Goal: Transaction & Acquisition: Purchase product/service

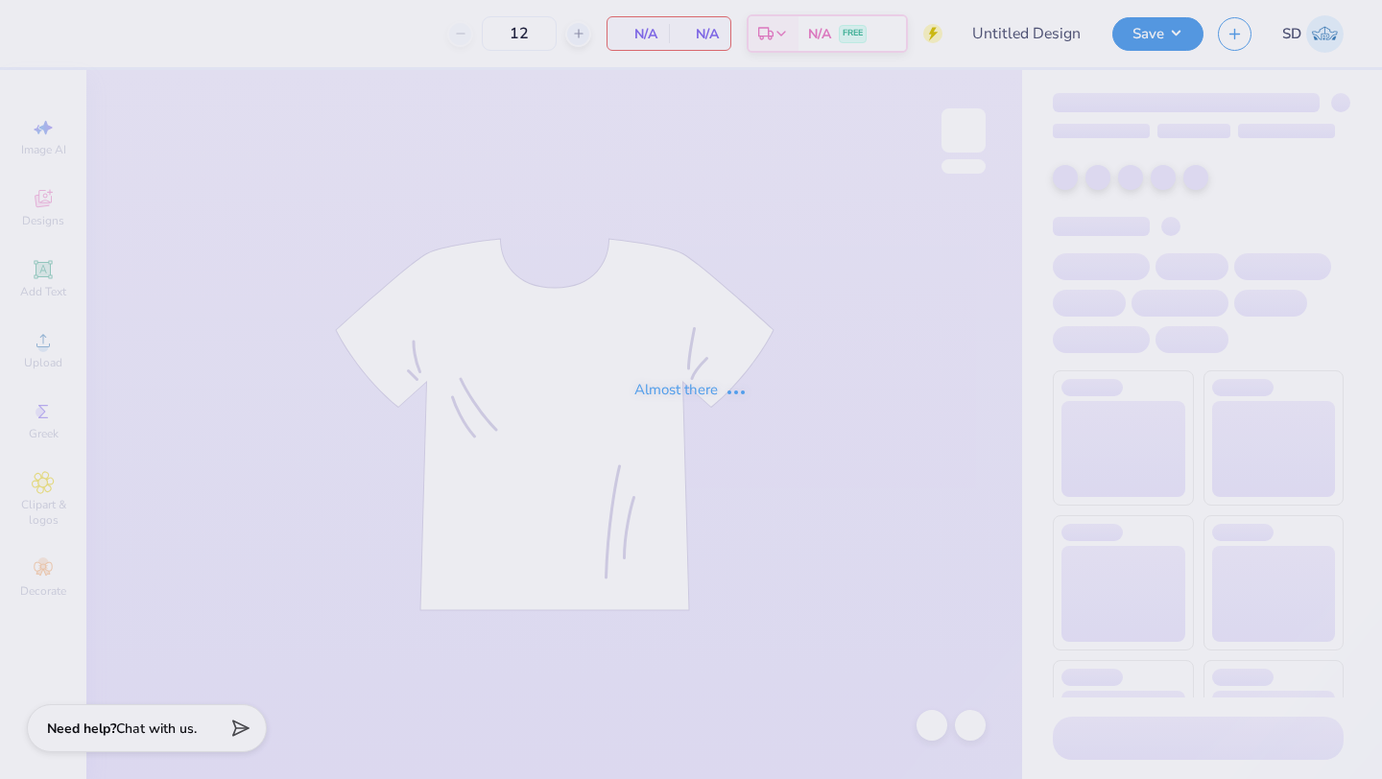
type input "HPA 2"
type input "40"
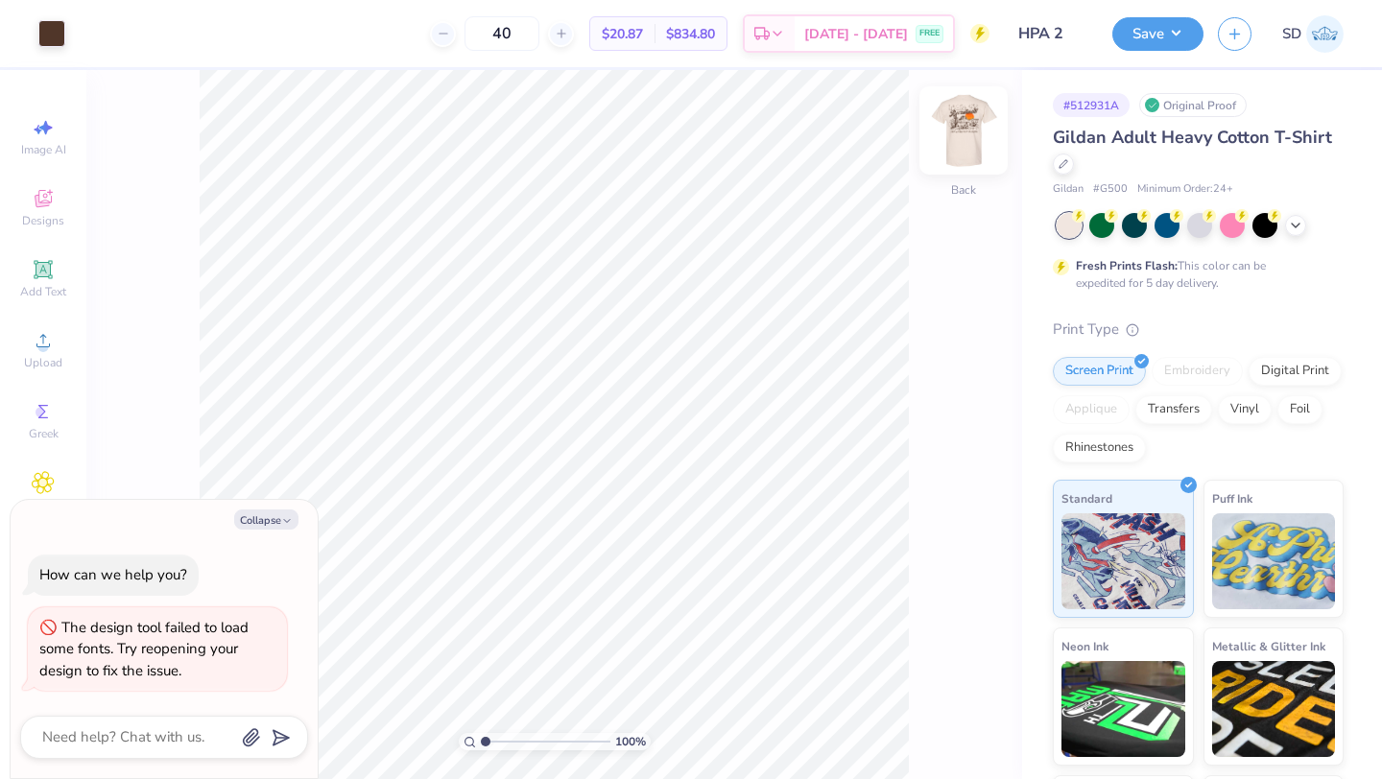
click at [968, 140] on img at bounding box center [963, 130] width 77 height 77
click at [257, 514] on button "Collapse" at bounding box center [266, 520] width 64 height 20
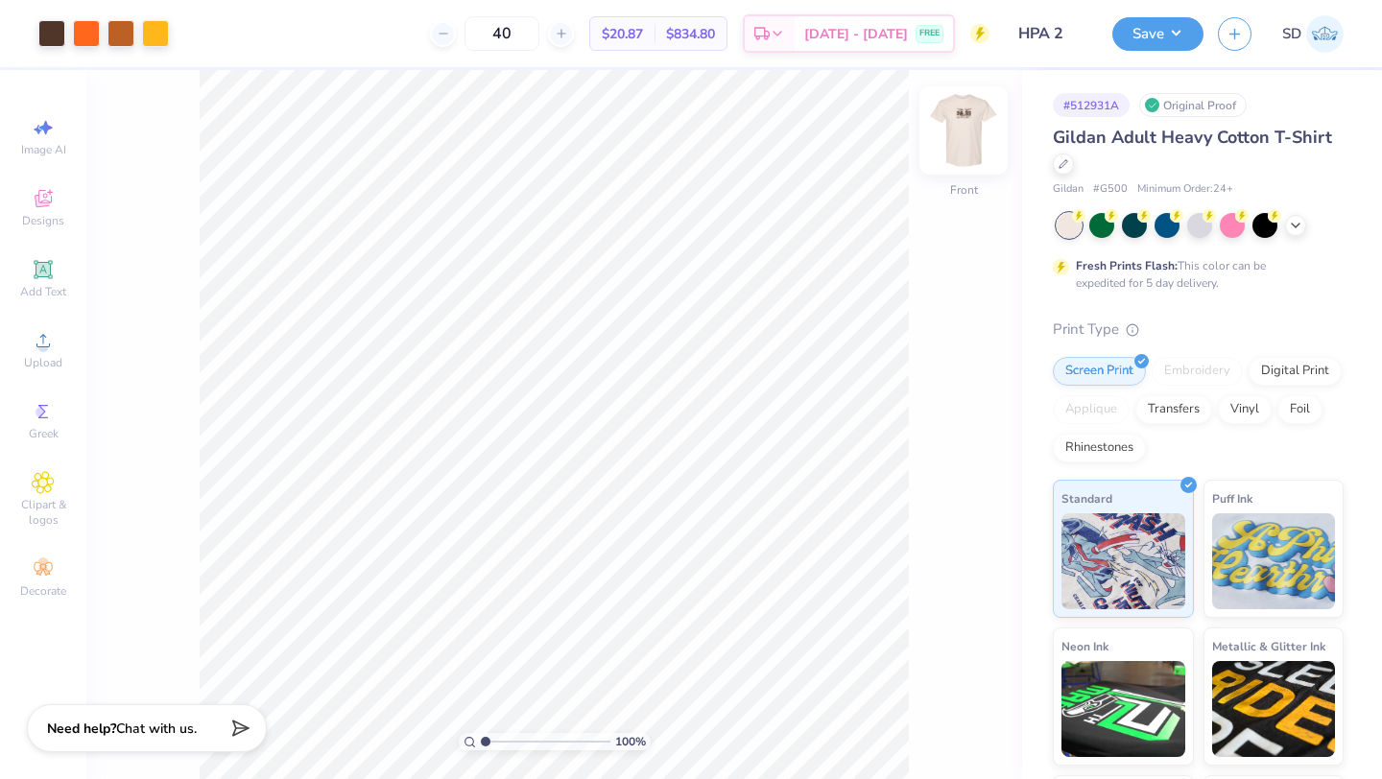
click at [956, 124] on img at bounding box center [963, 130] width 77 height 77
click at [960, 115] on img at bounding box center [963, 130] width 77 height 77
click at [1299, 223] on icon at bounding box center [1295, 223] width 15 height 15
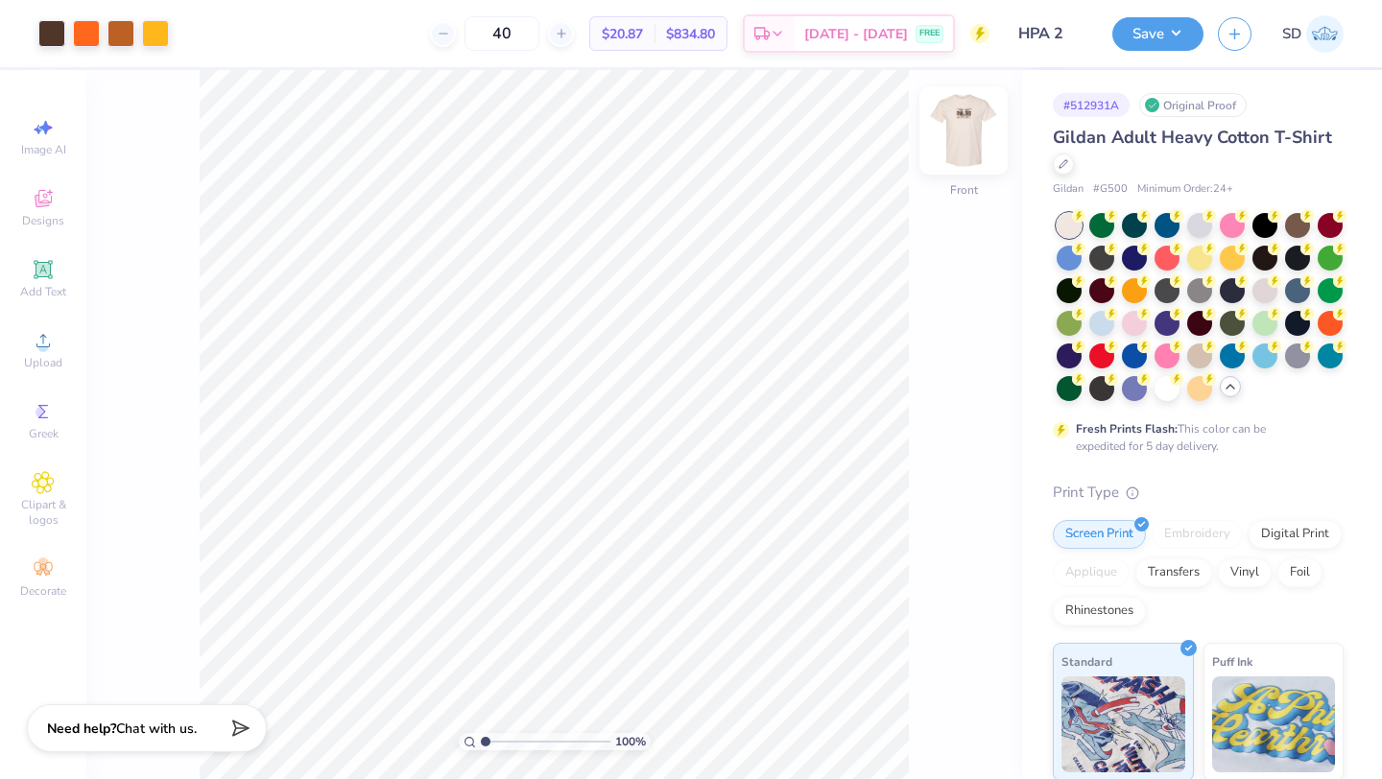
click at [956, 129] on img at bounding box center [963, 130] width 77 height 77
click at [1066, 159] on icon at bounding box center [1064, 162] width 10 height 10
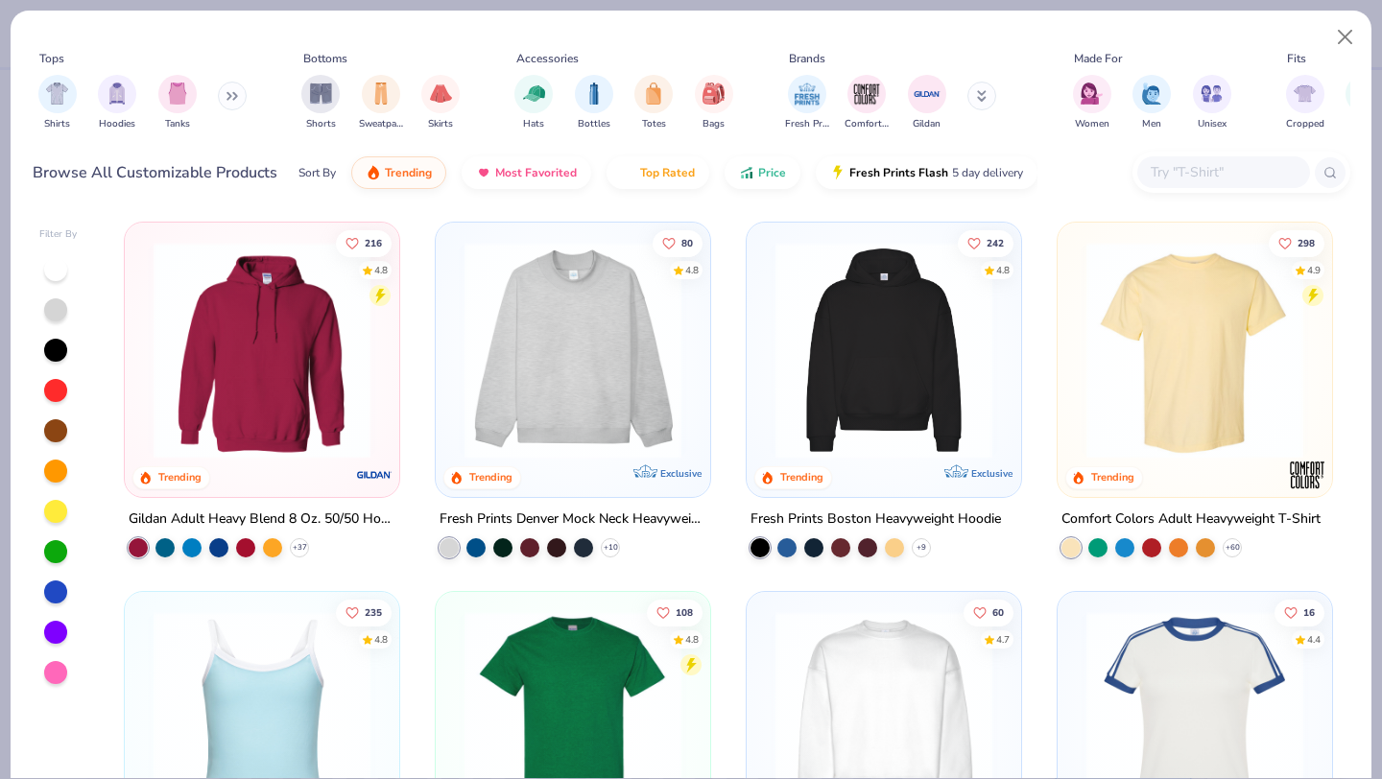
click at [979, 95] on icon at bounding box center [982, 93] width 7 height 3
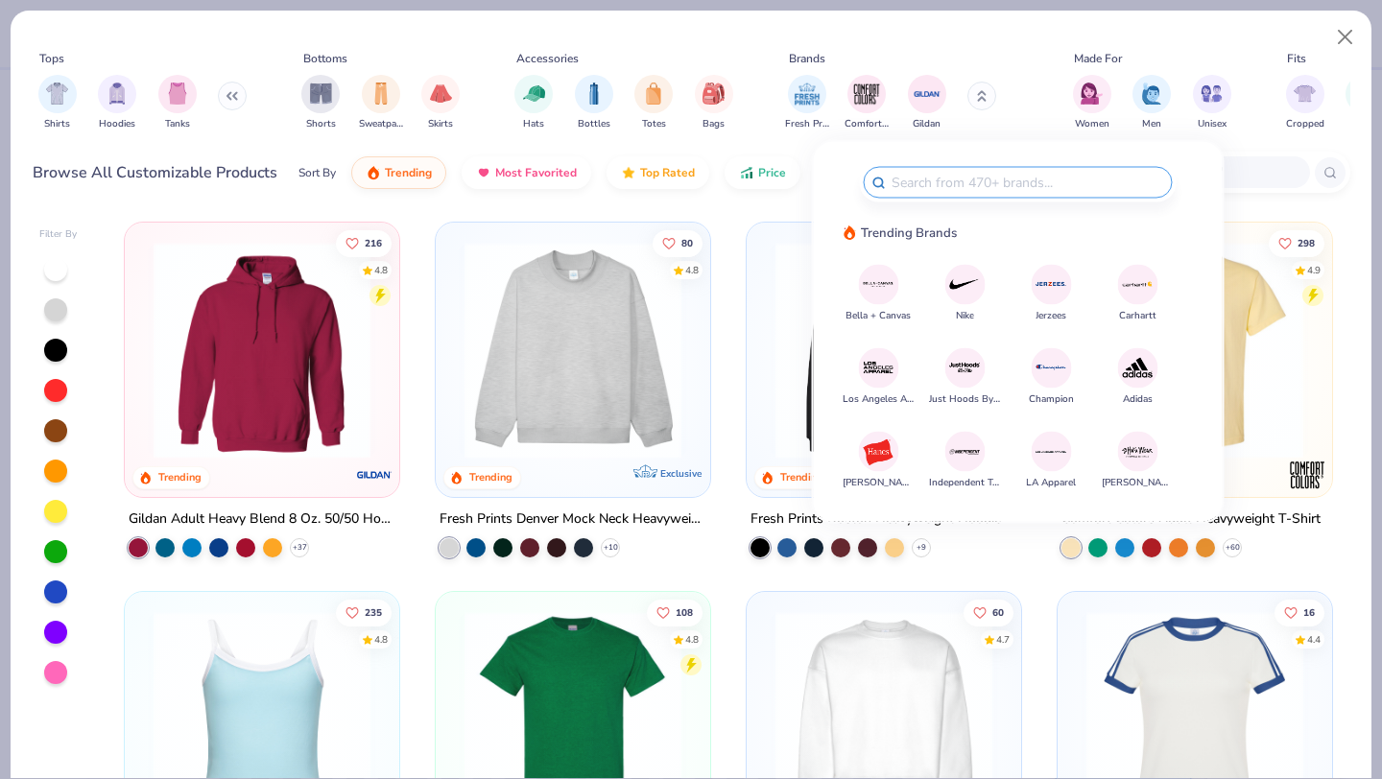
click at [1145, 453] on img at bounding box center [1138, 452] width 34 height 34
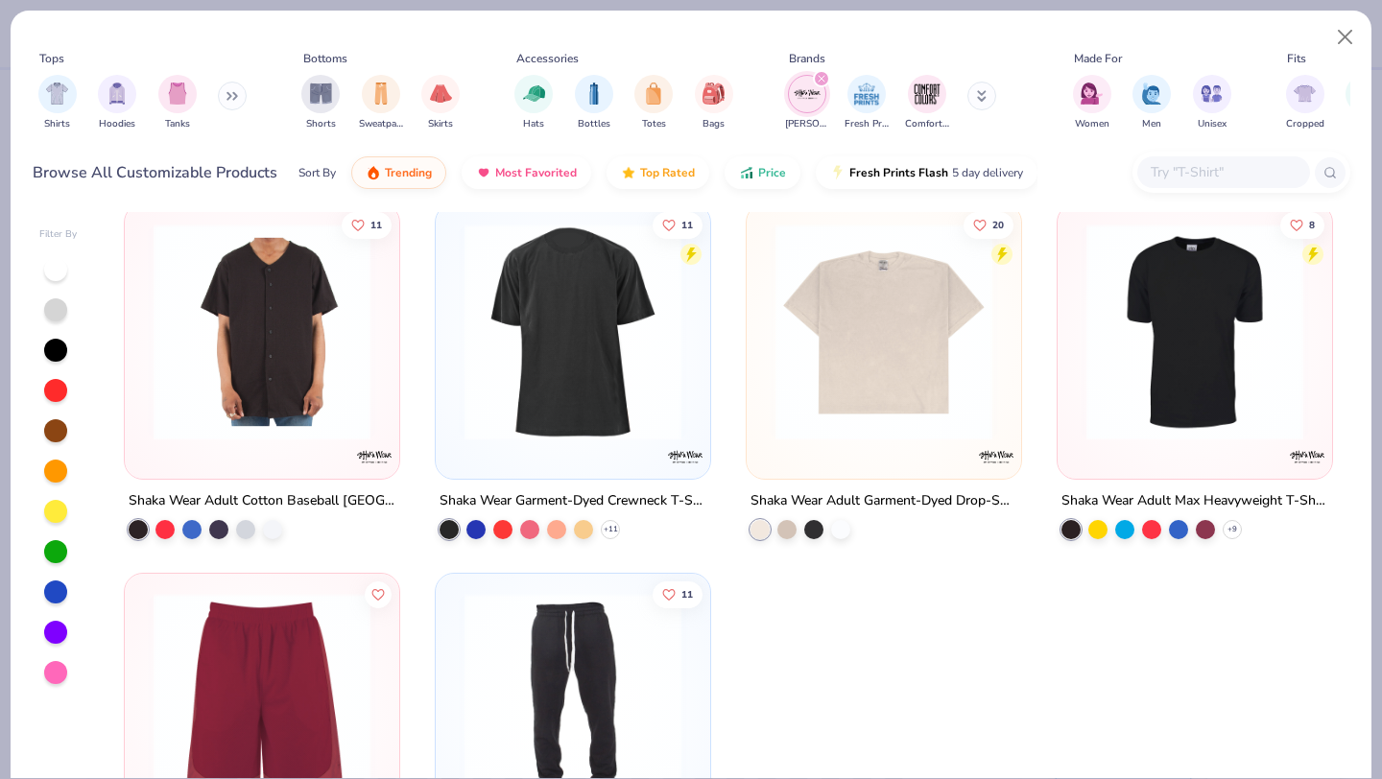
scroll to position [25, 0]
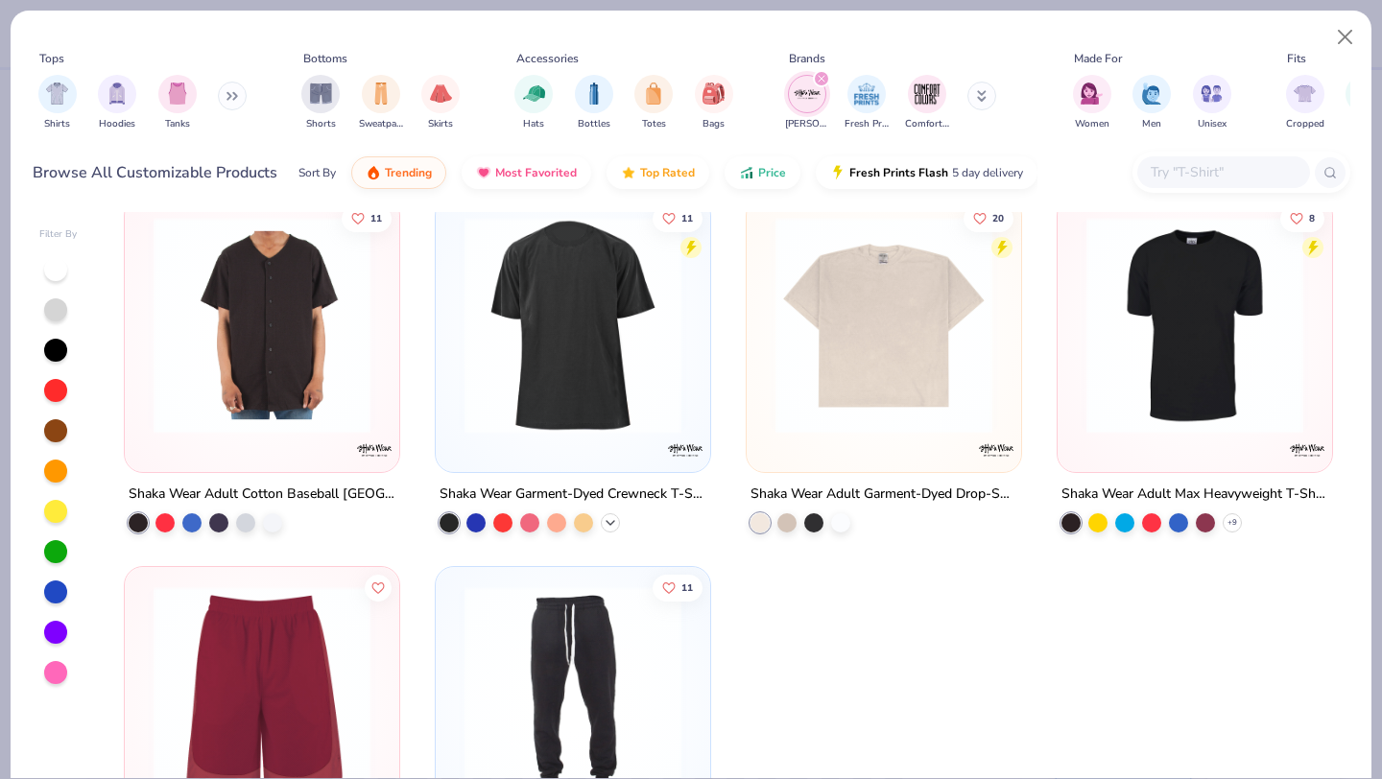
click at [612, 516] on icon at bounding box center [610, 523] width 15 height 15
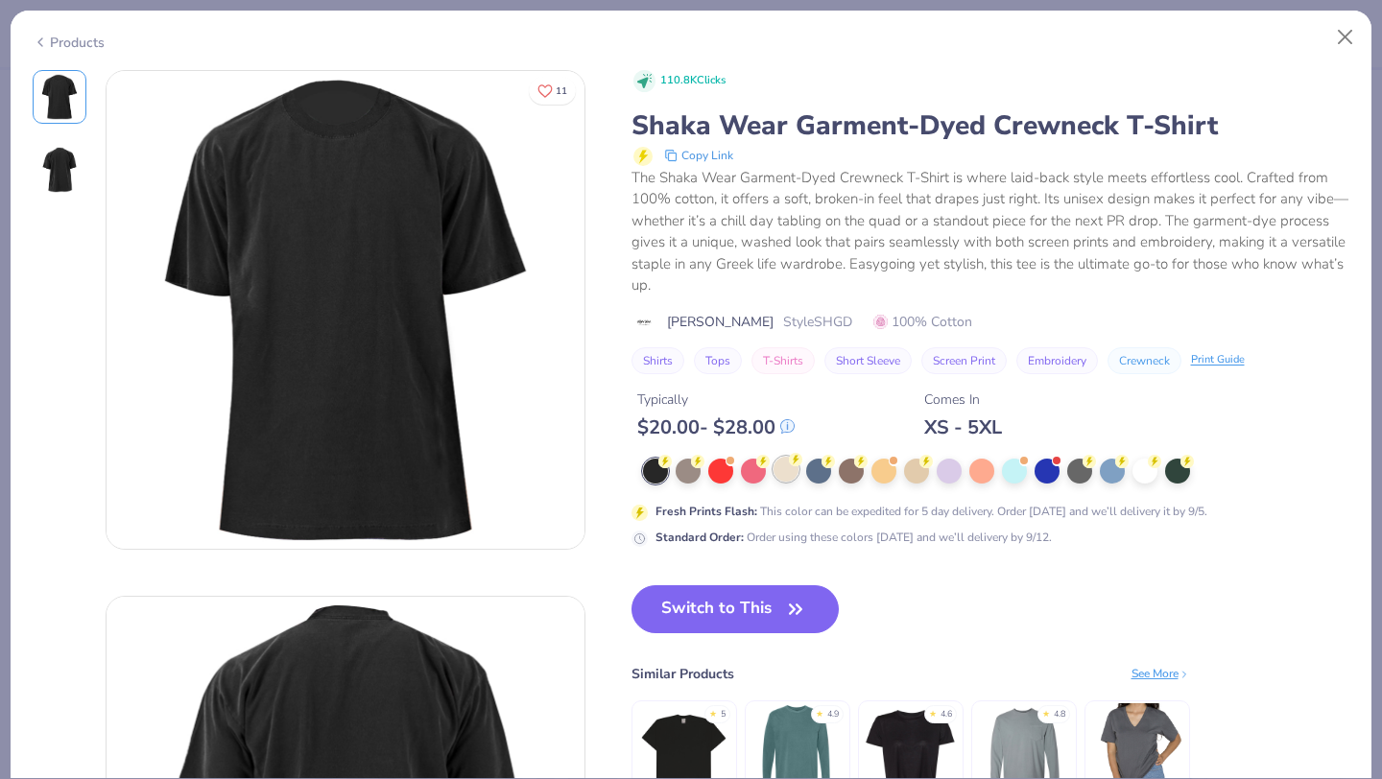
click at [775, 468] on div at bounding box center [786, 469] width 25 height 25
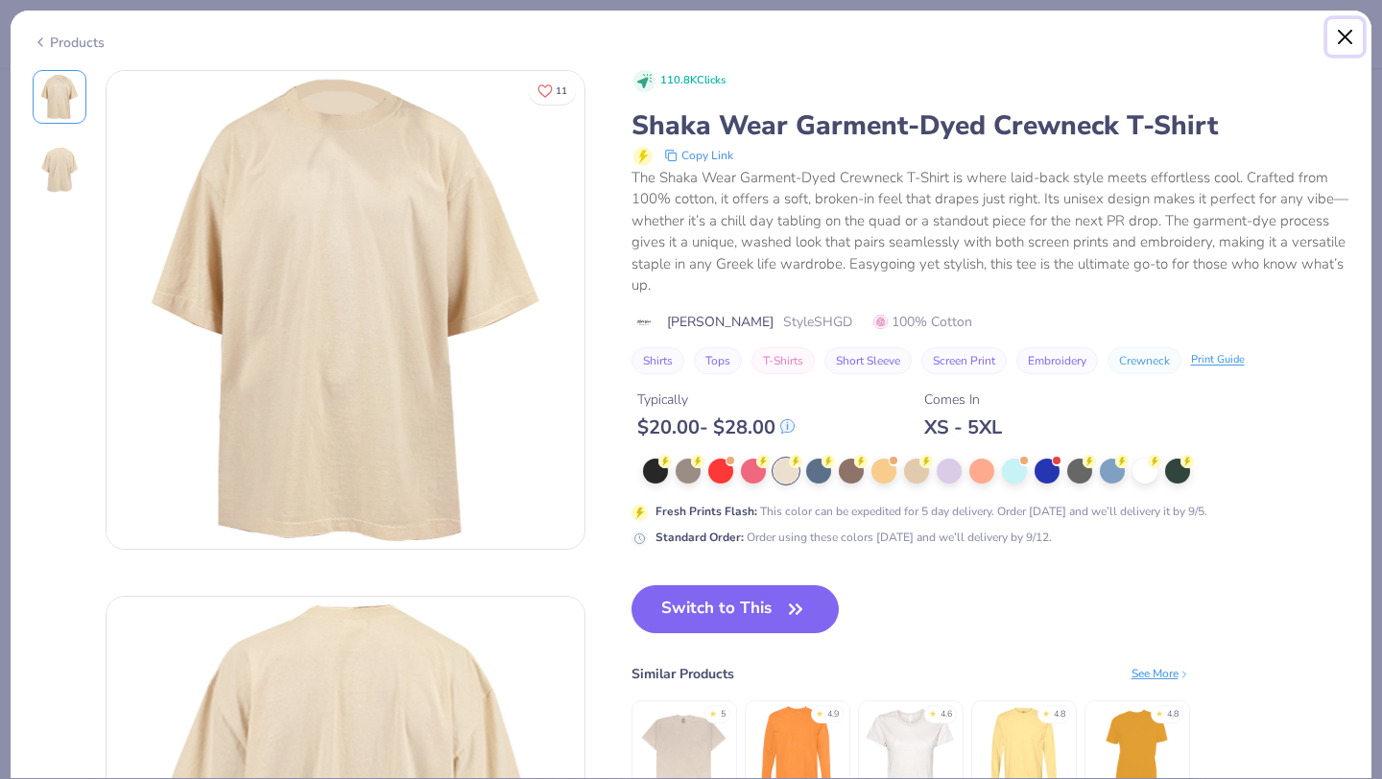
click at [1351, 36] on button "Close" at bounding box center [1346, 37] width 36 height 36
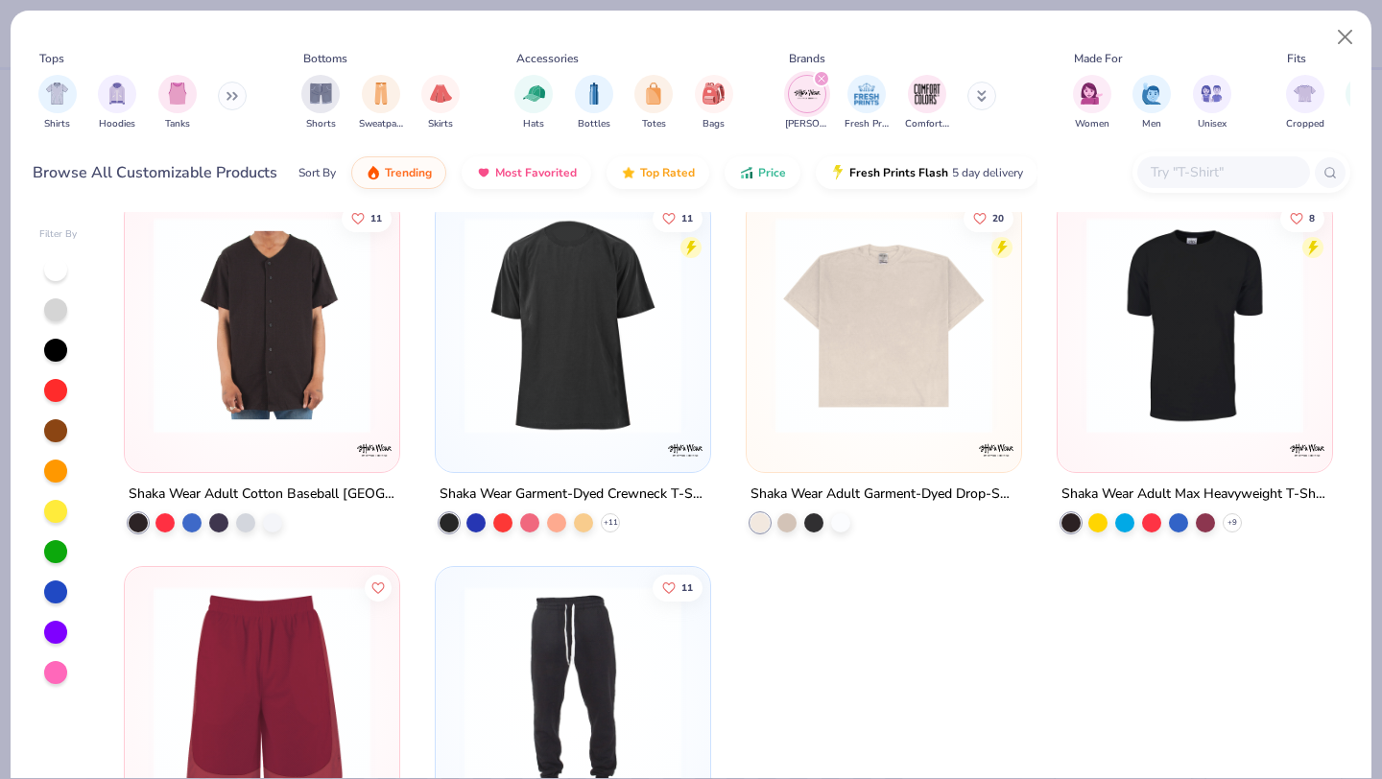
click at [1157, 357] on img at bounding box center [1195, 325] width 236 height 217
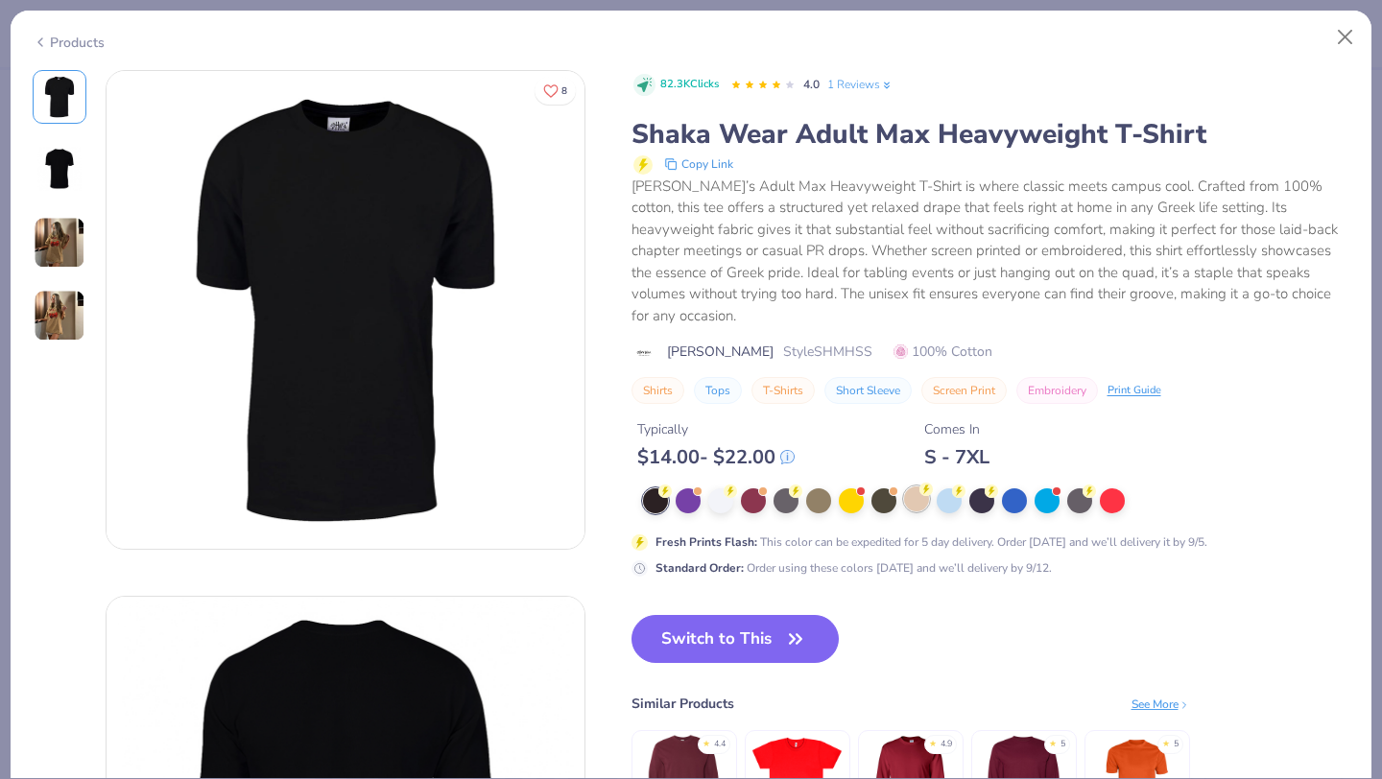
click at [913, 512] on div at bounding box center [916, 499] width 25 height 25
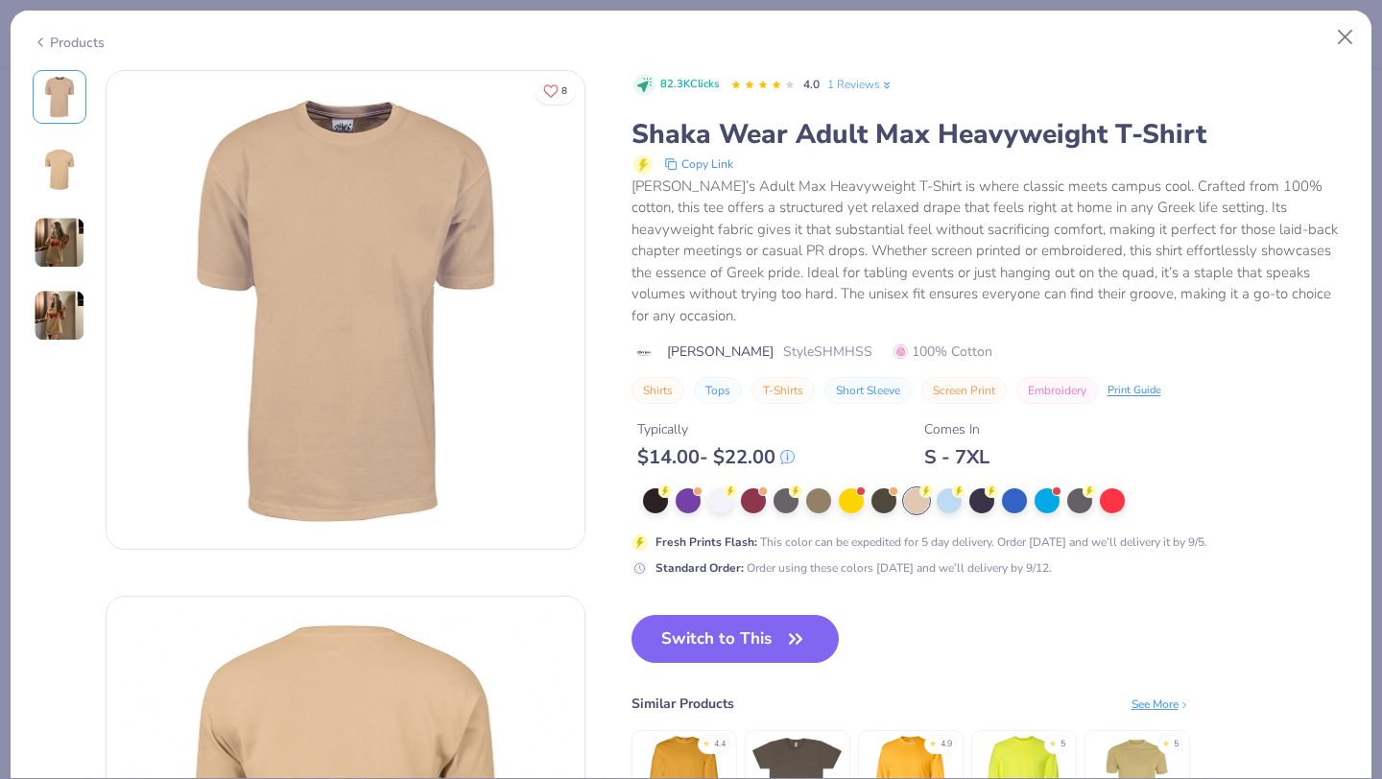
click at [53, 252] on img at bounding box center [60, 243] width 52 height 52
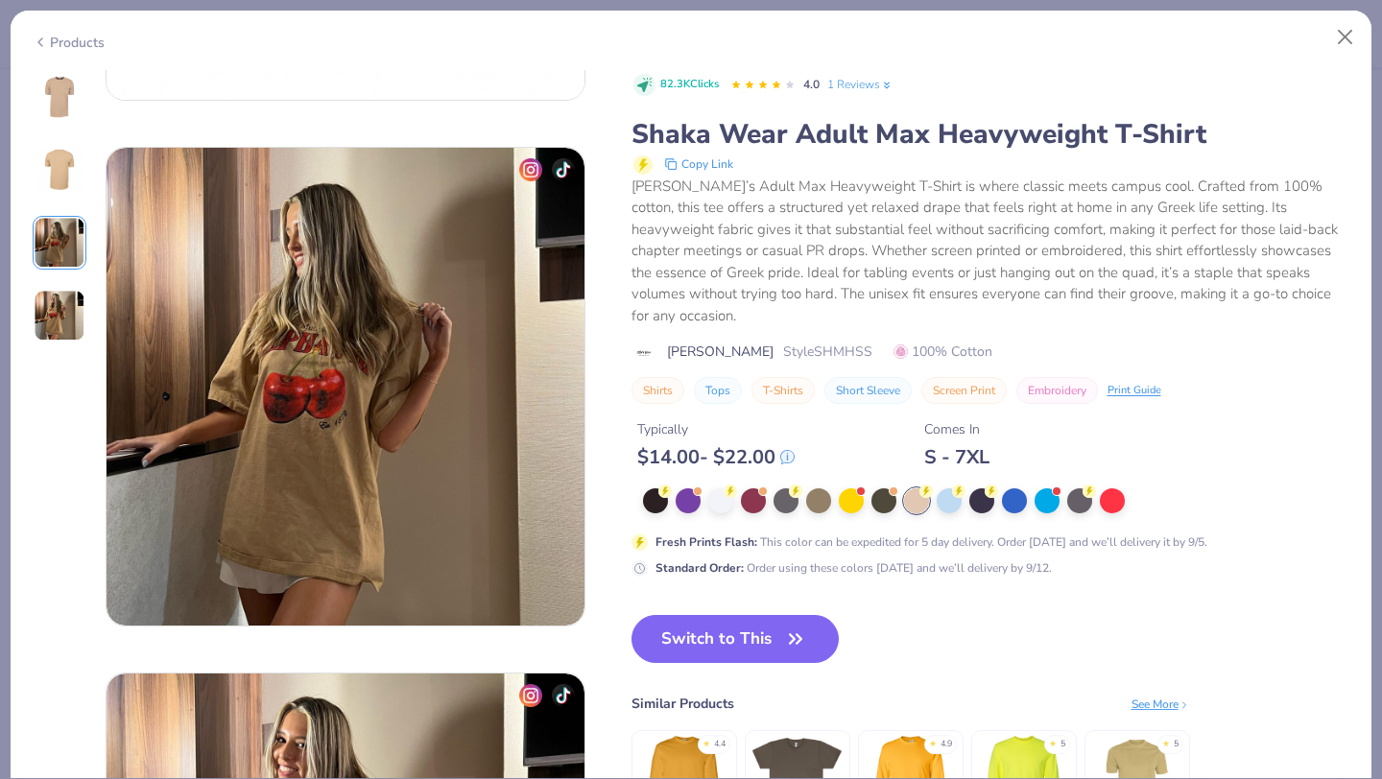
scroll to position [1052, 0]
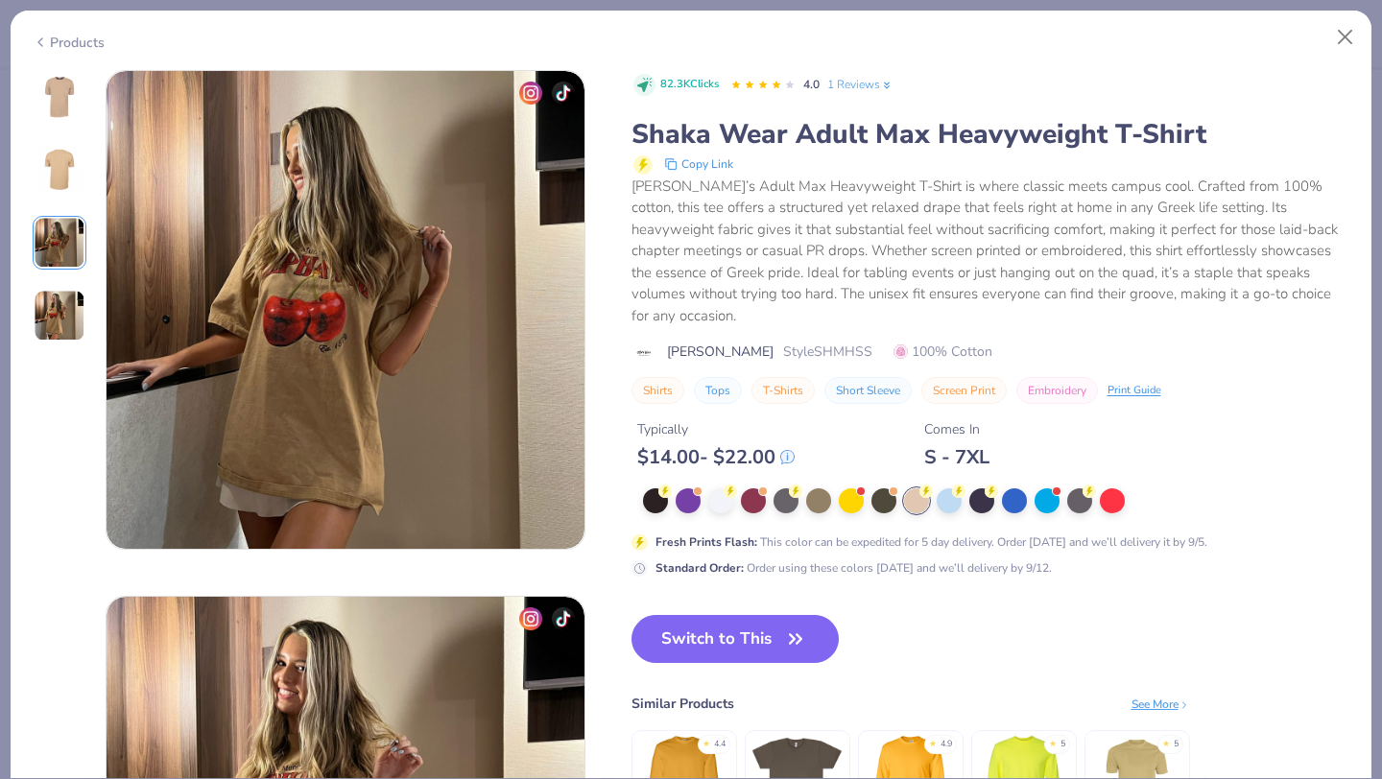
click at [71, 321] on img at bounding box center [60, 316] width 52 height 52
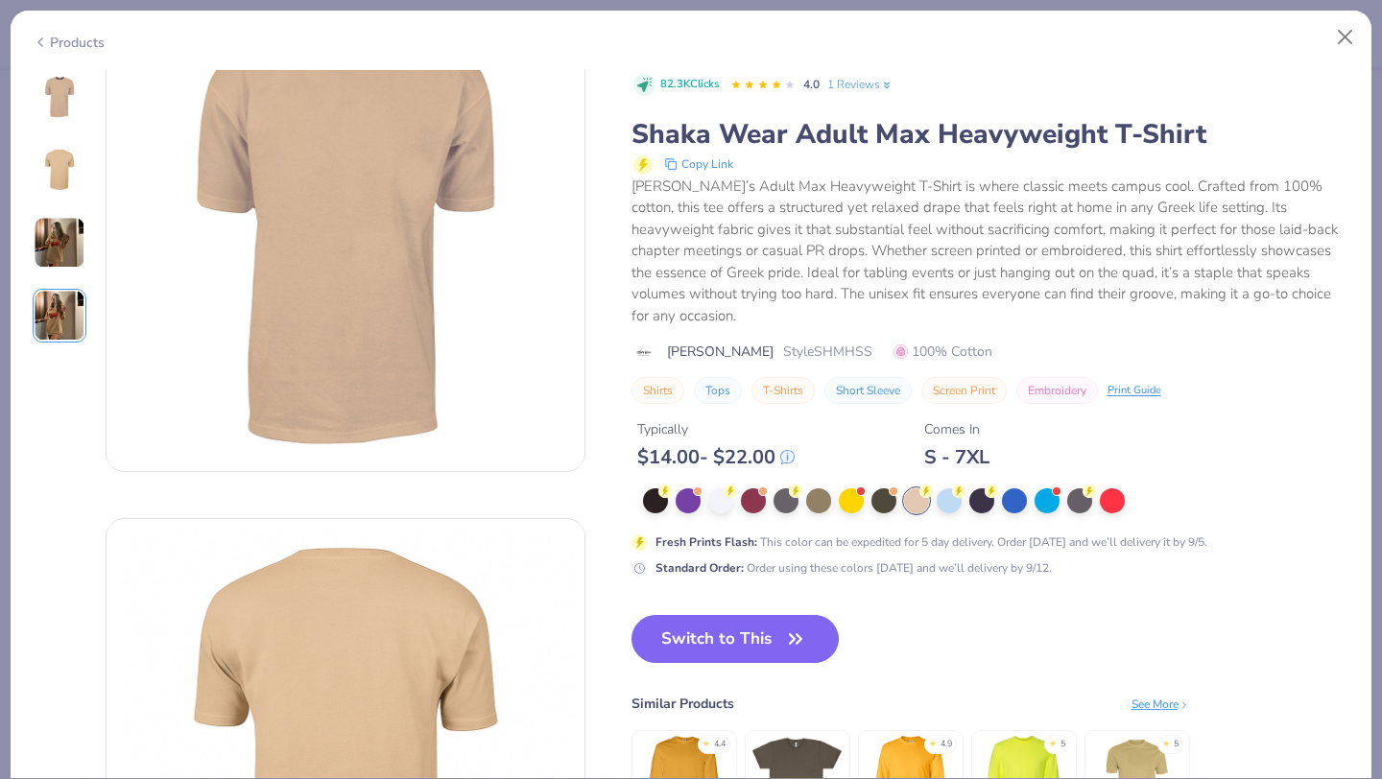
scroll to position [0, 0]
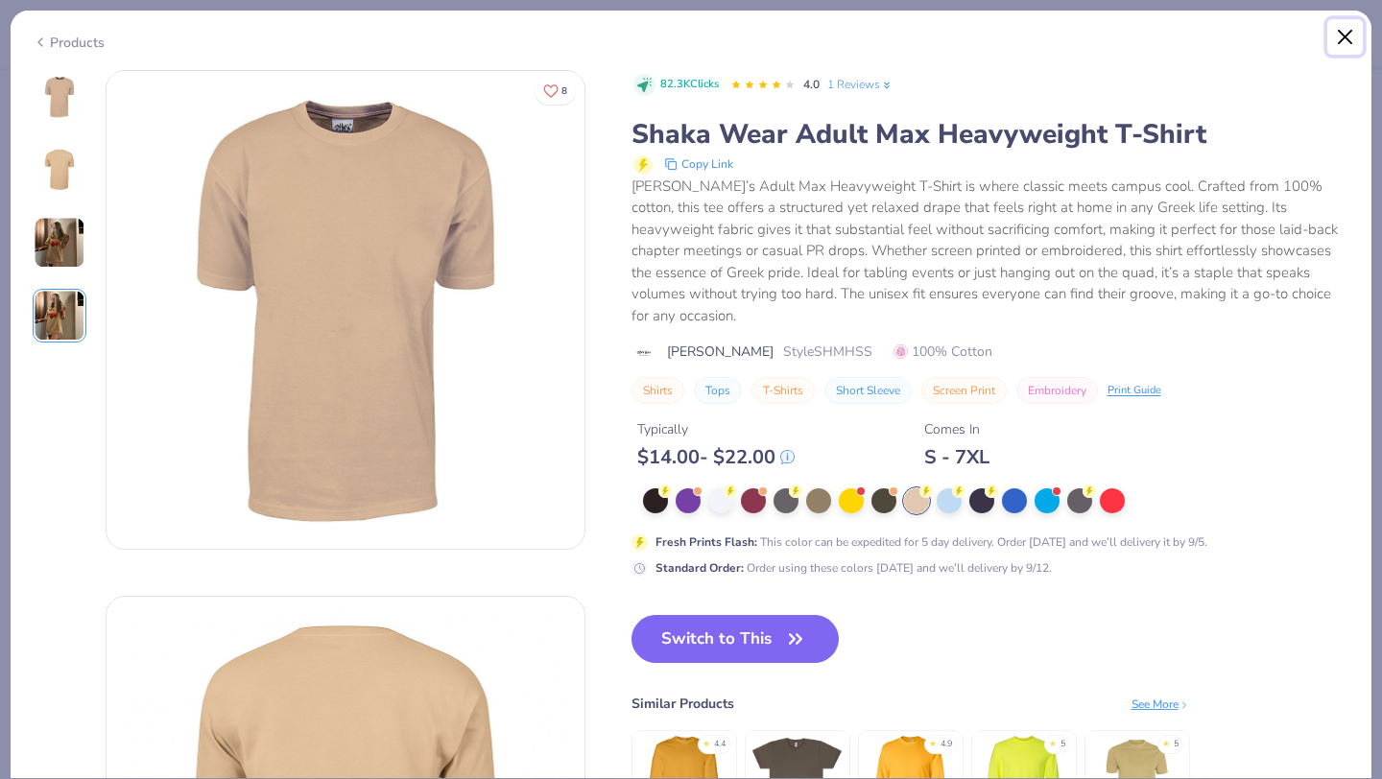
click at [1347, 36] on button "Close" at bounding box center [1346, 37] width 36 height 36
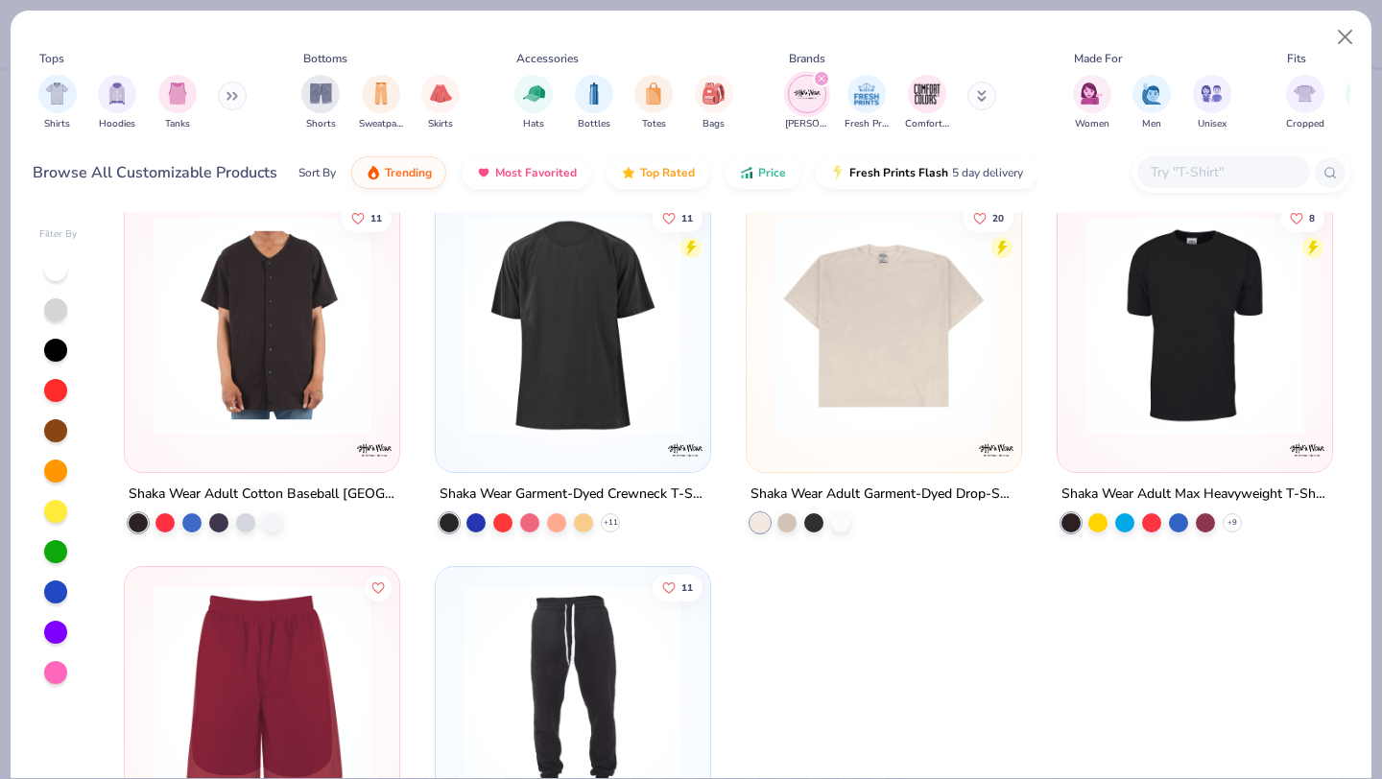
click at [882, 367] on img at bounding box center [884, 325] width 236 height 217
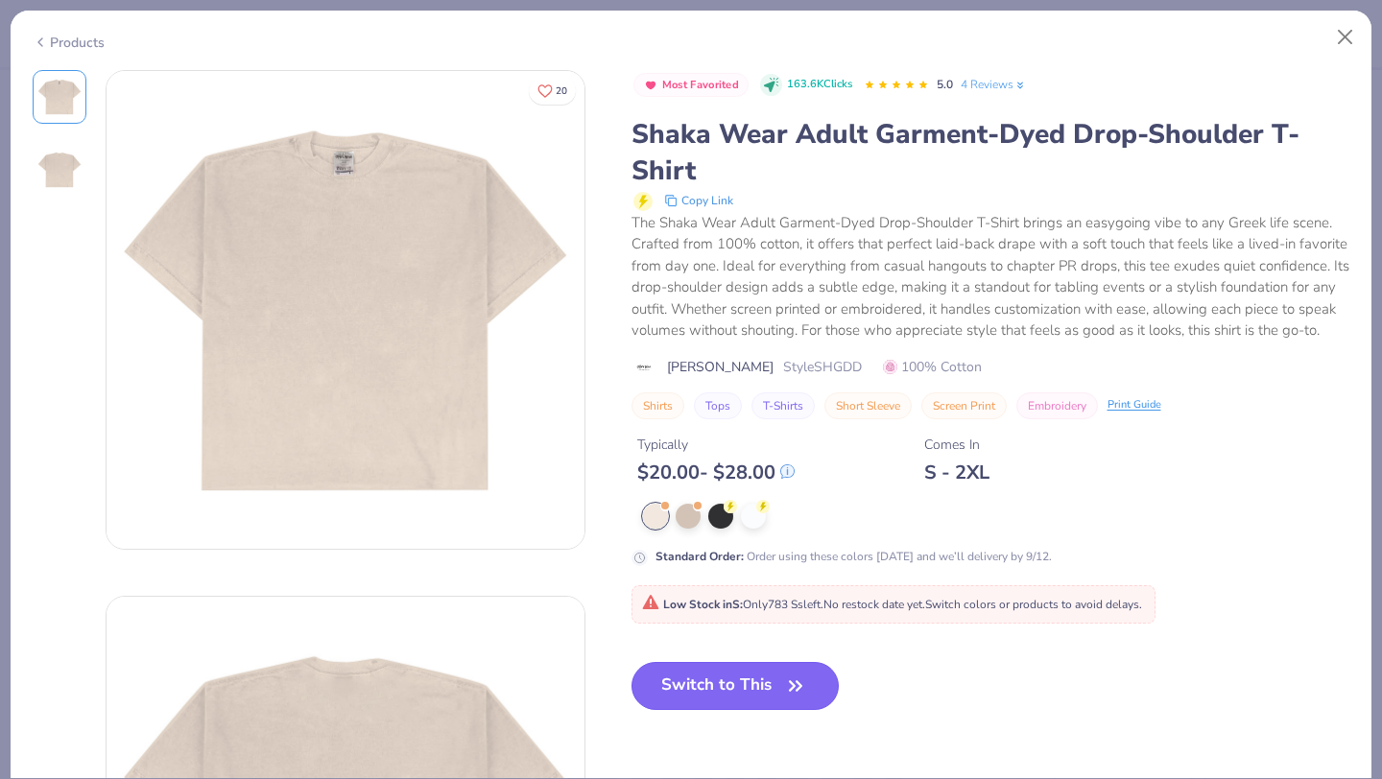
click at [707, 687] on button "Switch to This" at bounding box center [736, 686] width 208 height 48
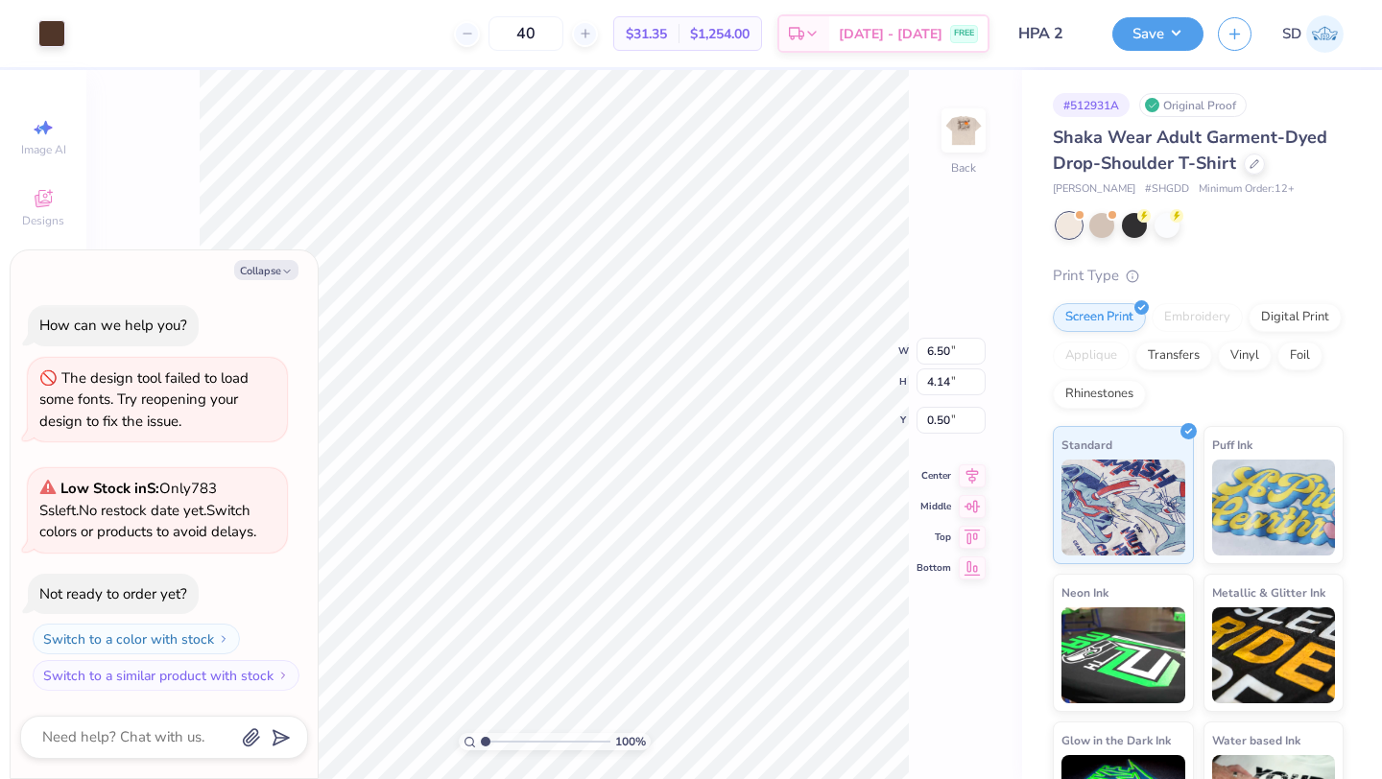
type textarea "x"
type input "11.82"
type input "7.54"
type textarea "x"
type input "3.90"
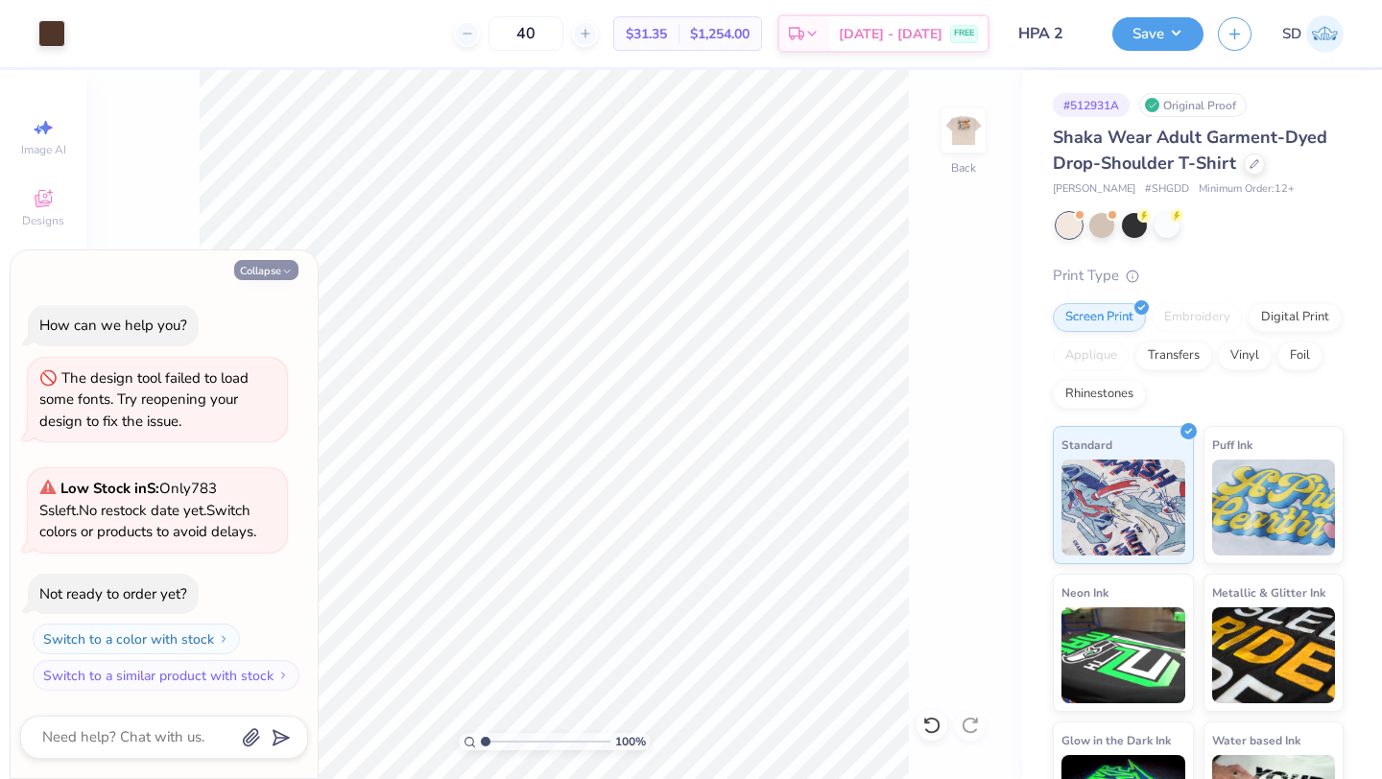
click at [276, 264] on button "Collapse" at bounding box center [266, 270] width 64 height 20
type textarea "x"
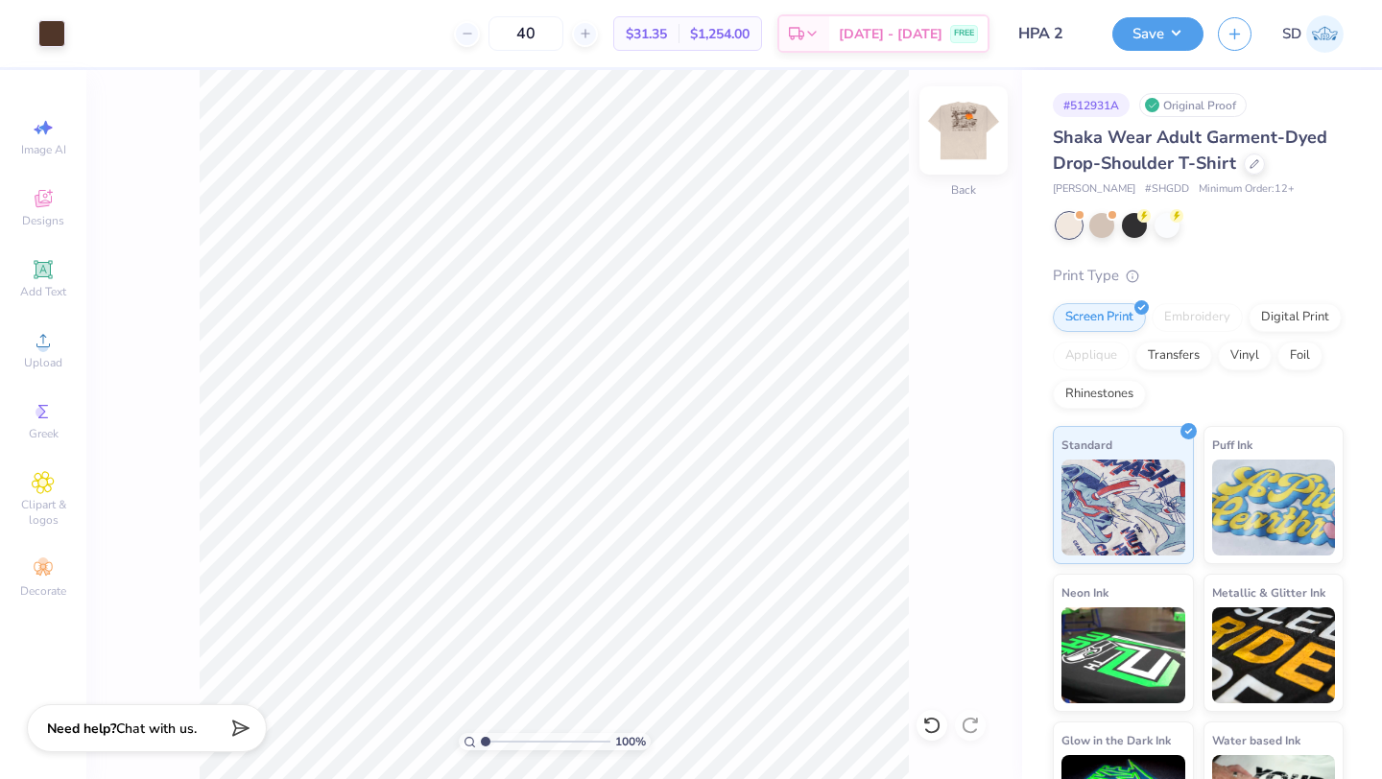
click at [951, 145] on img at bounding box center [963, 130] width 77 height 77
type input "2.01"
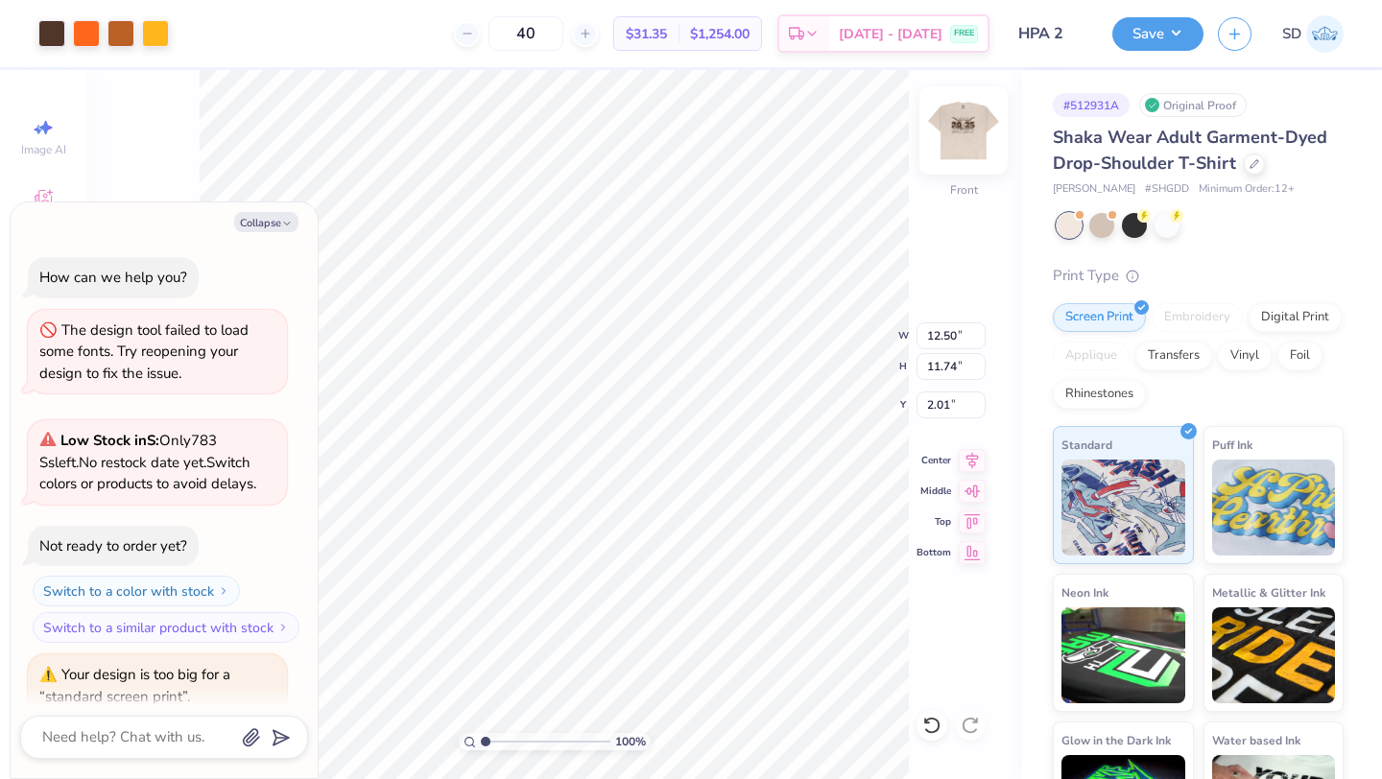
scroll to position [111, 0]
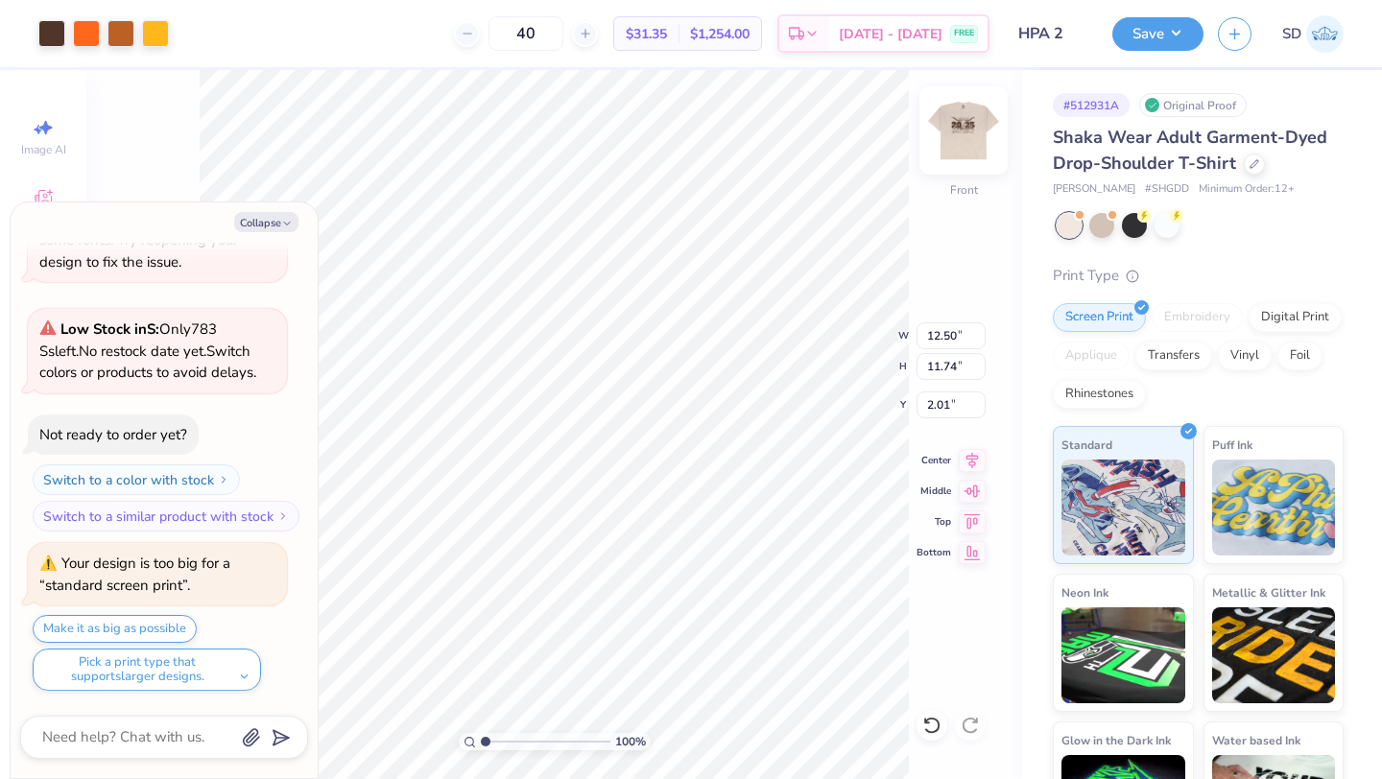
type textarea "x"
type input "2.04"
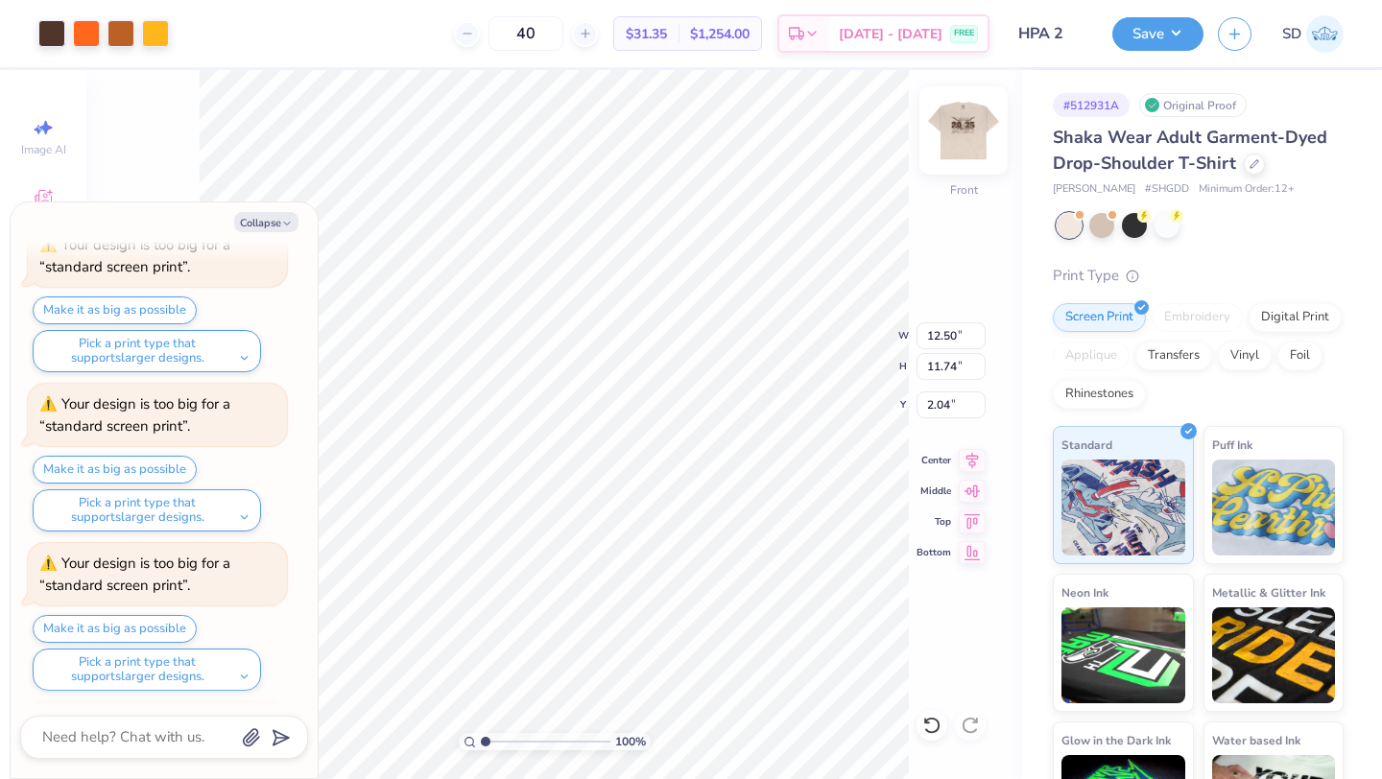
scroll to position [589, 0]
type textarea "x"
type input "14.42"
type input "13.55"
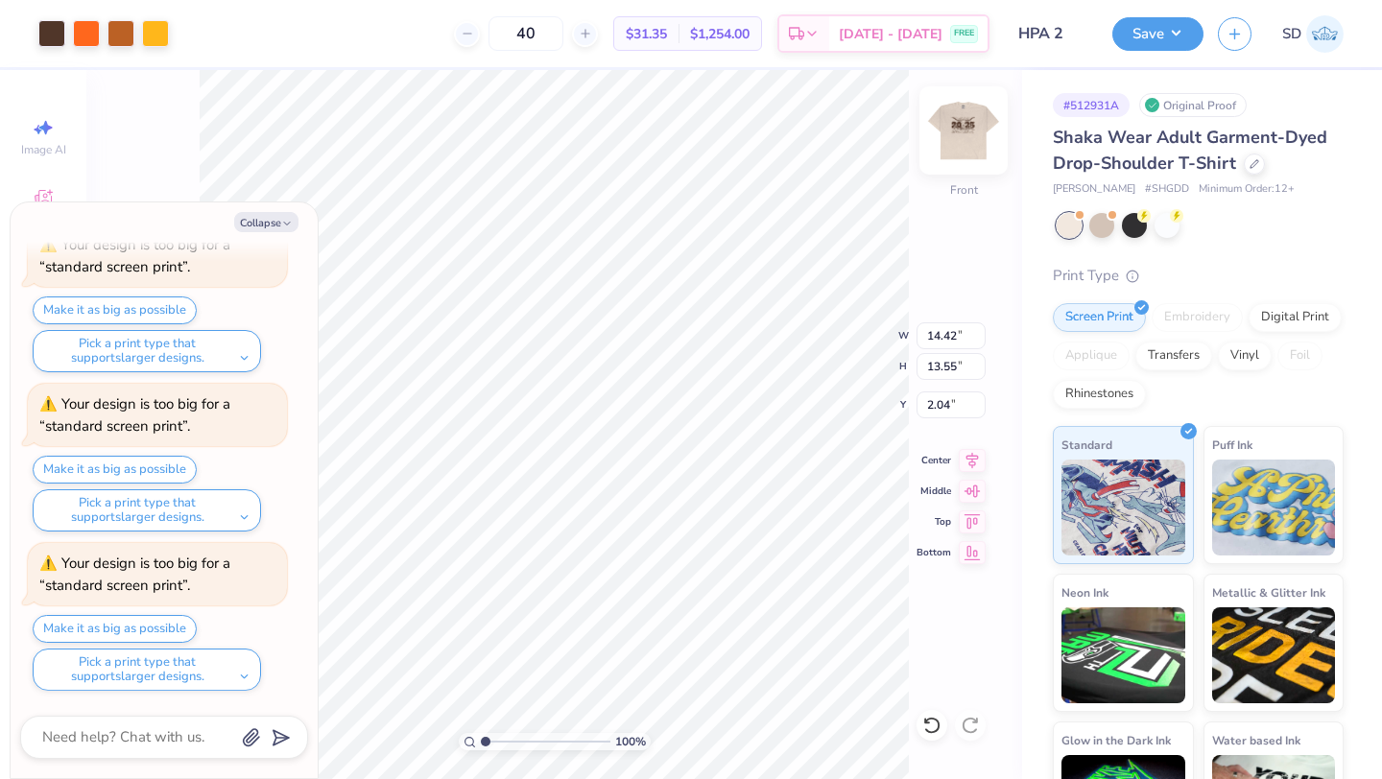
type textarea "x"
type input "14.96"
type input "14.05"
type textarea "x"
type input "3.00"
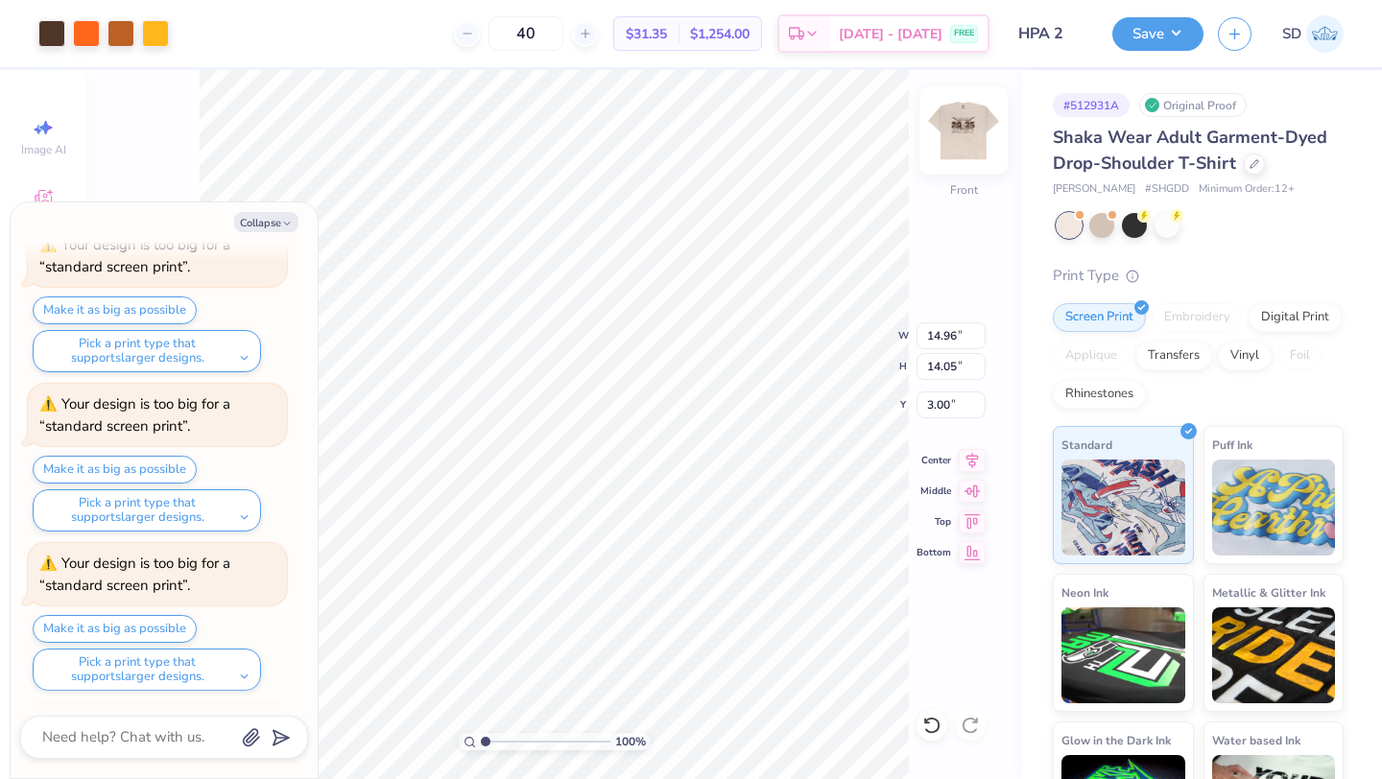
scroll to position [1386, 0]
type textarea "x"
type input "4.88"
click at [281, 221] on icon "button" at bounding box center [287, 224] width 12 height 12
type textarea "x"
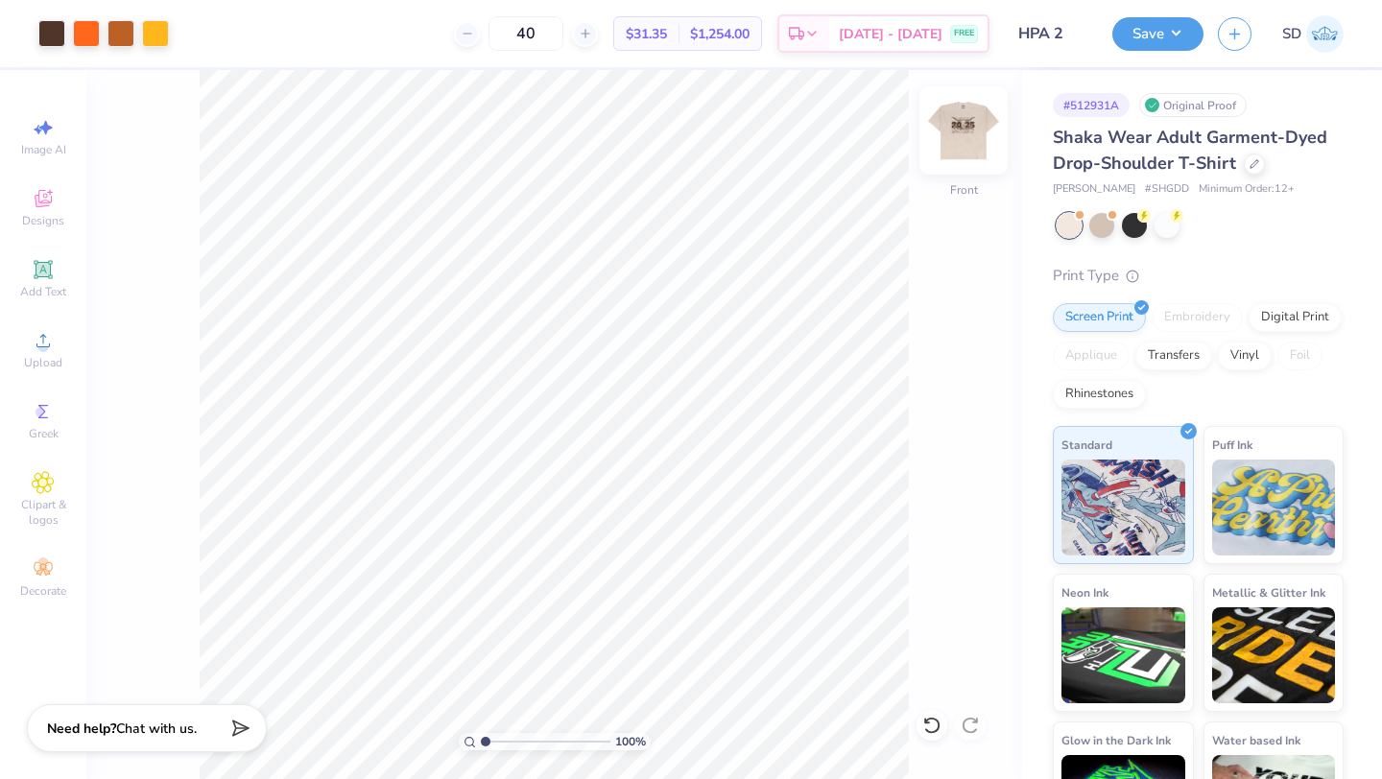
click at [968, 141] on img at bounding box center [963, 130] width 77 height 77
click at [1258, 161] on div at bounding box center [1254, 162] width 21 height 21
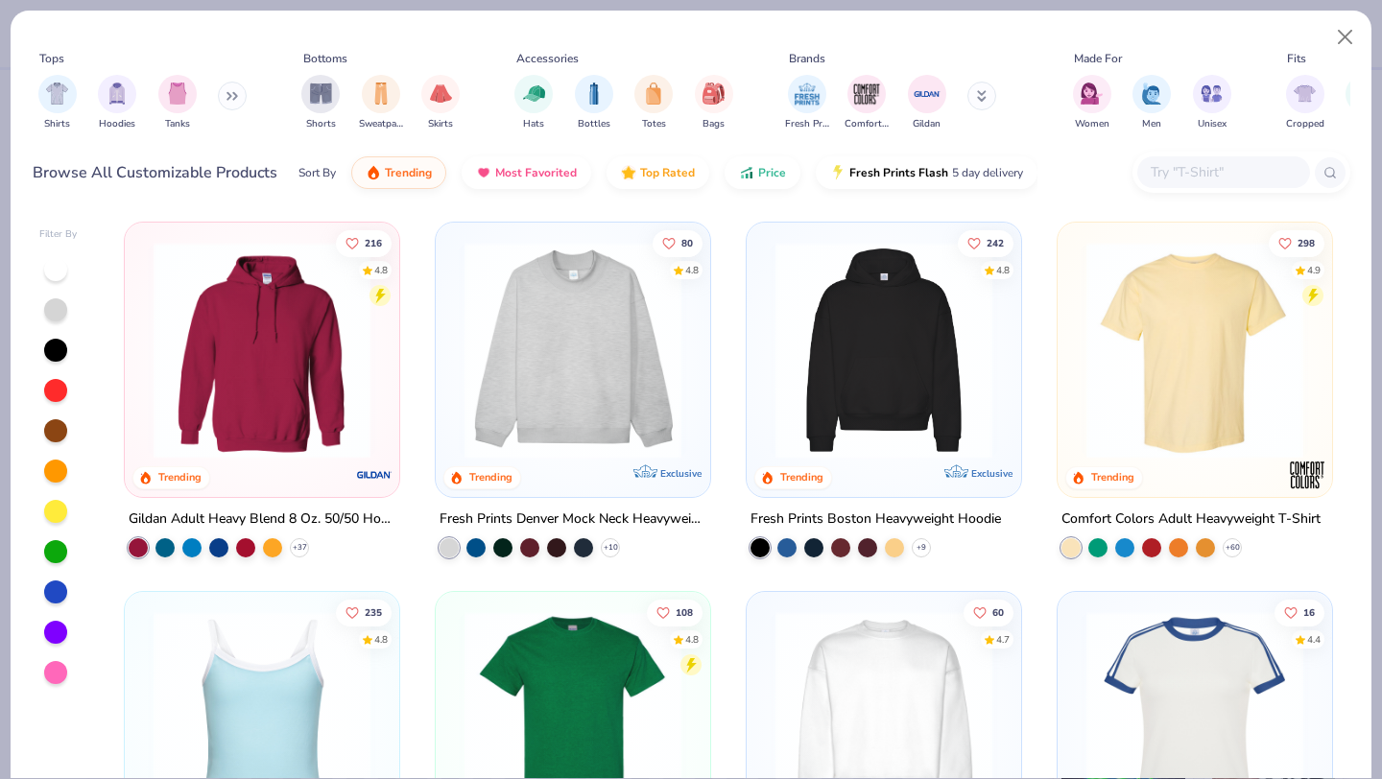
click at [1208, 172] on input "text" at bounding box center [1223, 172] width 148 height 22
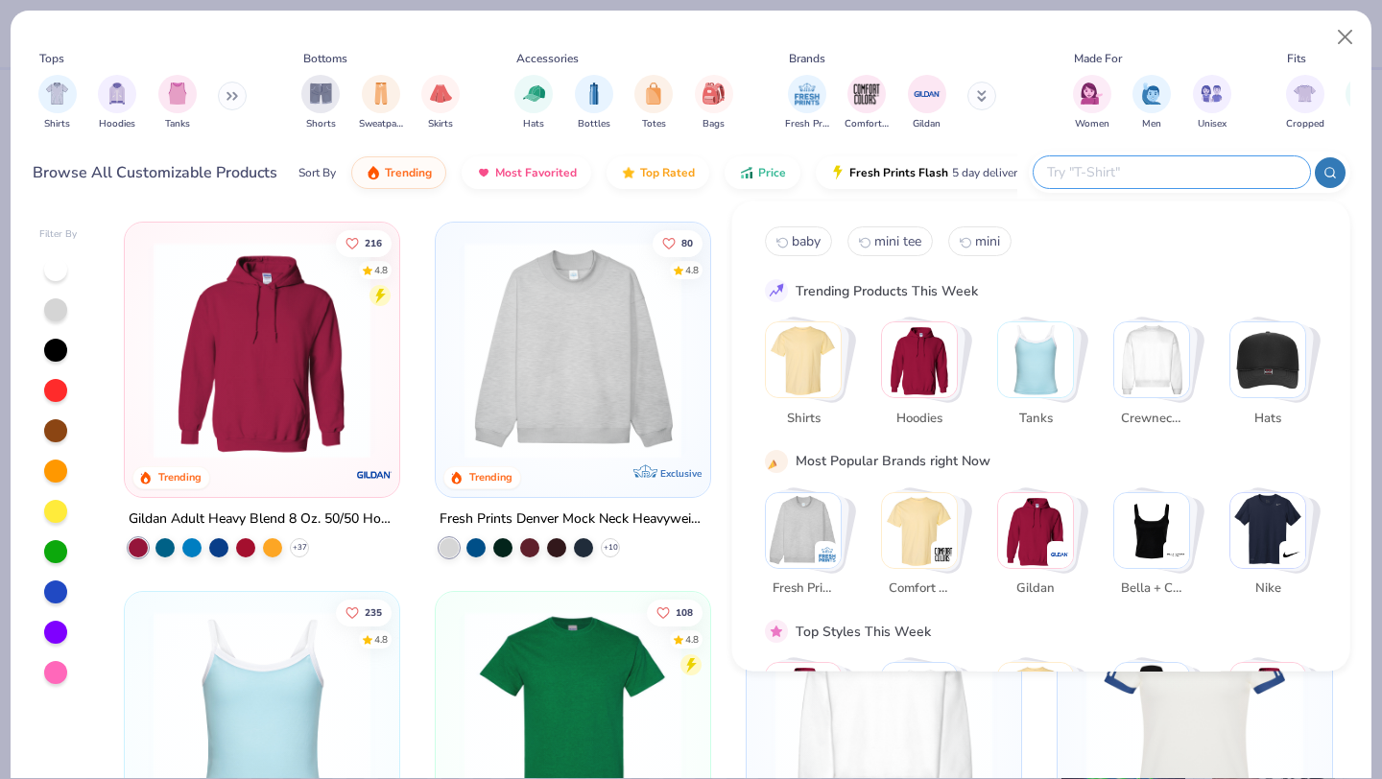
click at [979, 95] on icon at bounding box center [982, 93] width 7 height 3
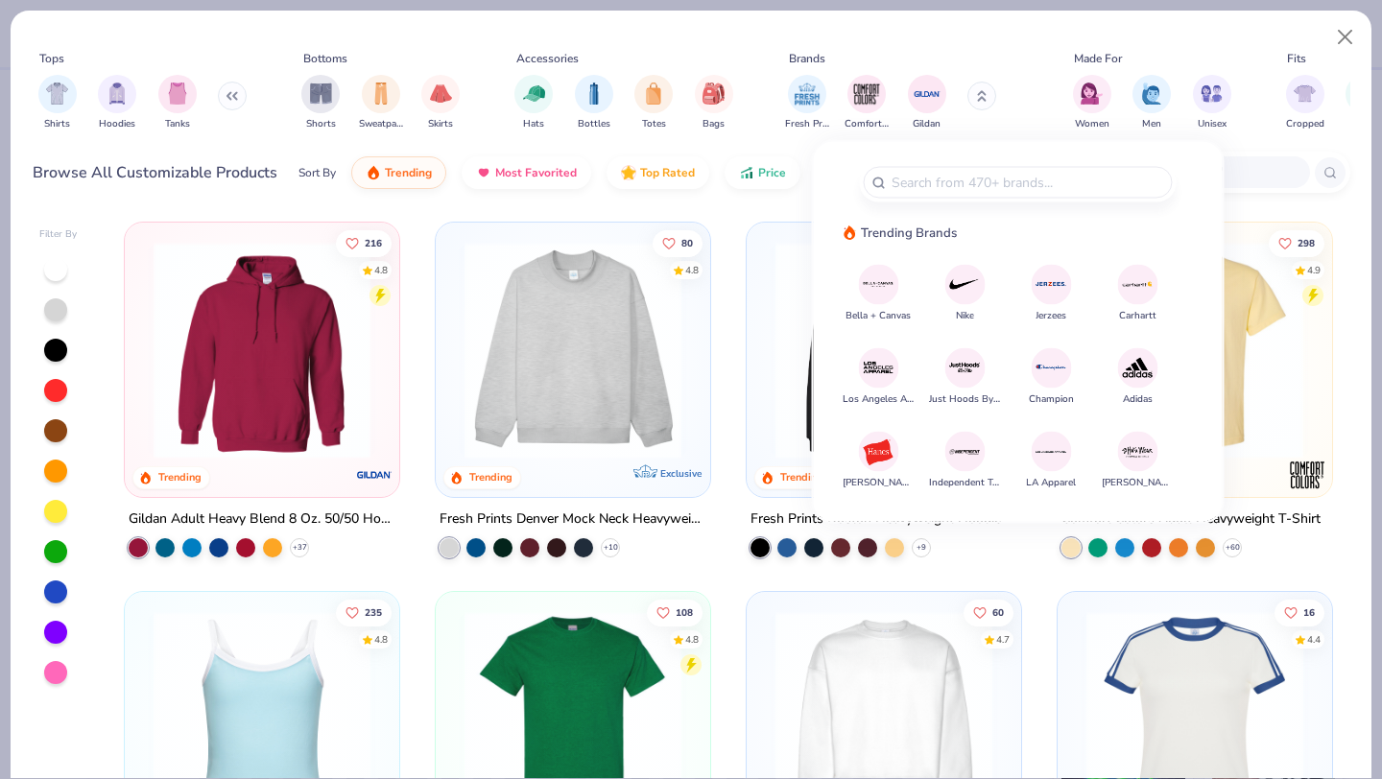
click at [1152, 450] on img at bounding box center [1138, 452] width 34 height 34
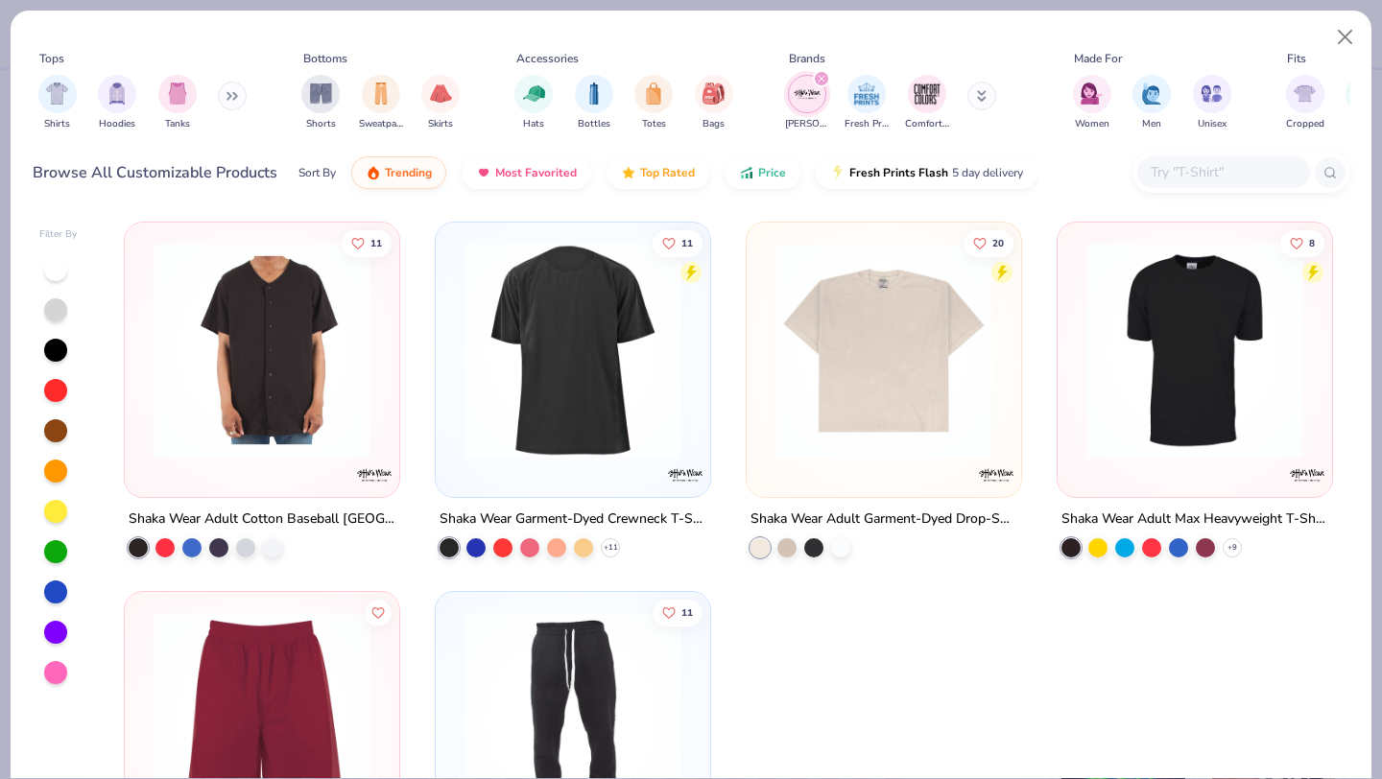
click at [627, 385] on img at bounding box center [573, 350] width 236 height 217
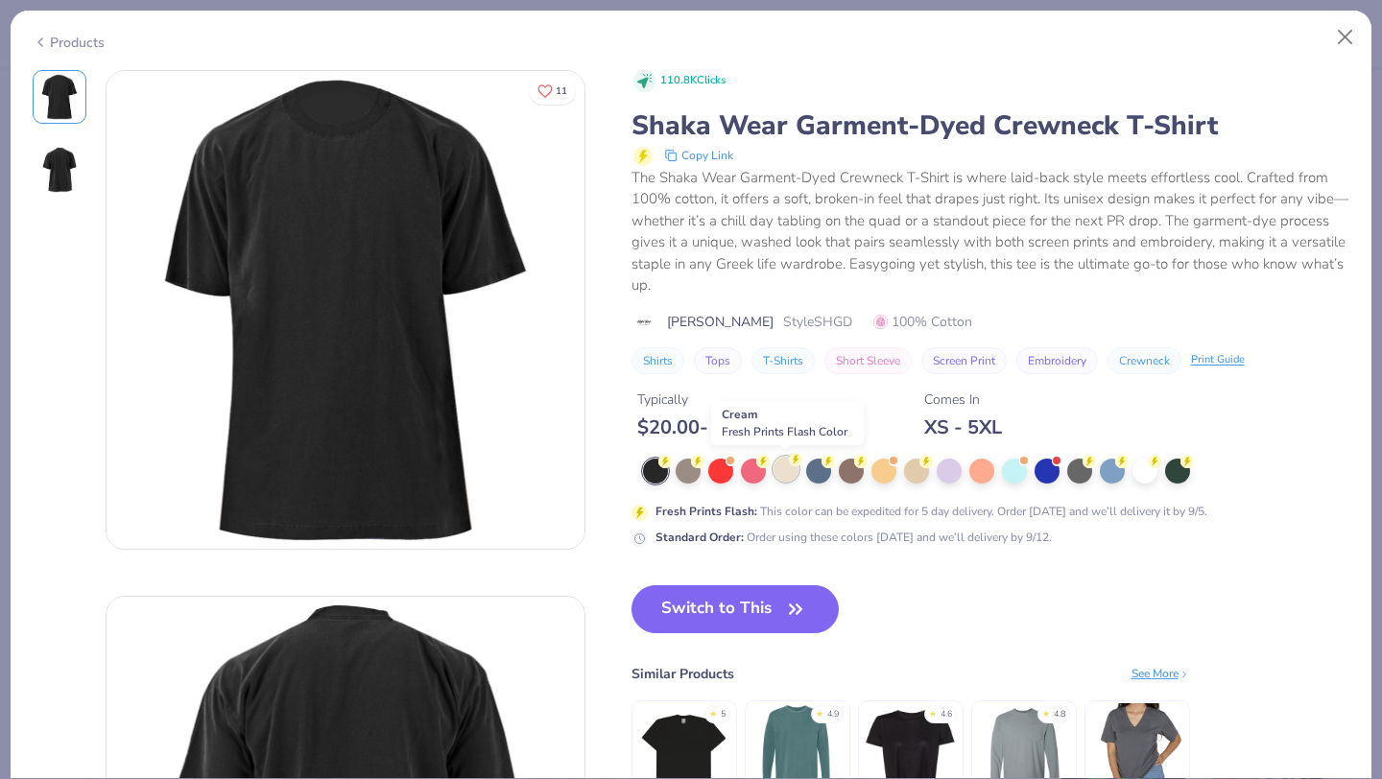
click at [785, 472] on div at bounding box center [786, 469] width 25 height 25
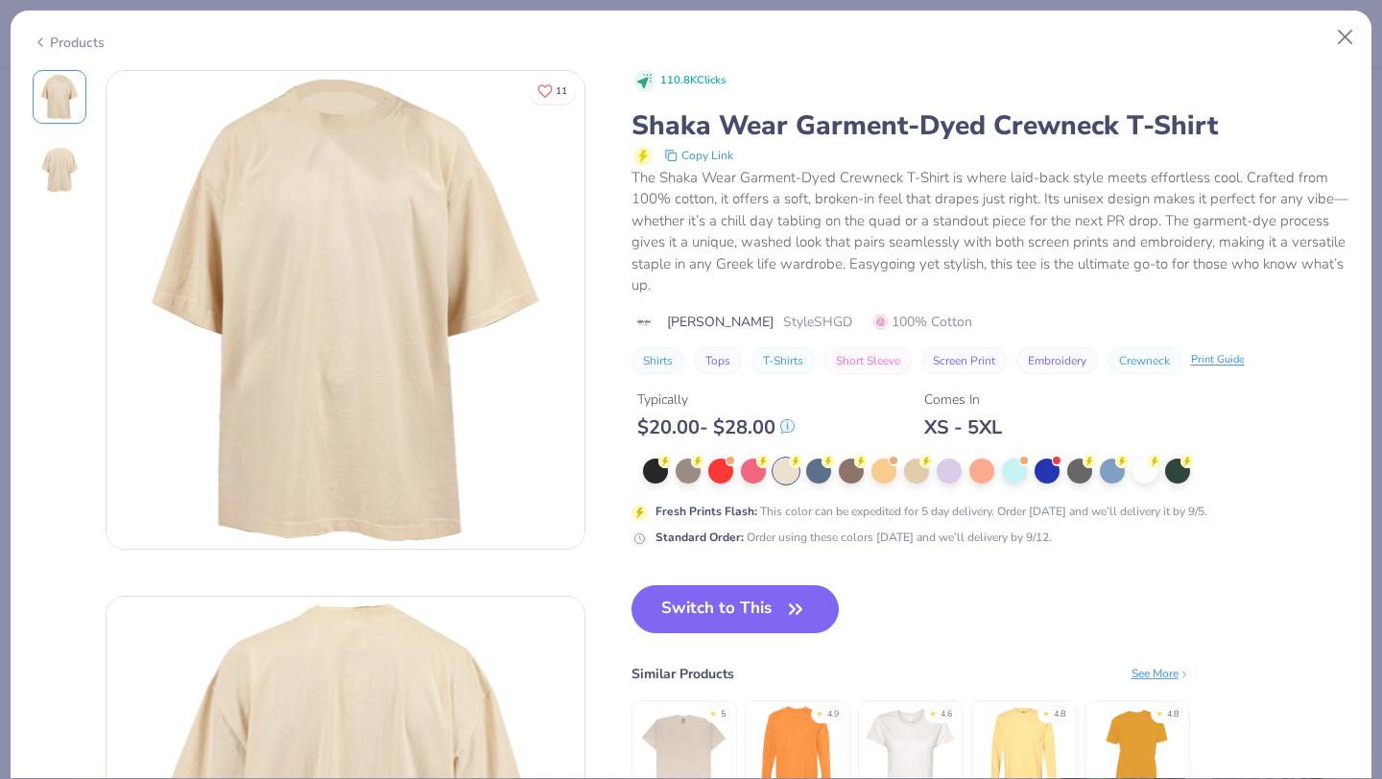
click at [36, 169] on img at bounding box center [59, 170] width 46 height 46
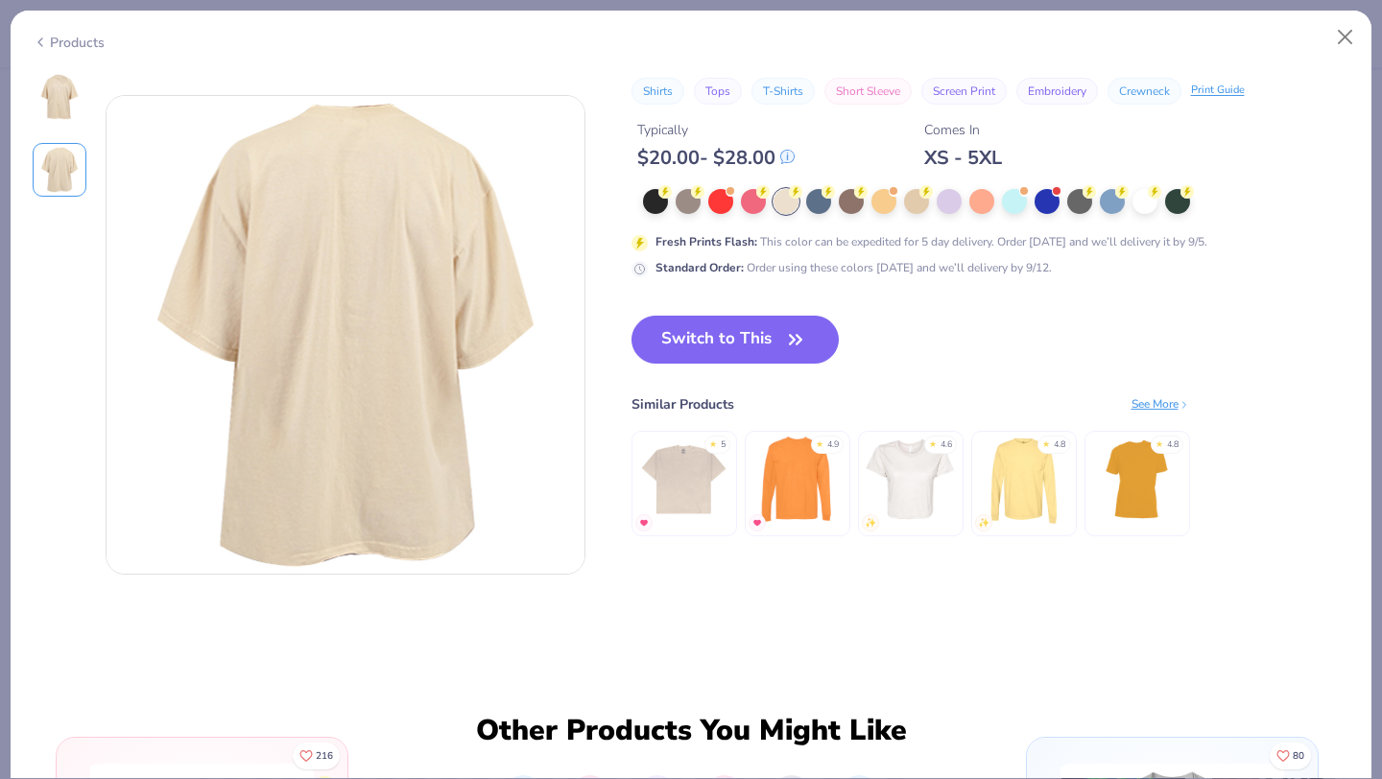
scroll to position [526, 0]
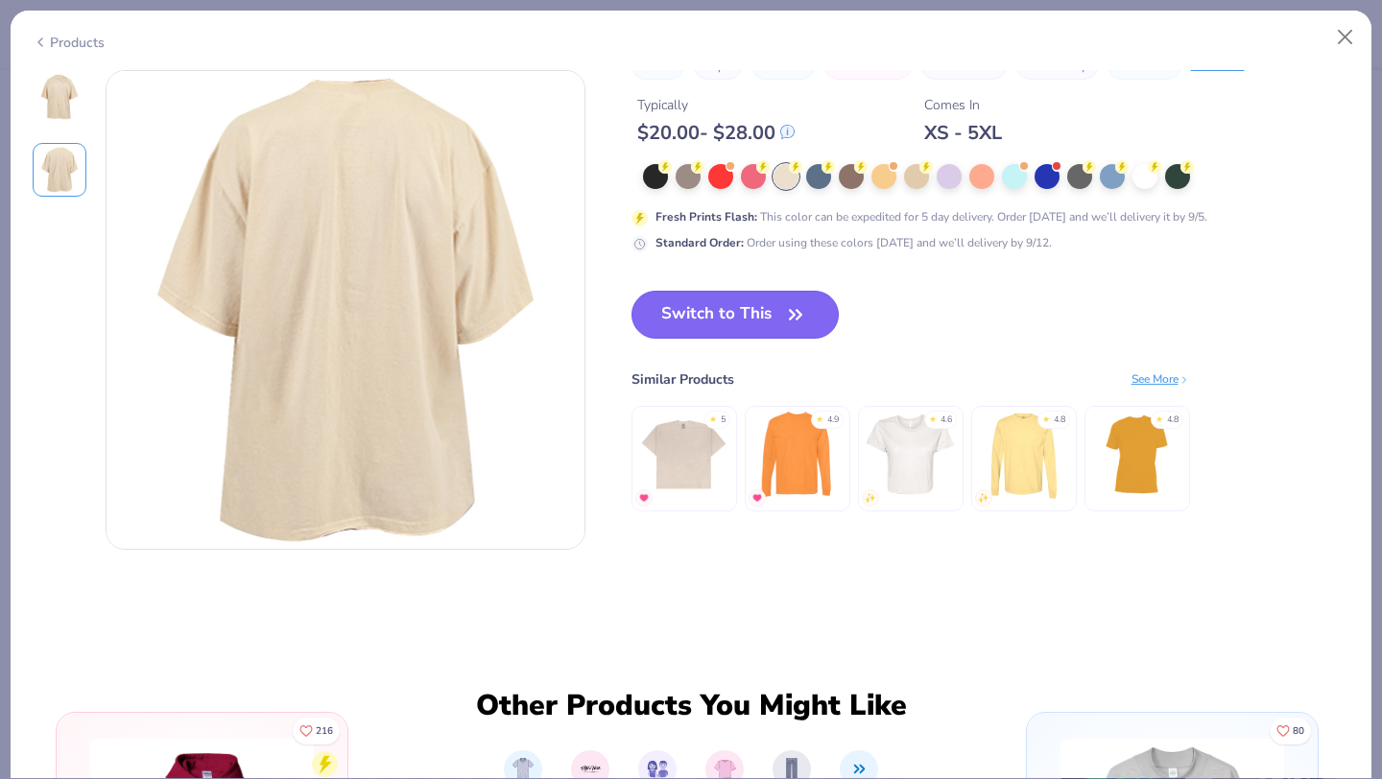
click at [707, 308] on button "Switch to This" at bounding box center [736, 315] width 208 height 48
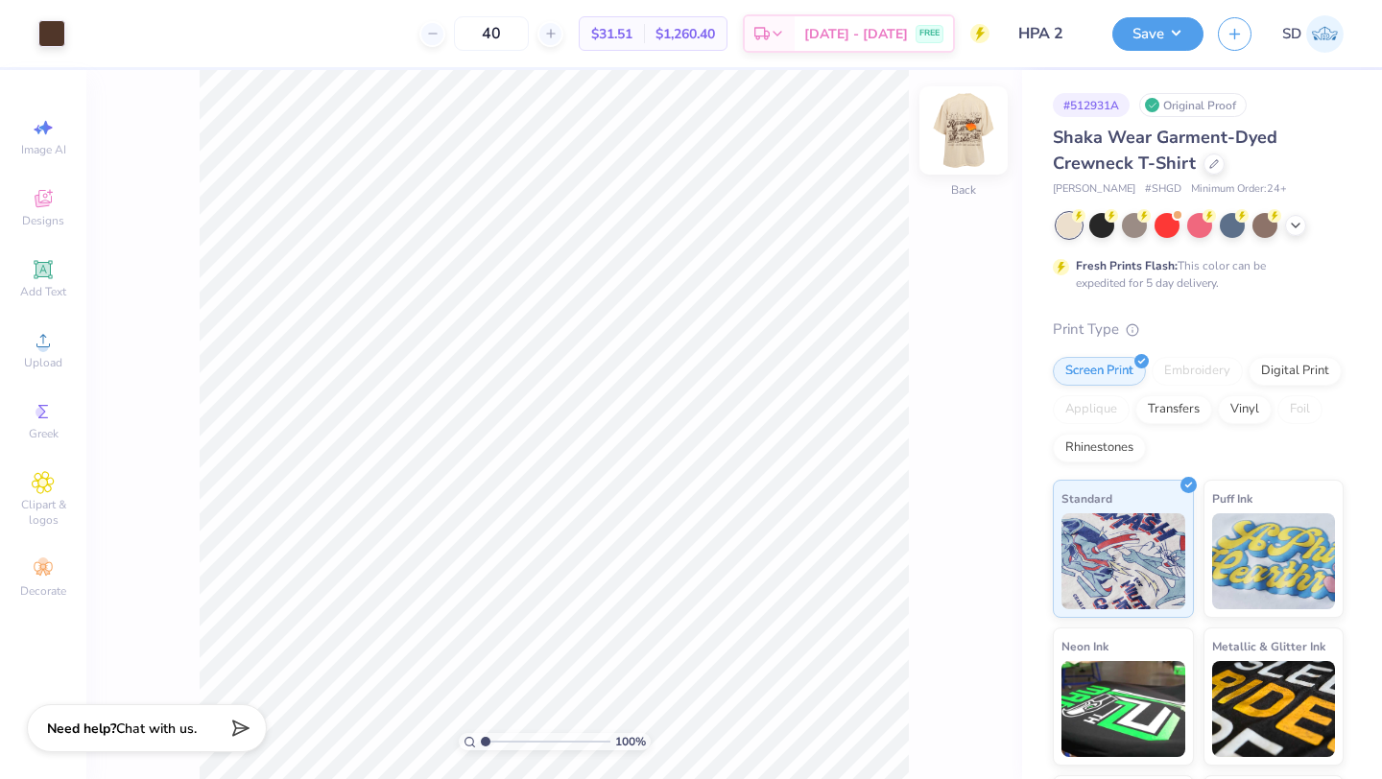
click at [967, 138] on img at bounding box center [963, 130] width 77 height 77
click at [967, 137] on img at bounding box center [964, 130] width 38 height 38
click at [974, 135] on img at bounding box center [963, 130] width 77 height 77
click at [1210, 160] on icon at bounding box center [1215, 162] width 10 height 10
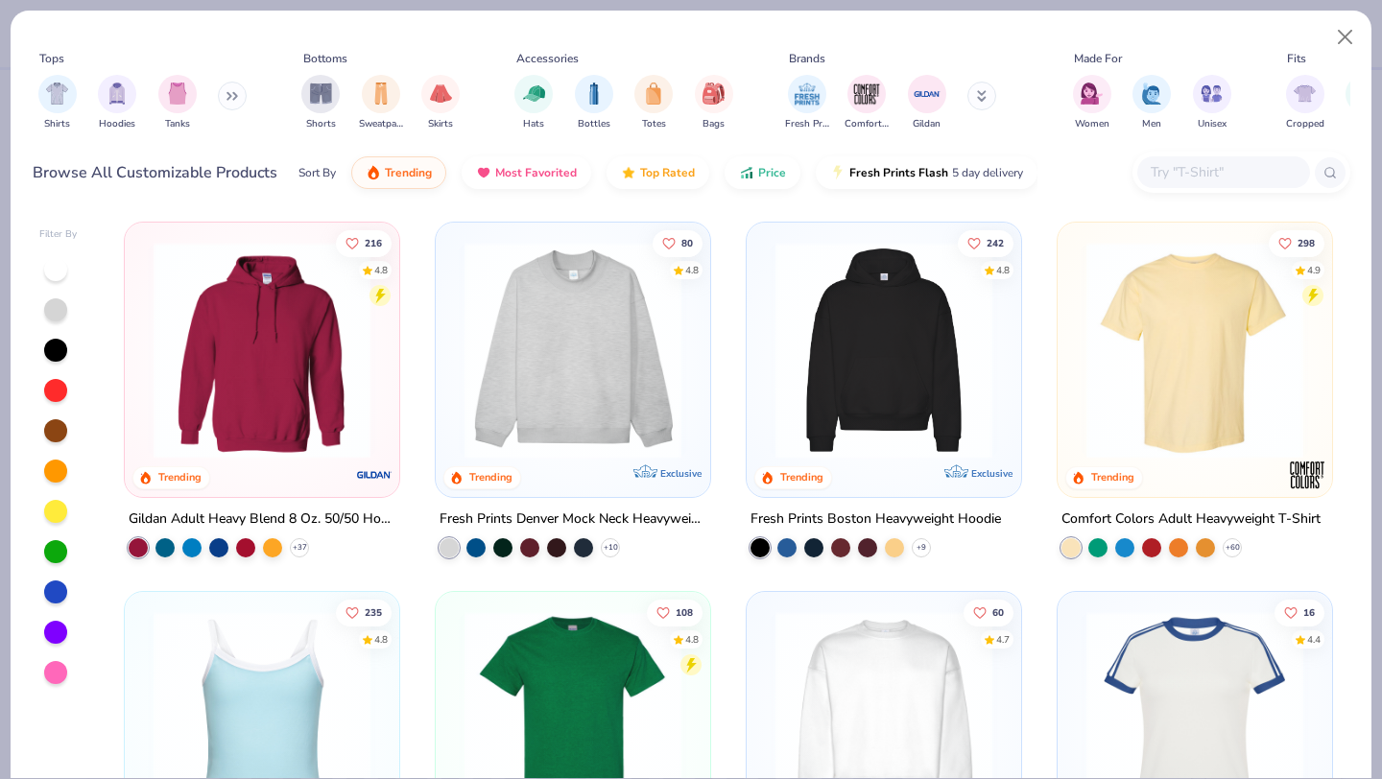
click at [1145, 315] on img at bounding box center [1195, 350] width 236 height 217
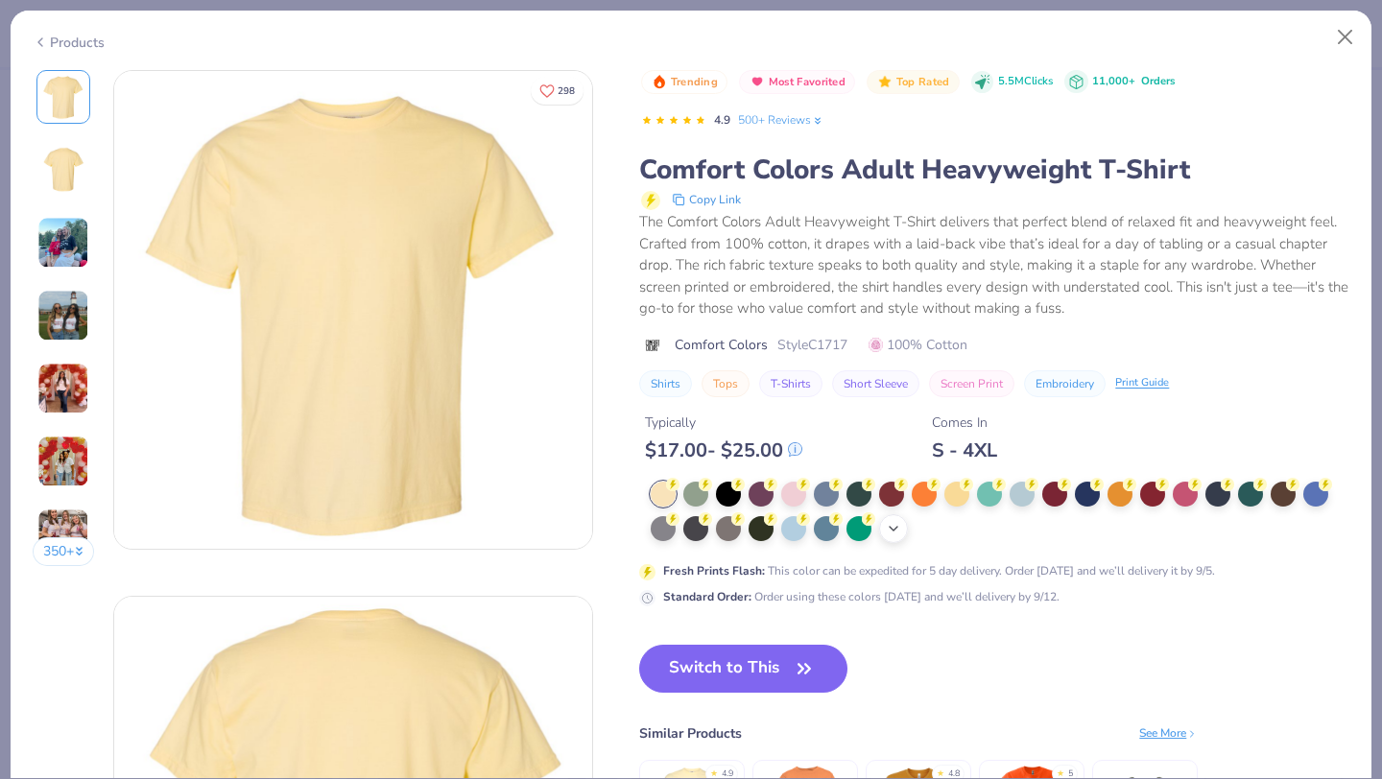
click at [894, 531] on polyline at bounding box center [894, 529] width 8 height 4
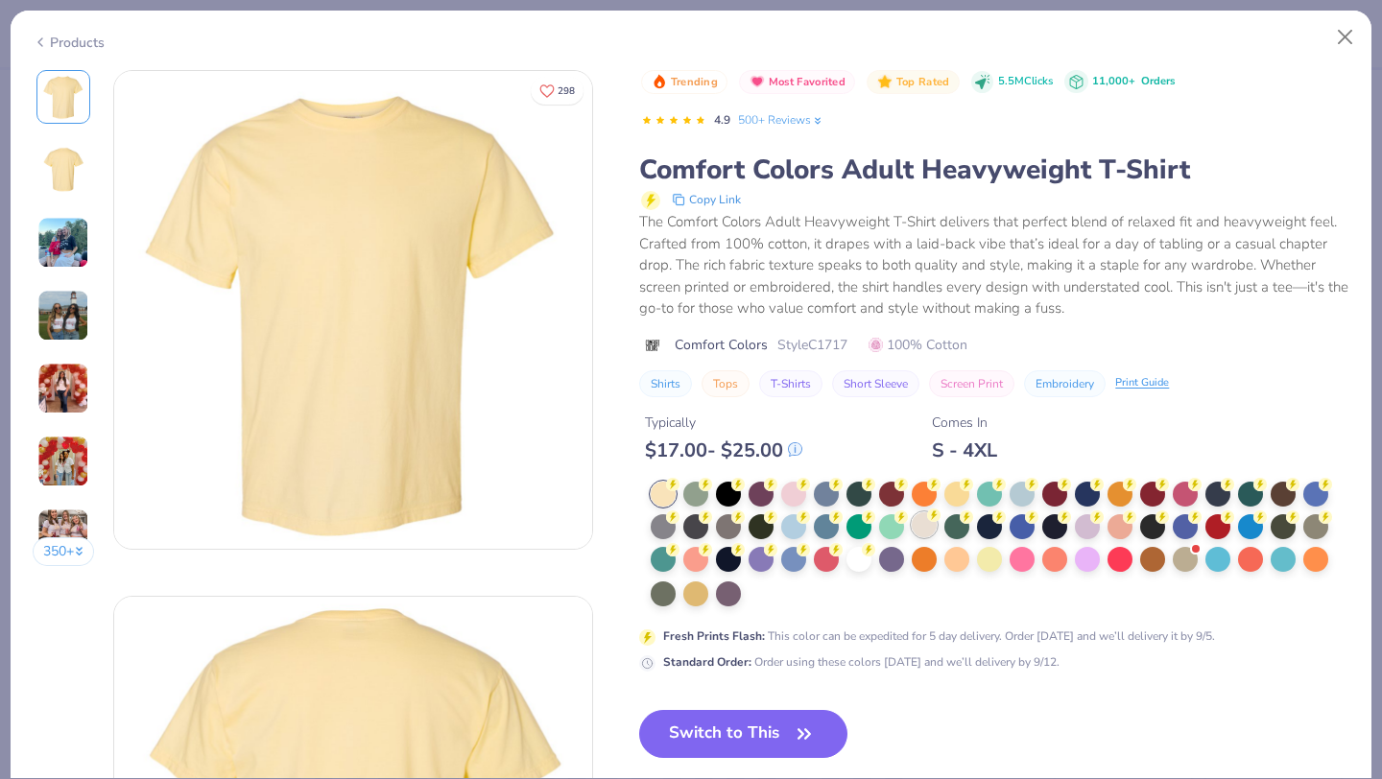
click at [927, 525] on div at bounding box center [924, 525] width 25 height 25
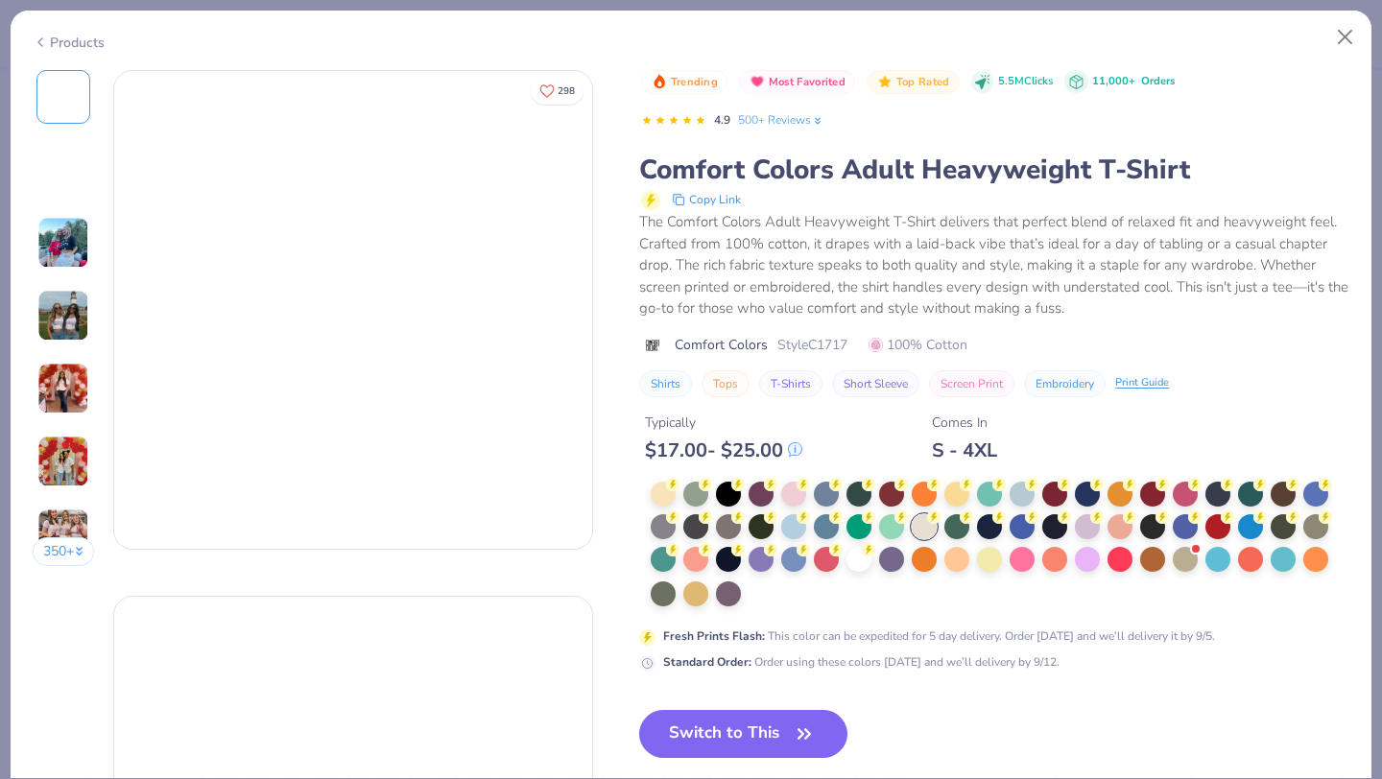
click at [925, 529] on div at bounding box center [924, 527] width 25 height 25
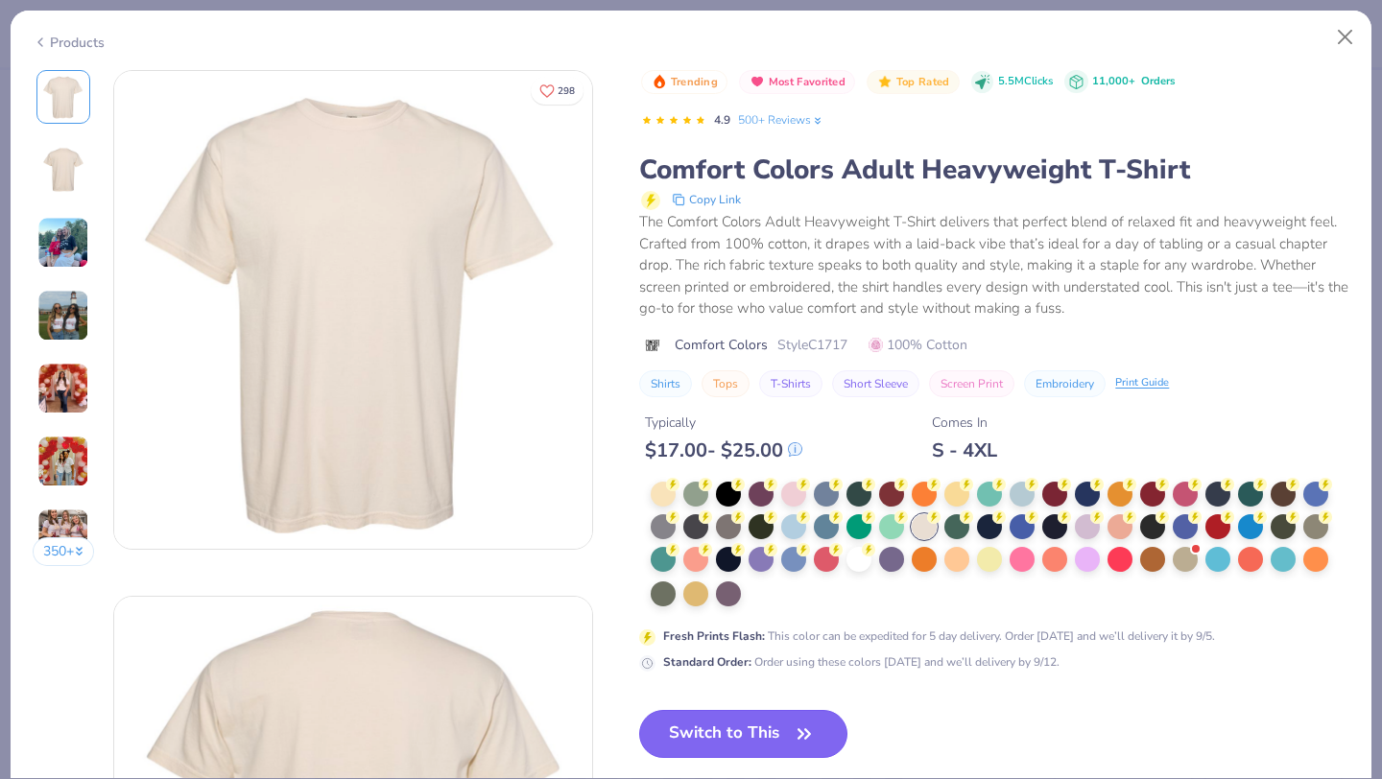
click at [765, 726] on button "Switch to This" at bounding box center [743, 734] width 208 height 48
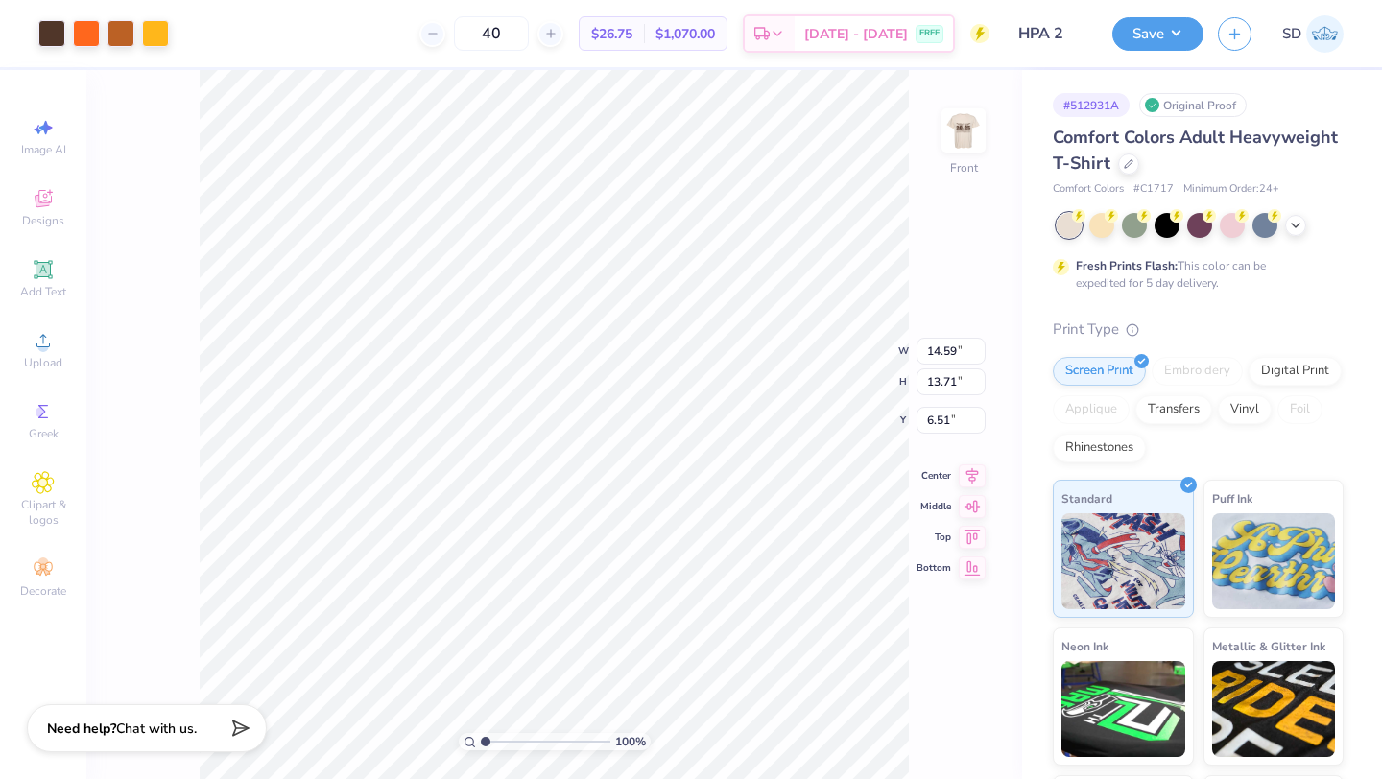
type input "13.02"
type input "12.22"
type input "4.75"
drag, startPoint x: 956, startPoint y: 130, endPoint x: 152, endPoint y: 194, distance: 807.0
click at [956, 130] on img at bounding box center [964, 130] width 38 height 38
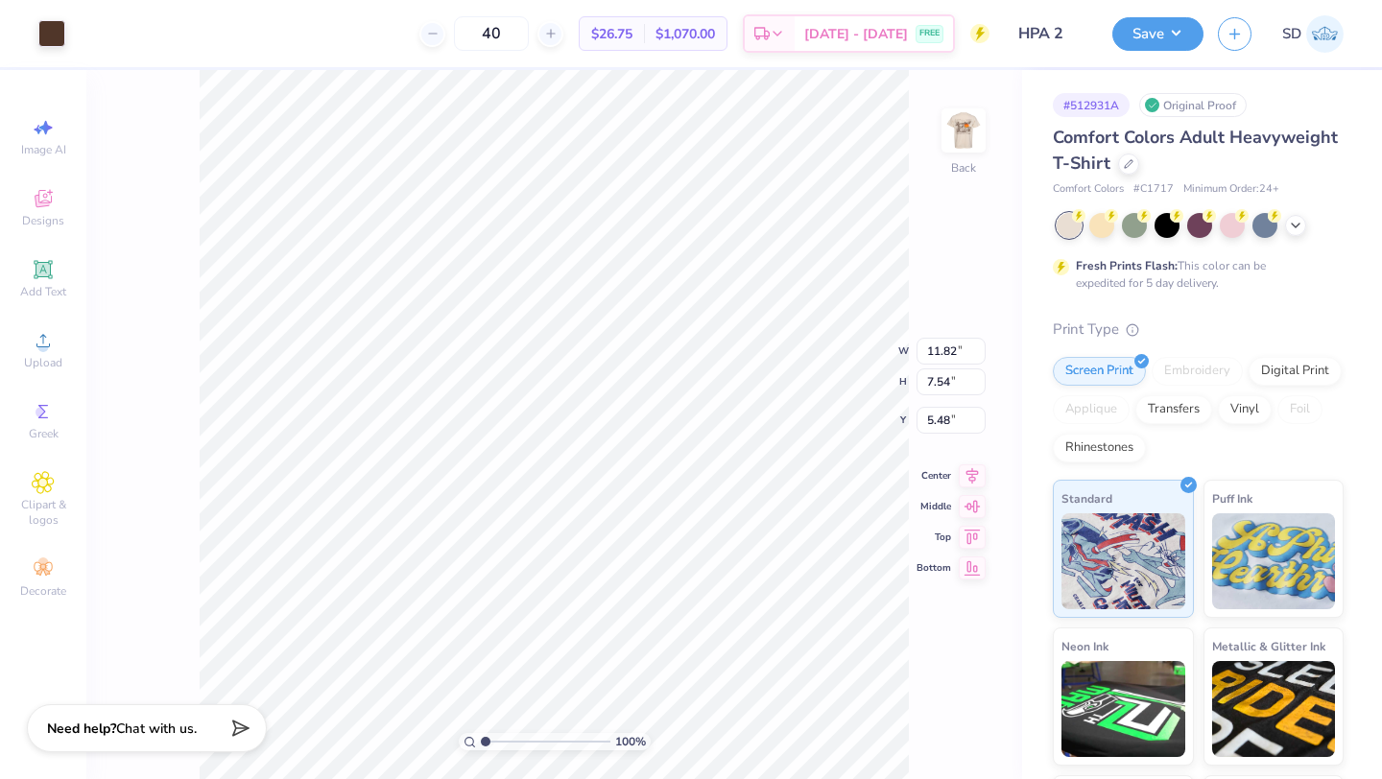
type input "10.10"
type input "6.44"
type input "5.50"
click at [1120, 169] on div at bounding box center [1128, 162] width 21 height 21
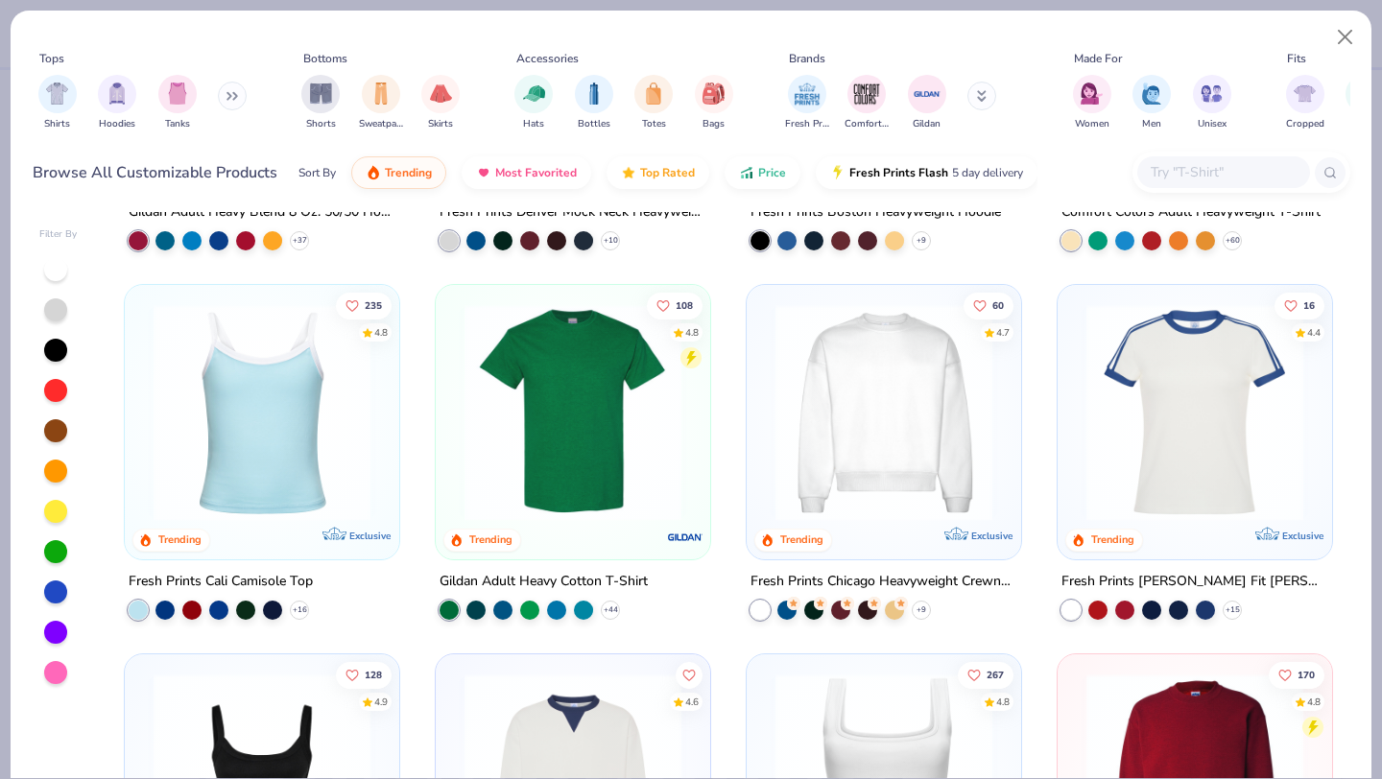
scroll to position [311, 0]
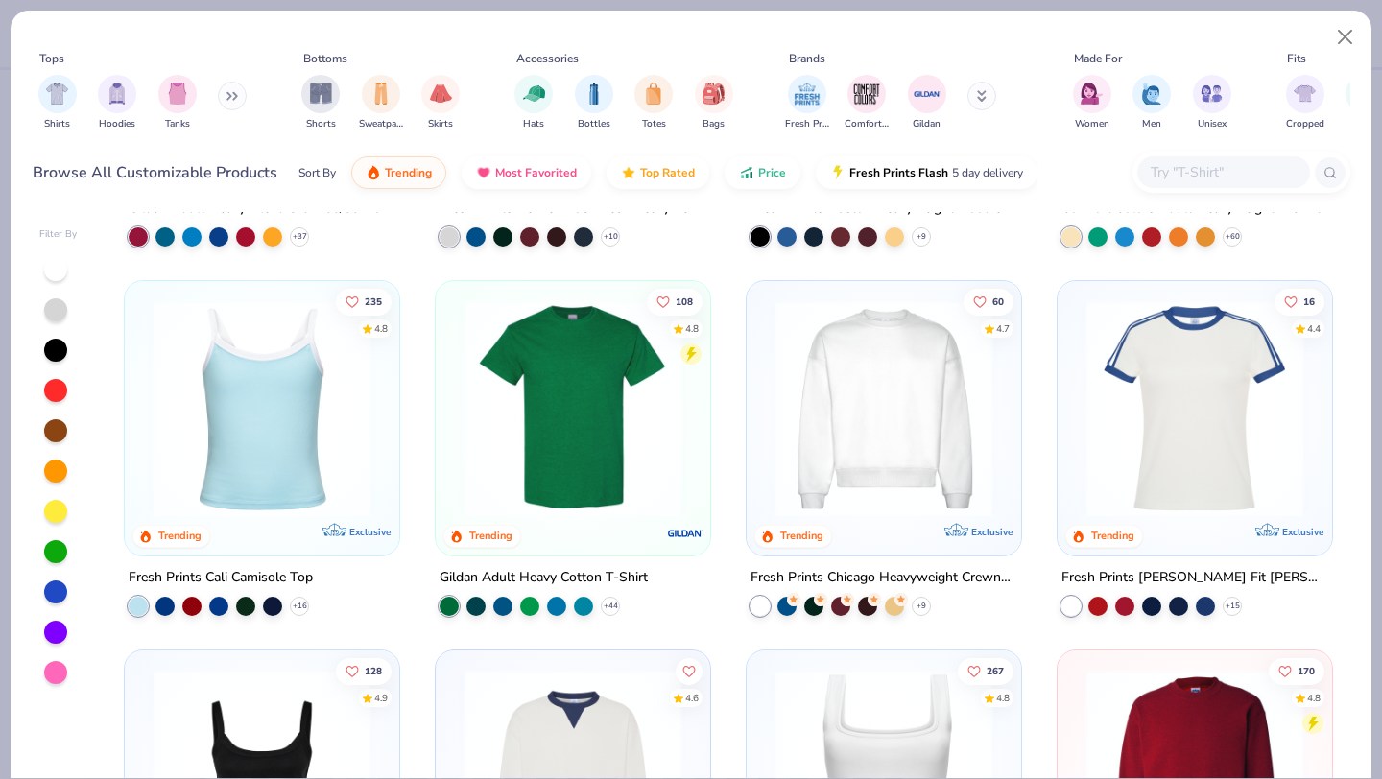
click at [587, 449] on img at bounding box center [573, 408] width 236 height 217
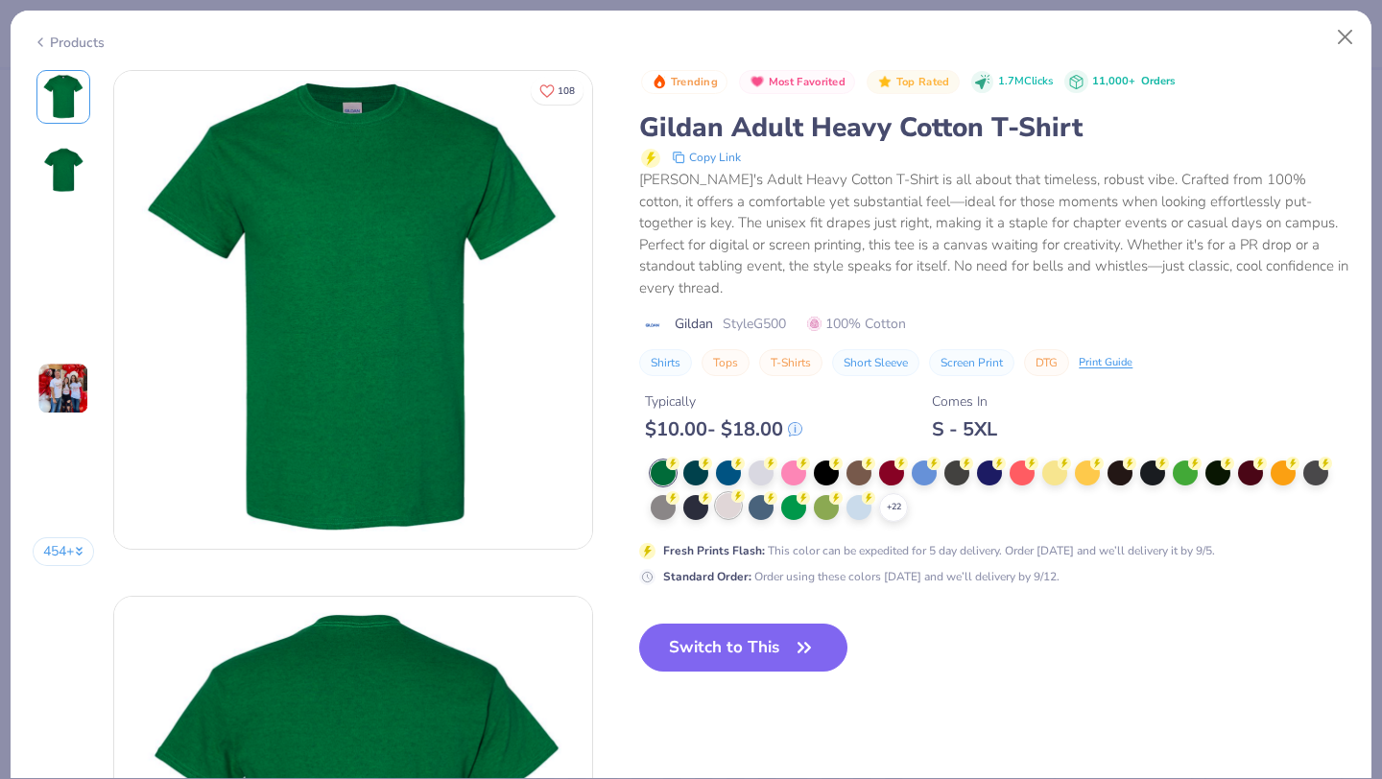
click at [731, 493] on div at bounding box center [728, 505] width 25 height 25
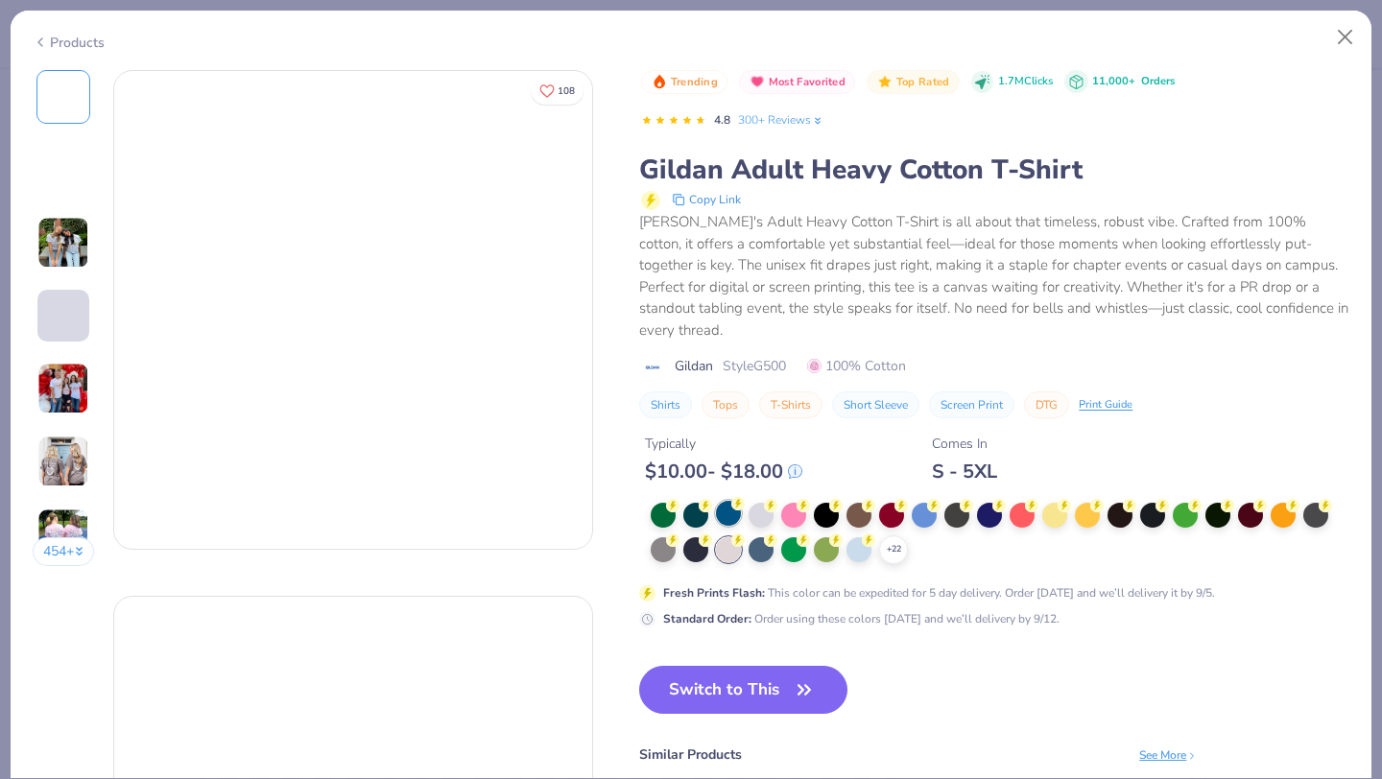
click at [730, 501] on div at bounding box center [728, 513] width 25 height 25
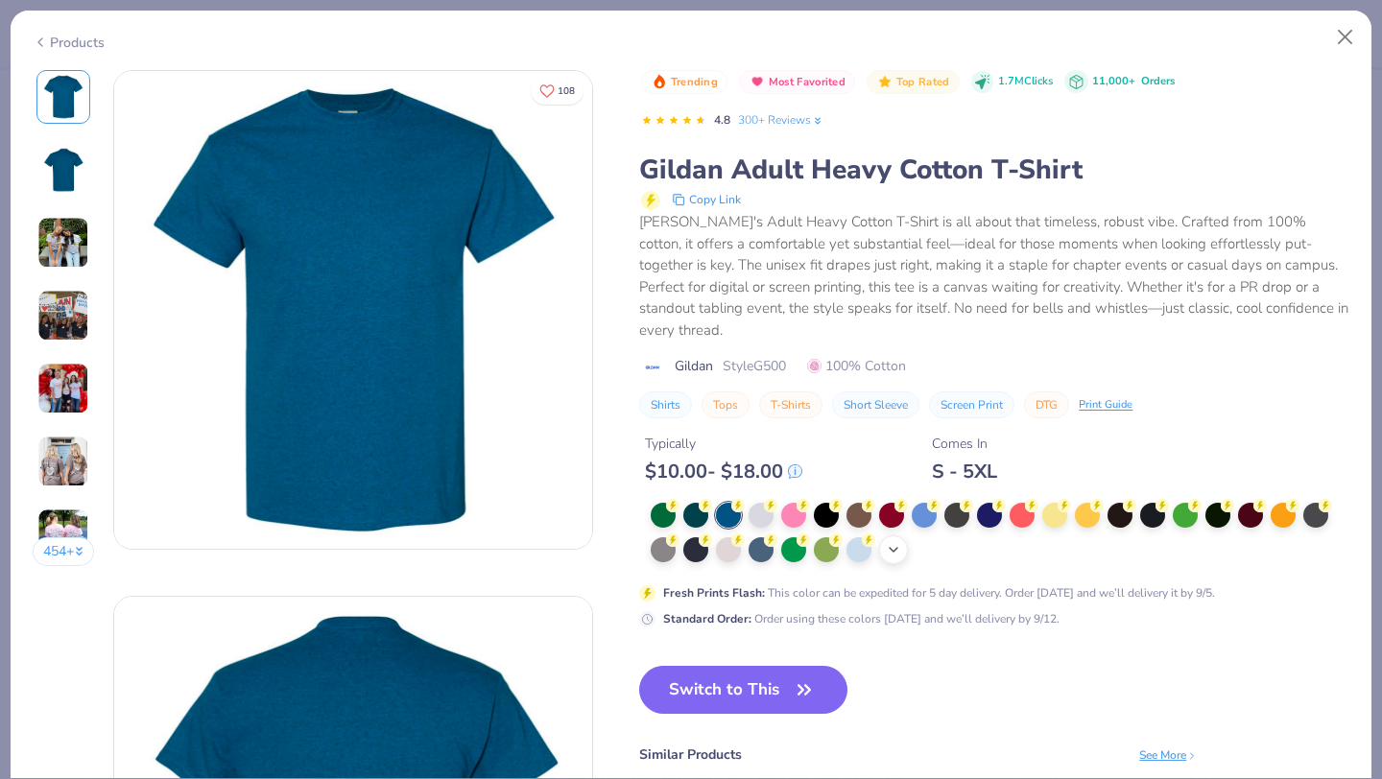
click at [897, 542] on icon at bounding box center [893, 549] width 15 height 15
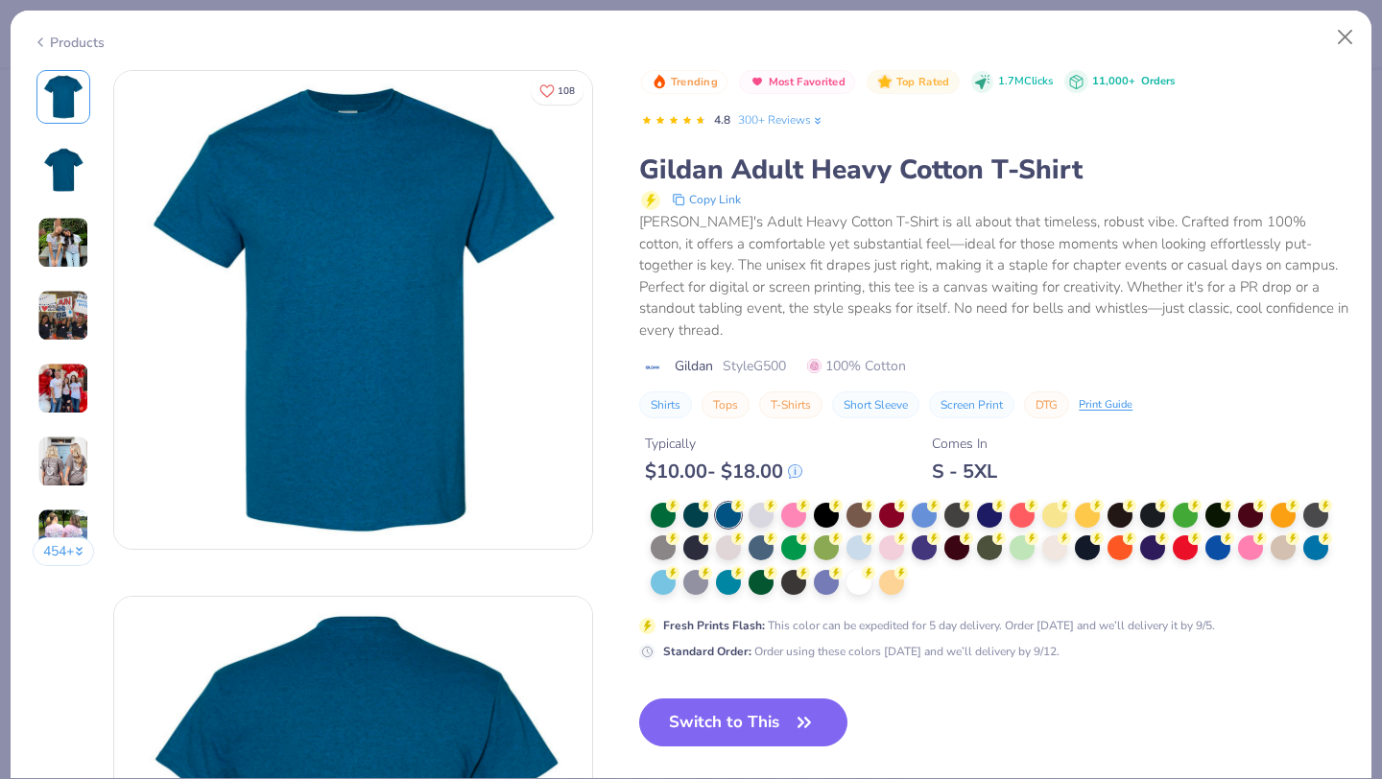
click at [1282, 536] on div at bounding box center [1283, 548] width 25 height 25
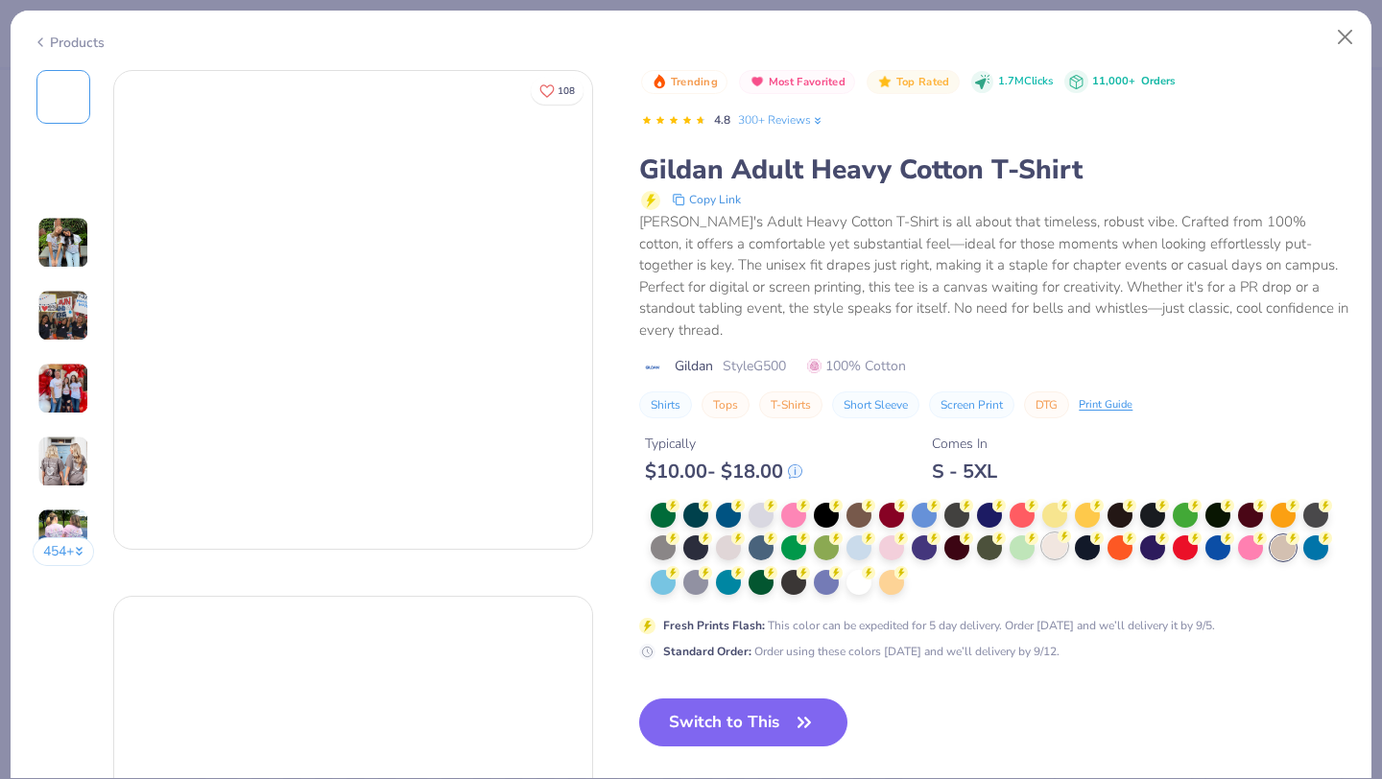
click at [1057, 534] on div at bounding box center [1055, 546] width 25 height 25
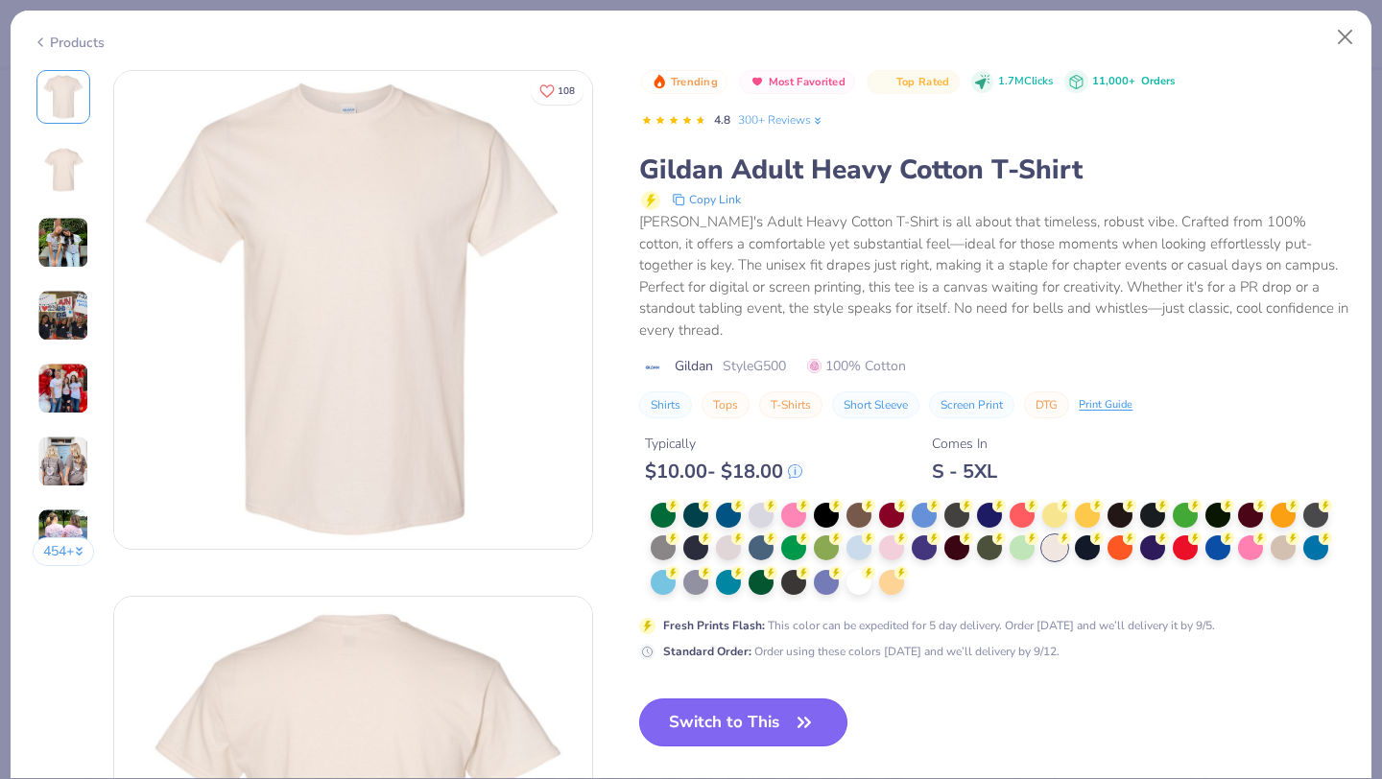
click at [755, 699] on button "Switch to This" at bounding box center [743, 723] width 208 height 48
click at [765, 699] on button "Switch to This" at bounding box center [743, 723] width 208 height 48
click at [794, 713] on icon "button" at bounding box center [804, 722] width 27 height 27
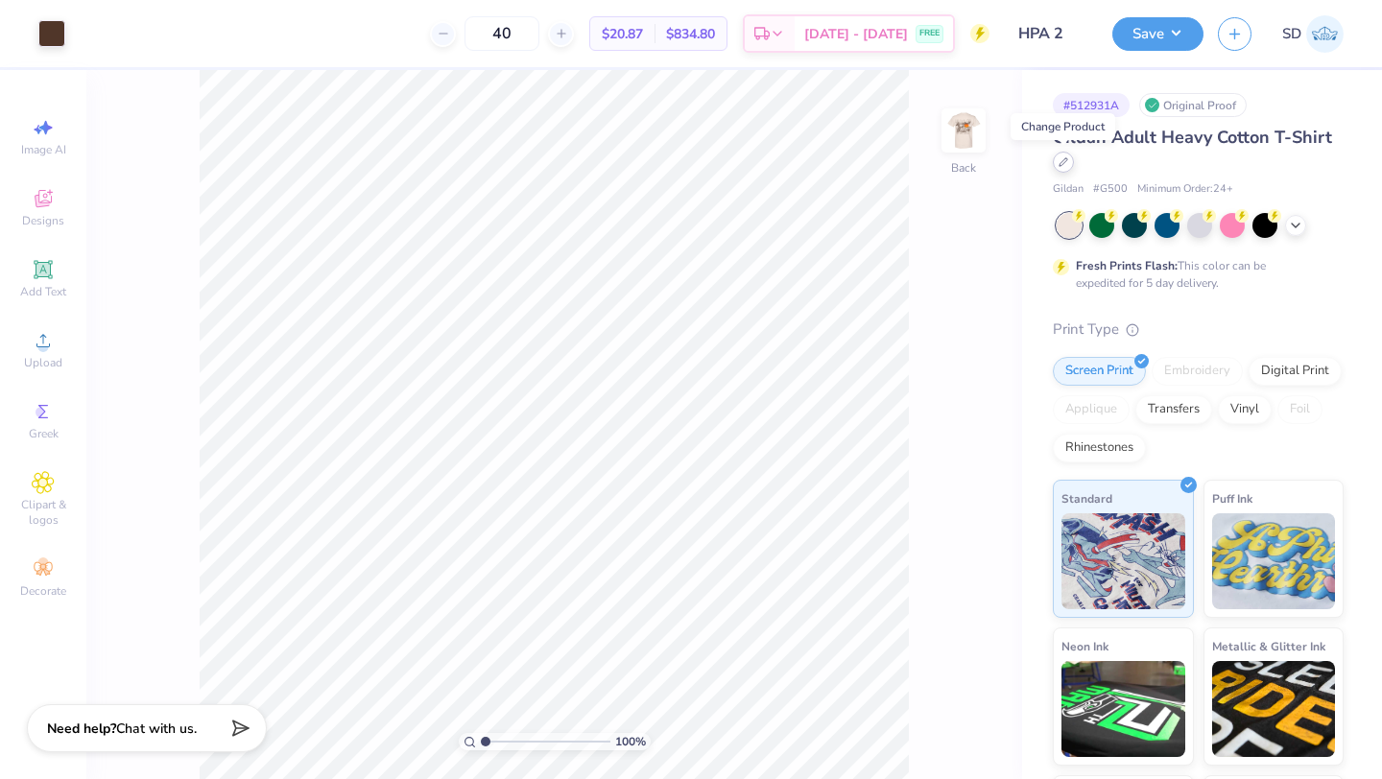
click at [1066, 164] on icon at bounding box center [1064, 162] width 10 height 10
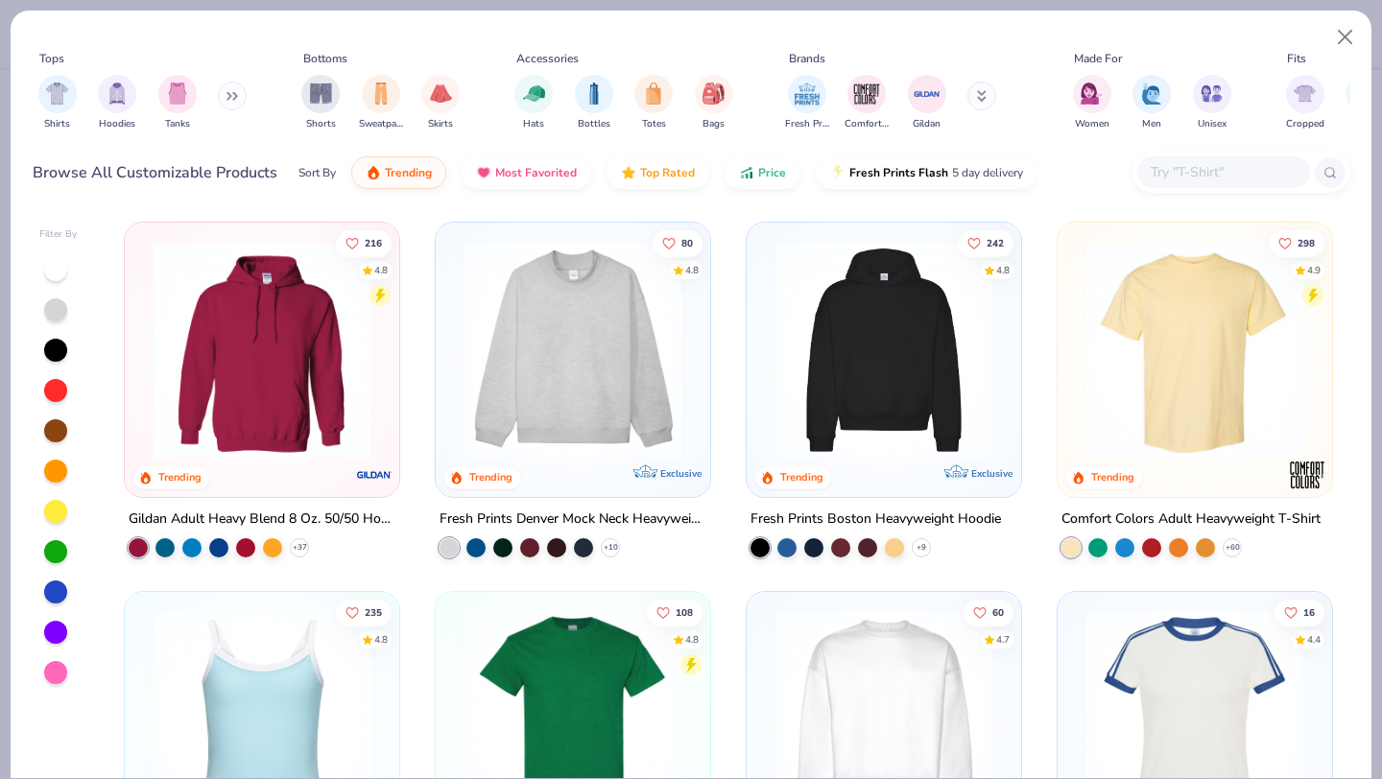
click at [1197, 176] on input "text" at bounding box center [1223, 172] width 148 height 22
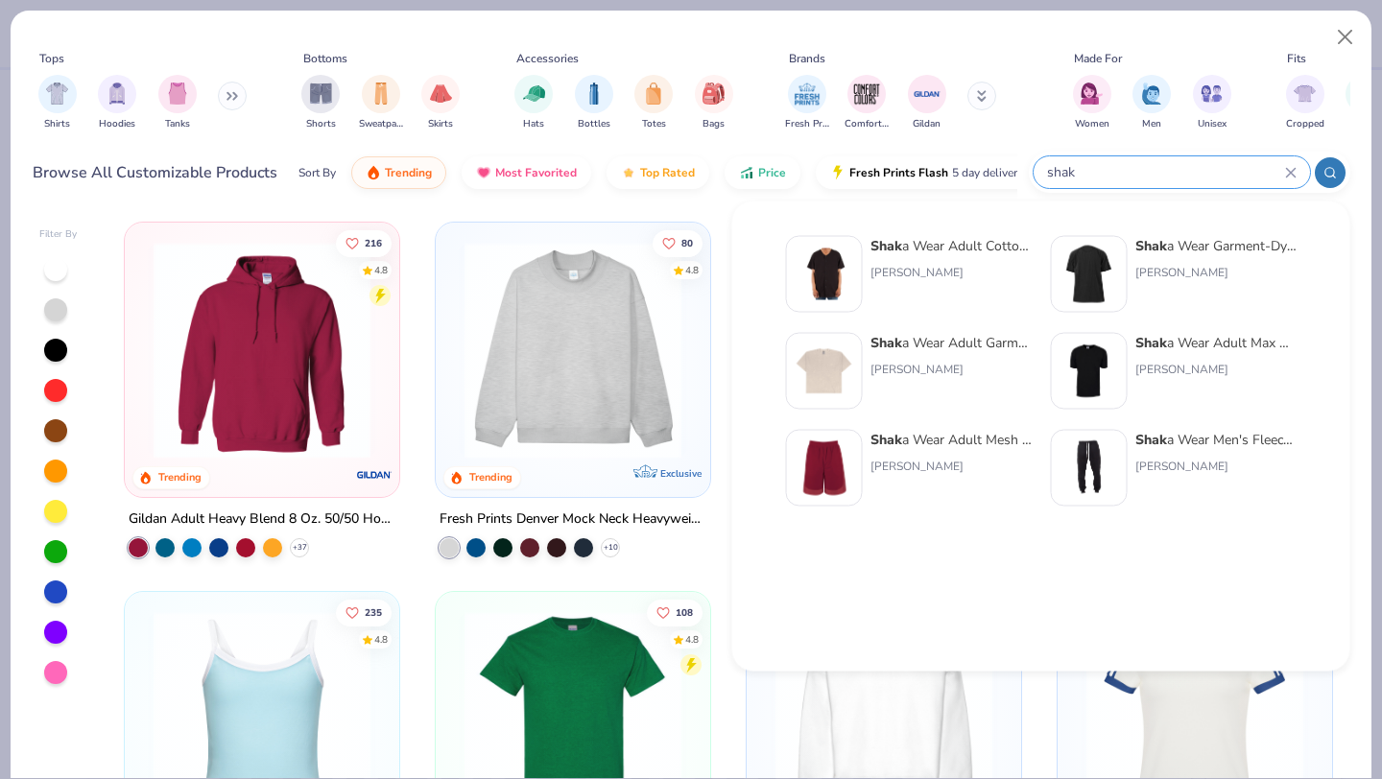
type input "shak"
click at [1121, 264] on div at bounding box center [1089, 274] width 77 height 77
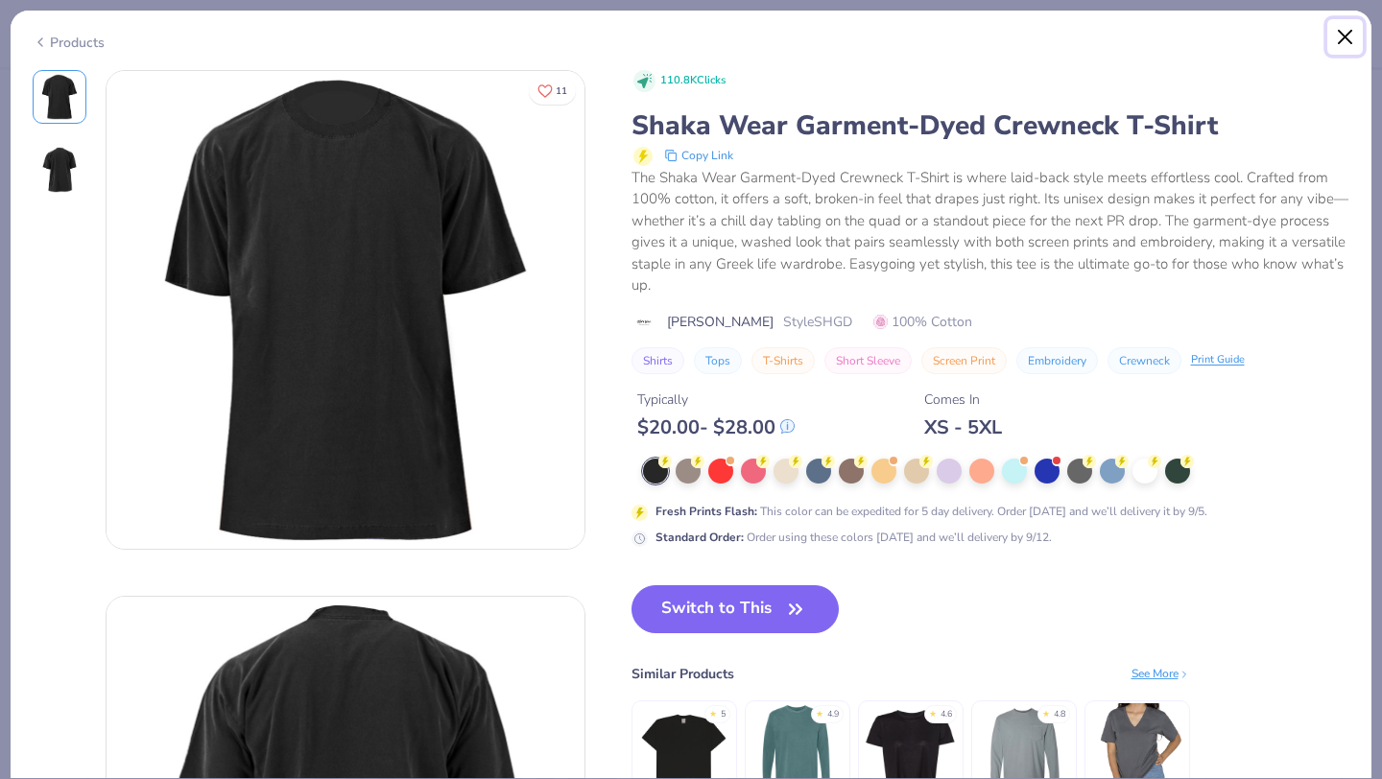
click at [1343, 38] on button "Close" at bounding box center [1346, 37] width 36 height 36
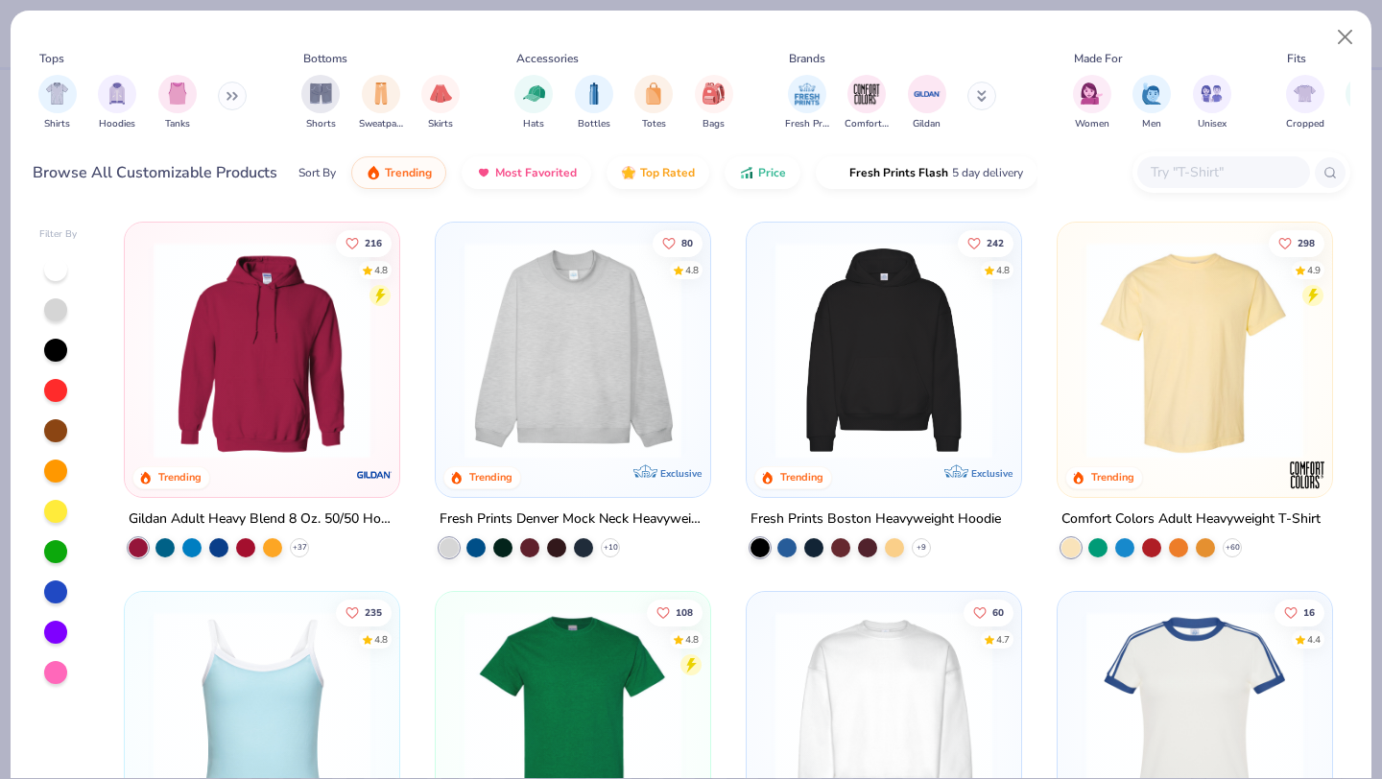
click at [1193, 178] on input "text" at bounding box center [1223, 172] width 148 height 22
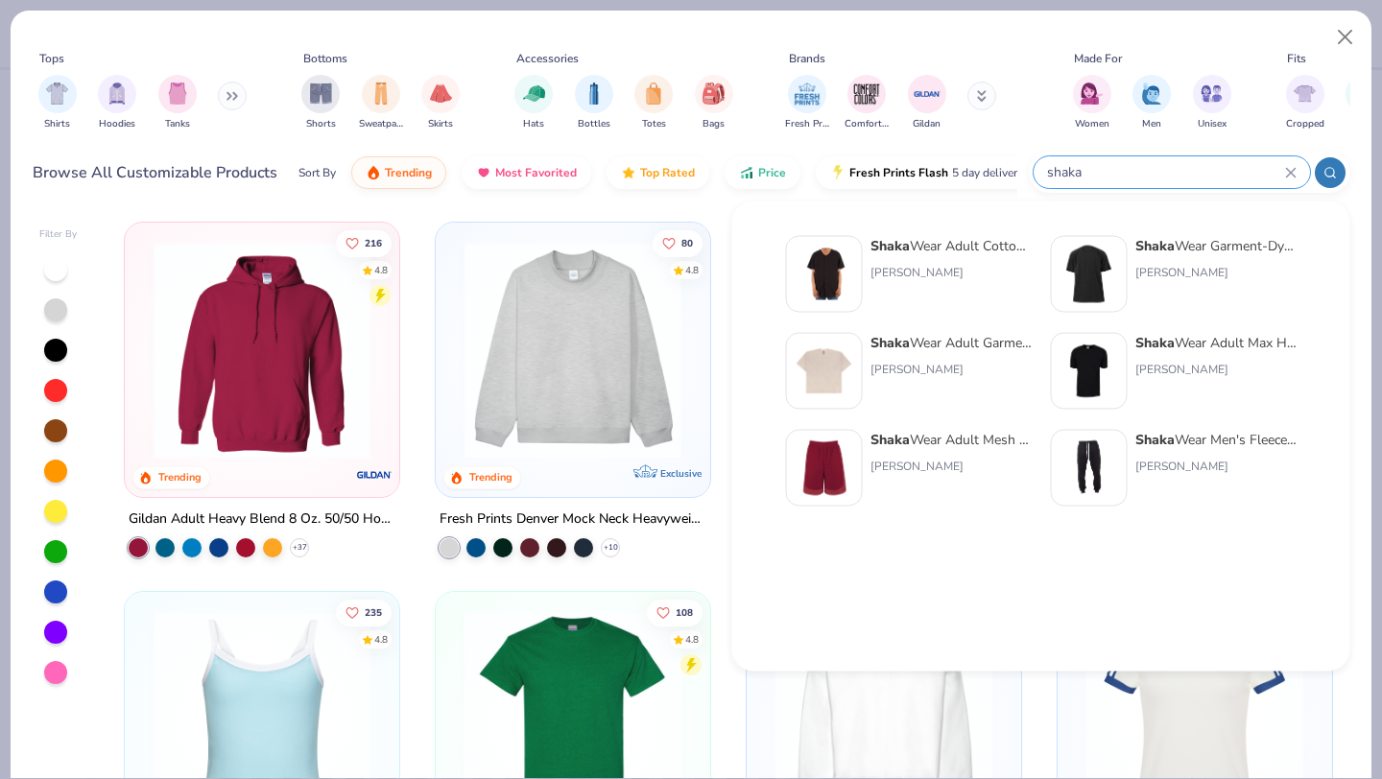
type input "shaka"
click at [842, 357] on img at bounding box center [825, 372] width 60 height 60
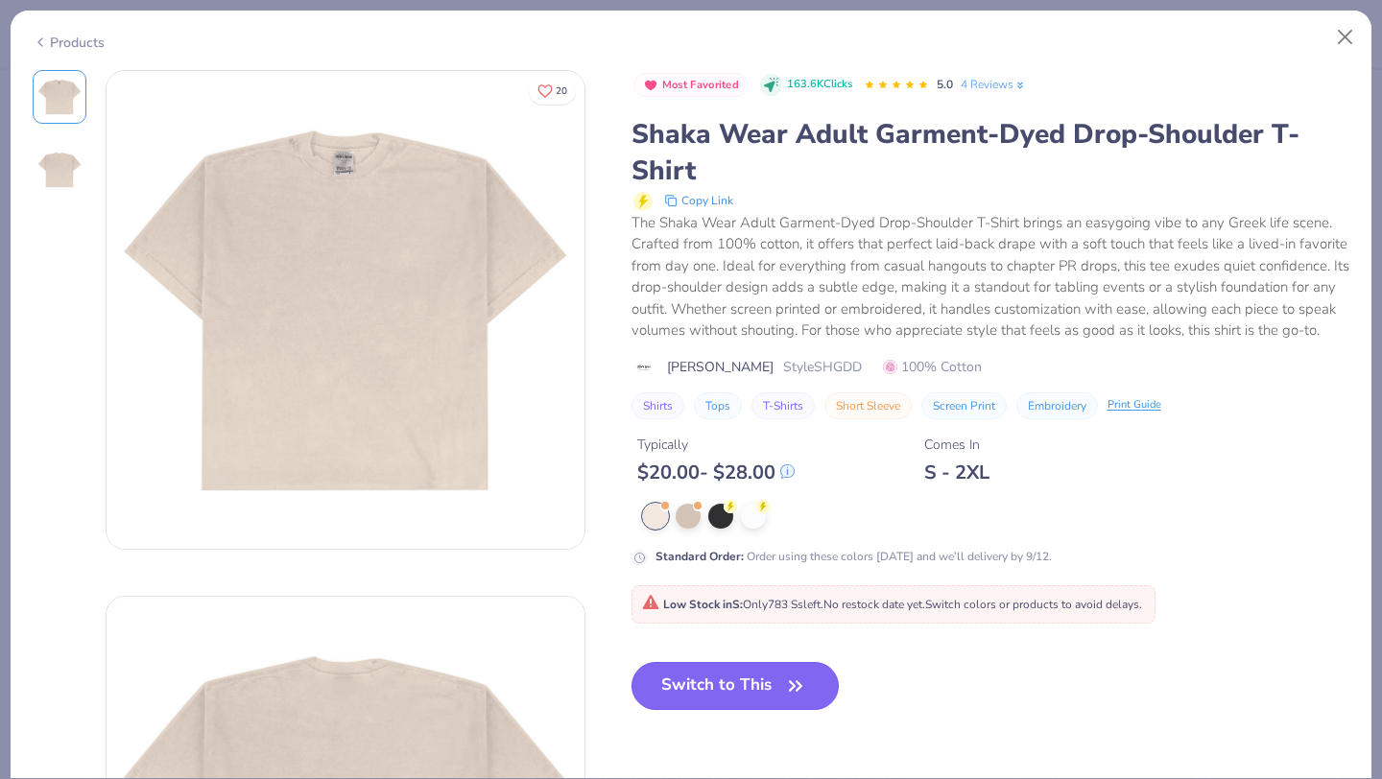
click at [773, 685] on button "Switch to This" at bounding box center [736, 686] width 208 height 48
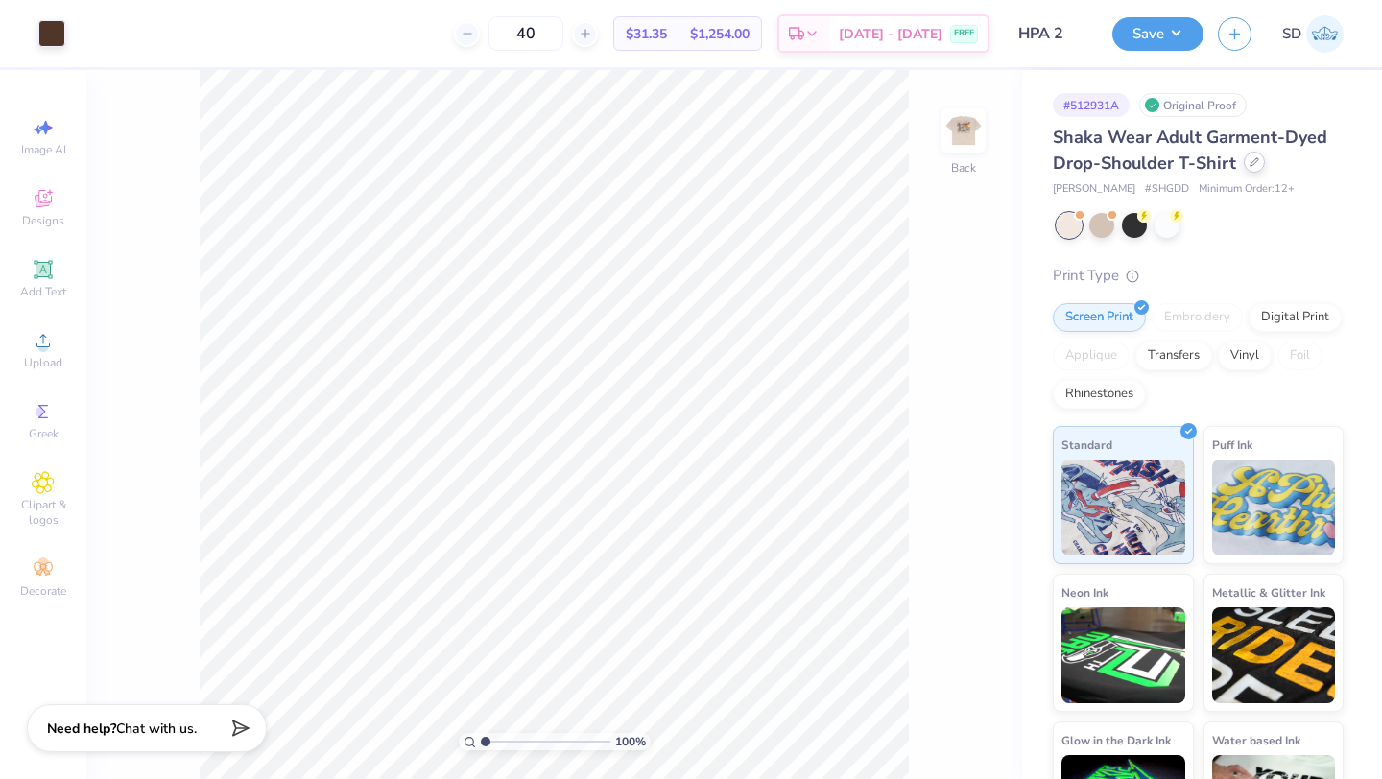
click at [1246, 162] on div at bounding box center [1254, 162] width 21 height 21
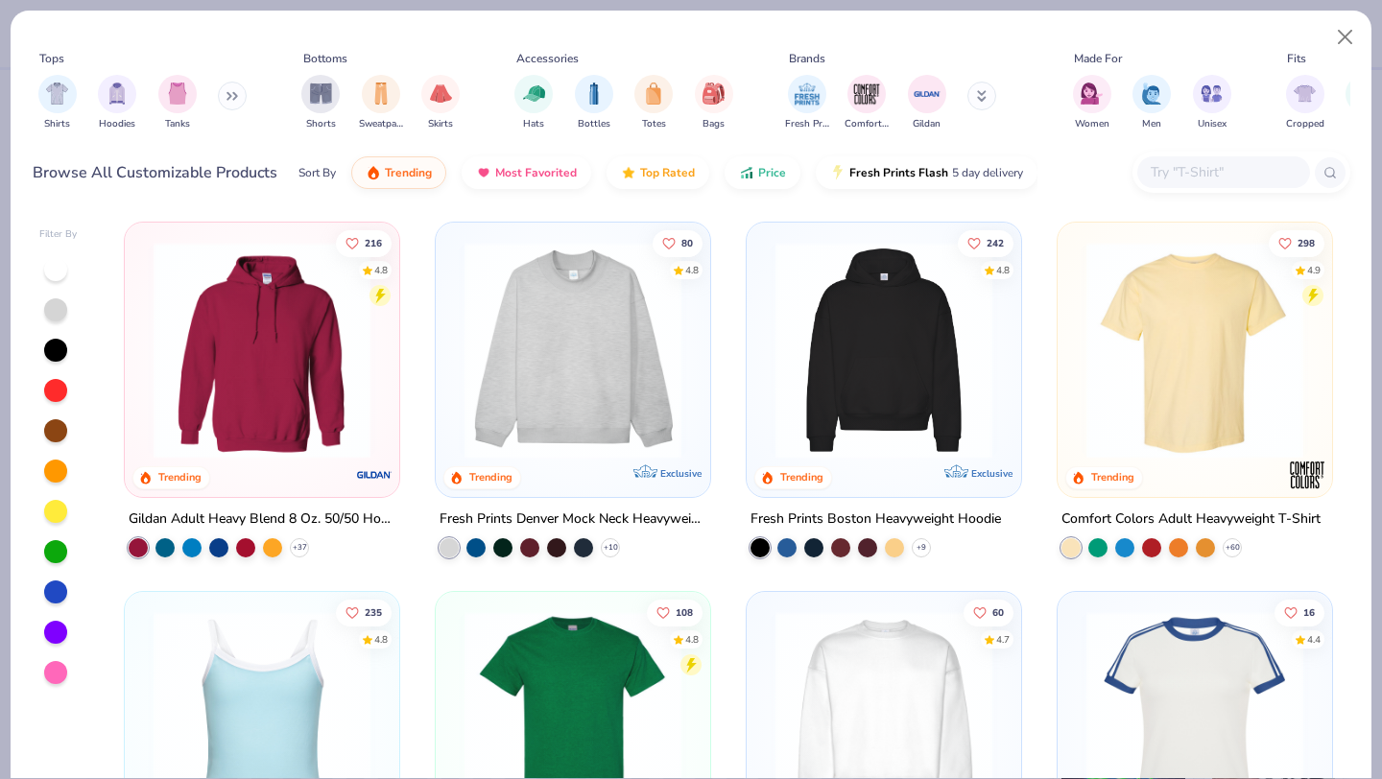
click at [541, 658] on img at bounding box center [573, 720] width 236 height 217
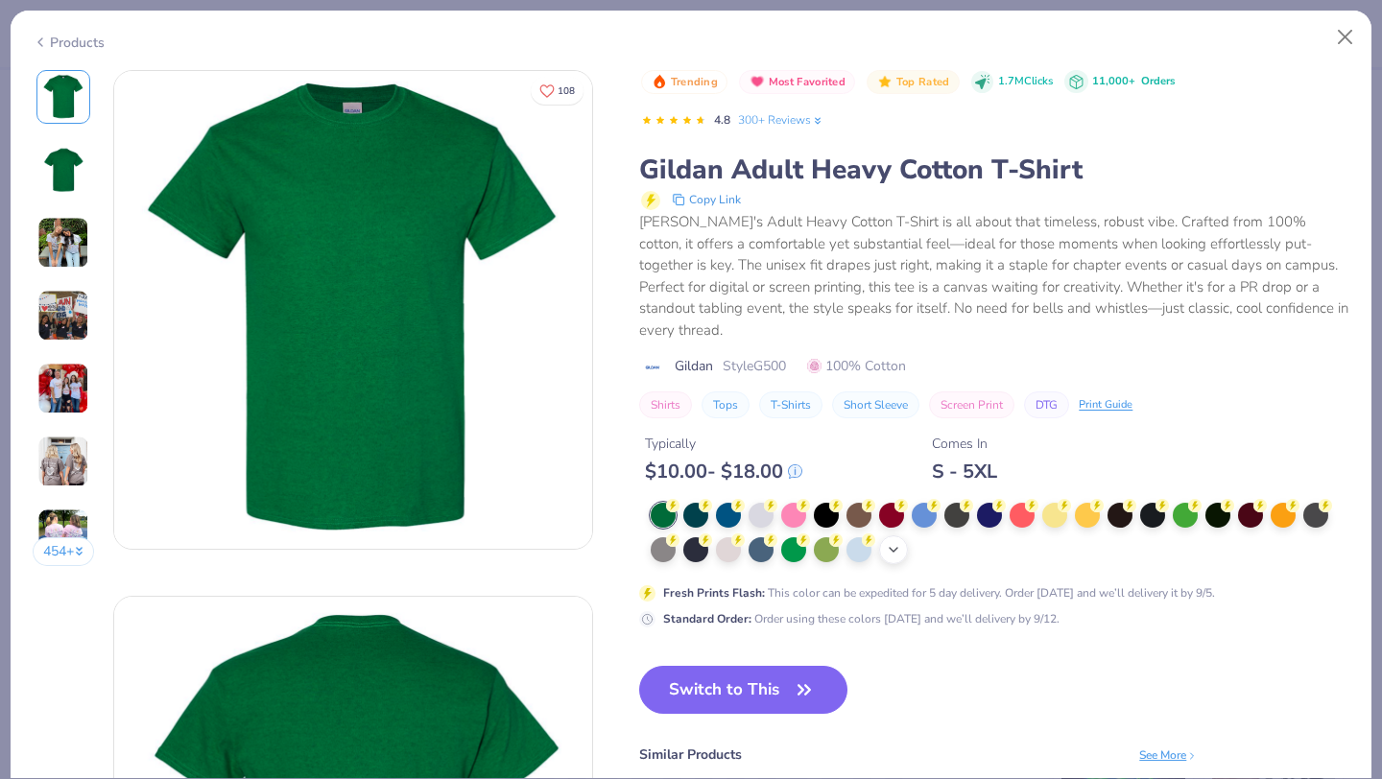
click at [730, 538] on div at bounding box center [728, 550] width 25 height 25
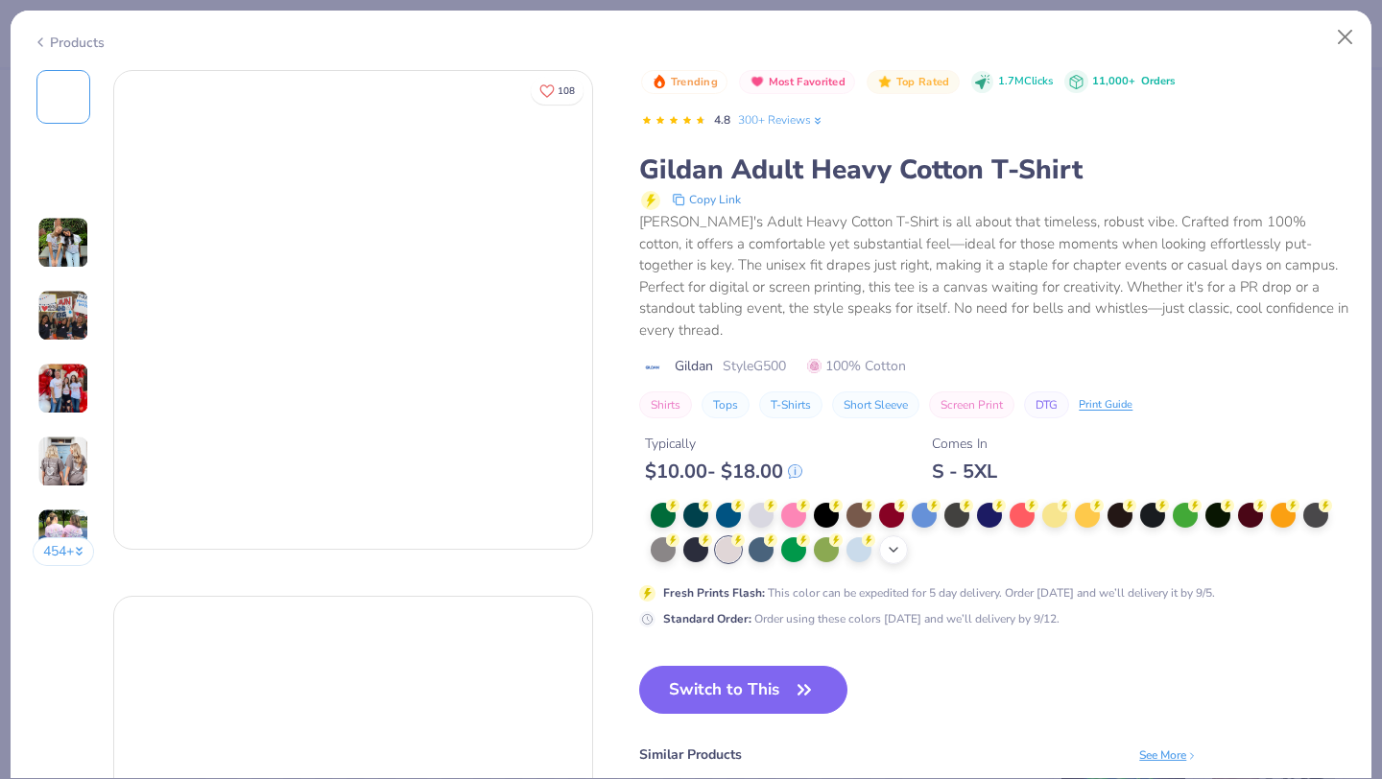
click at [895, 548] on polyline at bounding box center [894, 550] width 8 height 4
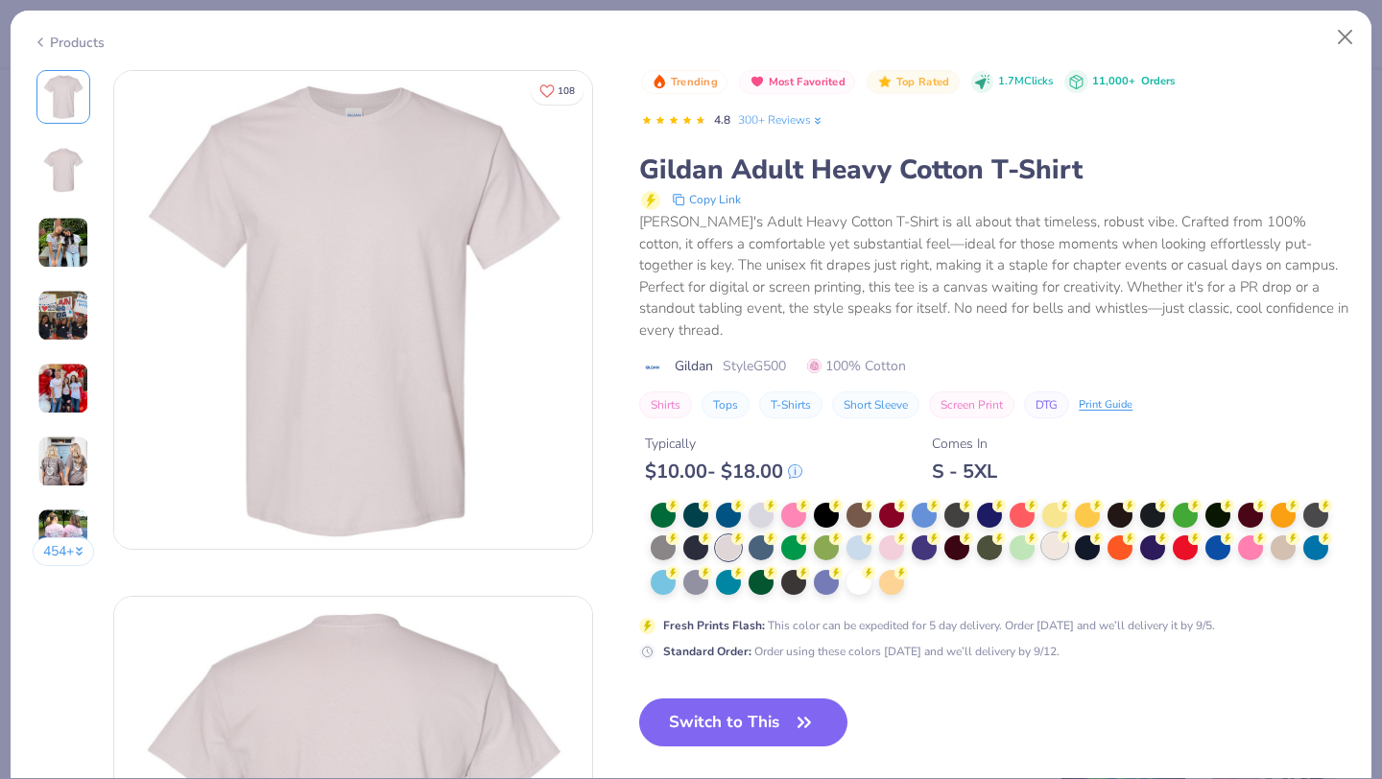
click at [1051, 534] on div at bounding box center [1055, 546] width 25 height 25
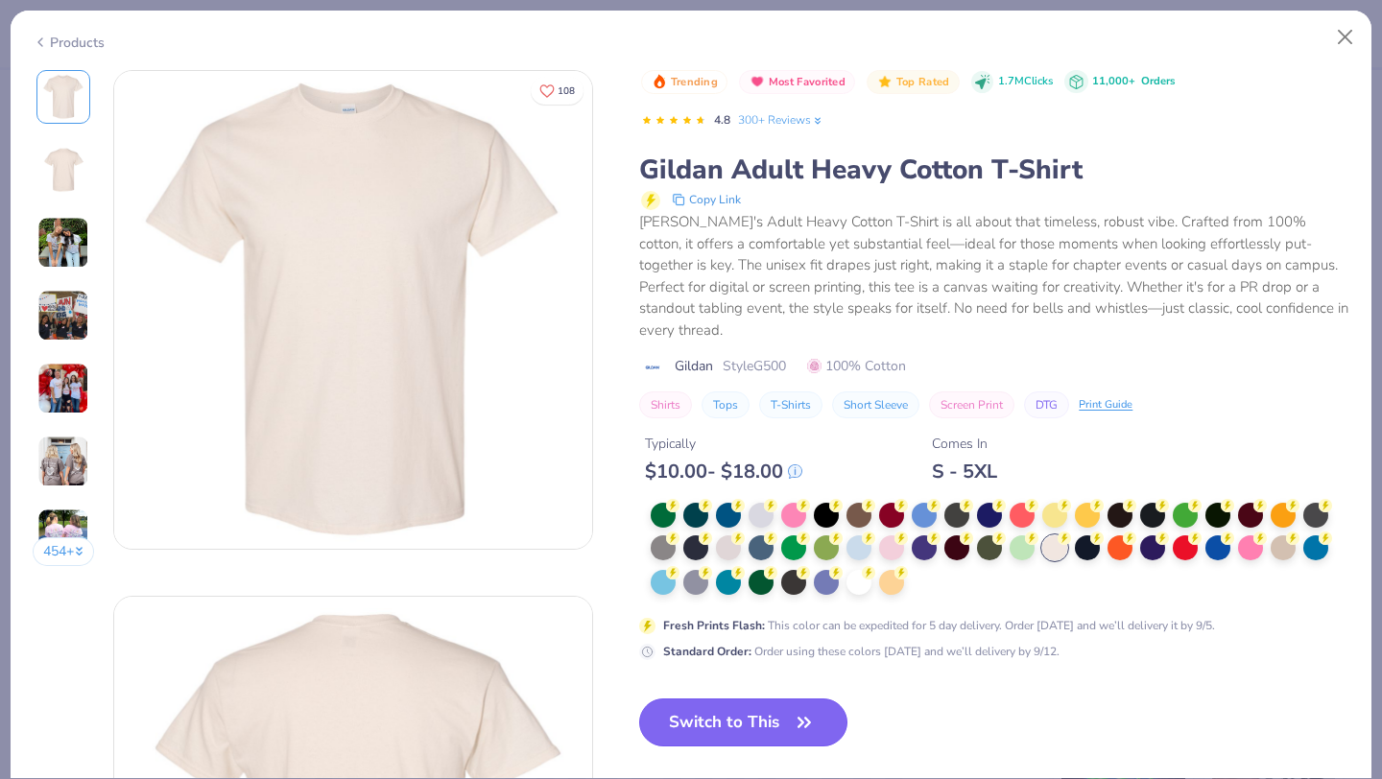
click at [751, 707] on button "Switch to This" at bounding box center [743, 723] width 208 height 48
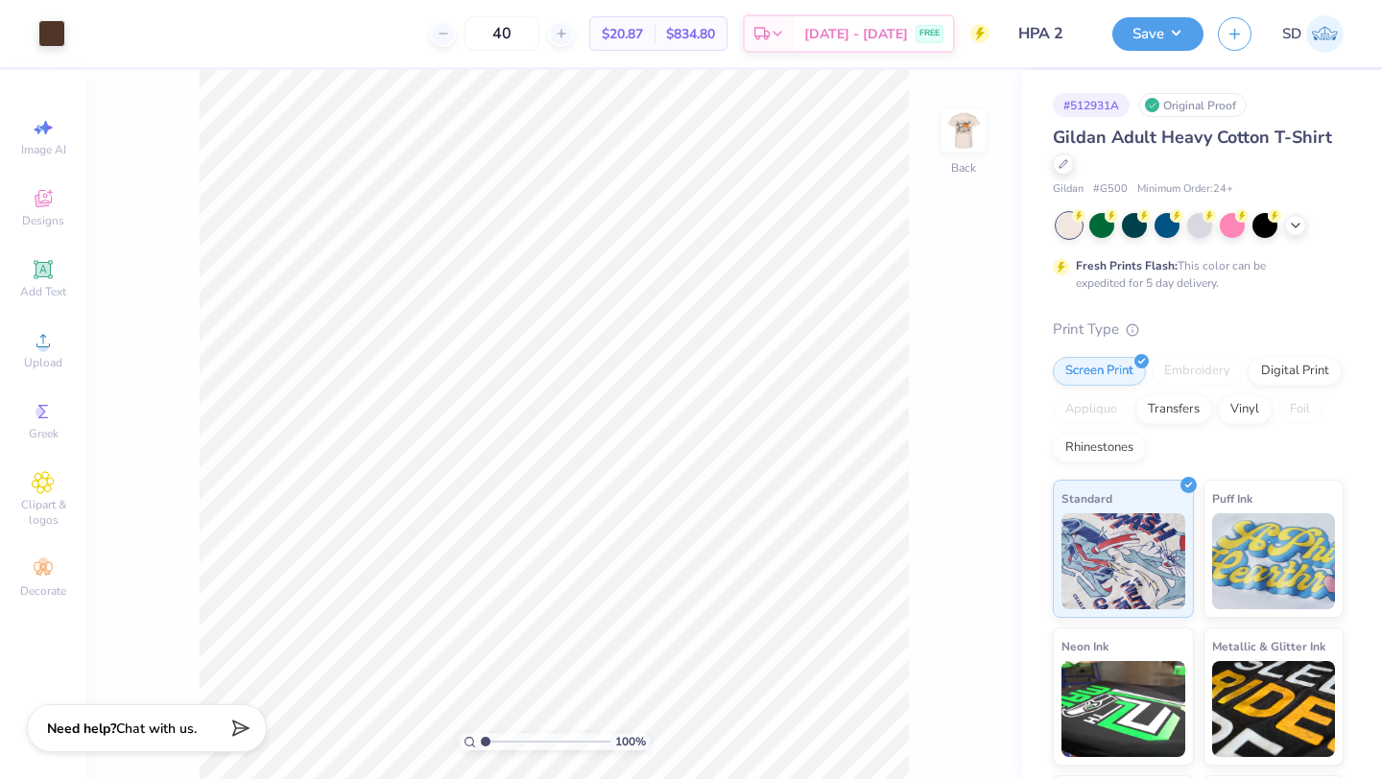
drag, startPoint x: 493, startPoint y: 36, endPoint x: 396, endPoint y: 36, distance: 97.9
click at [405, 36] on div "40 $20.87 Per Item $834.80 Total Est. Delivery Sep 9 - 12 FREE" at bounding box center [535, 33] width 910 height 67
type input "50"
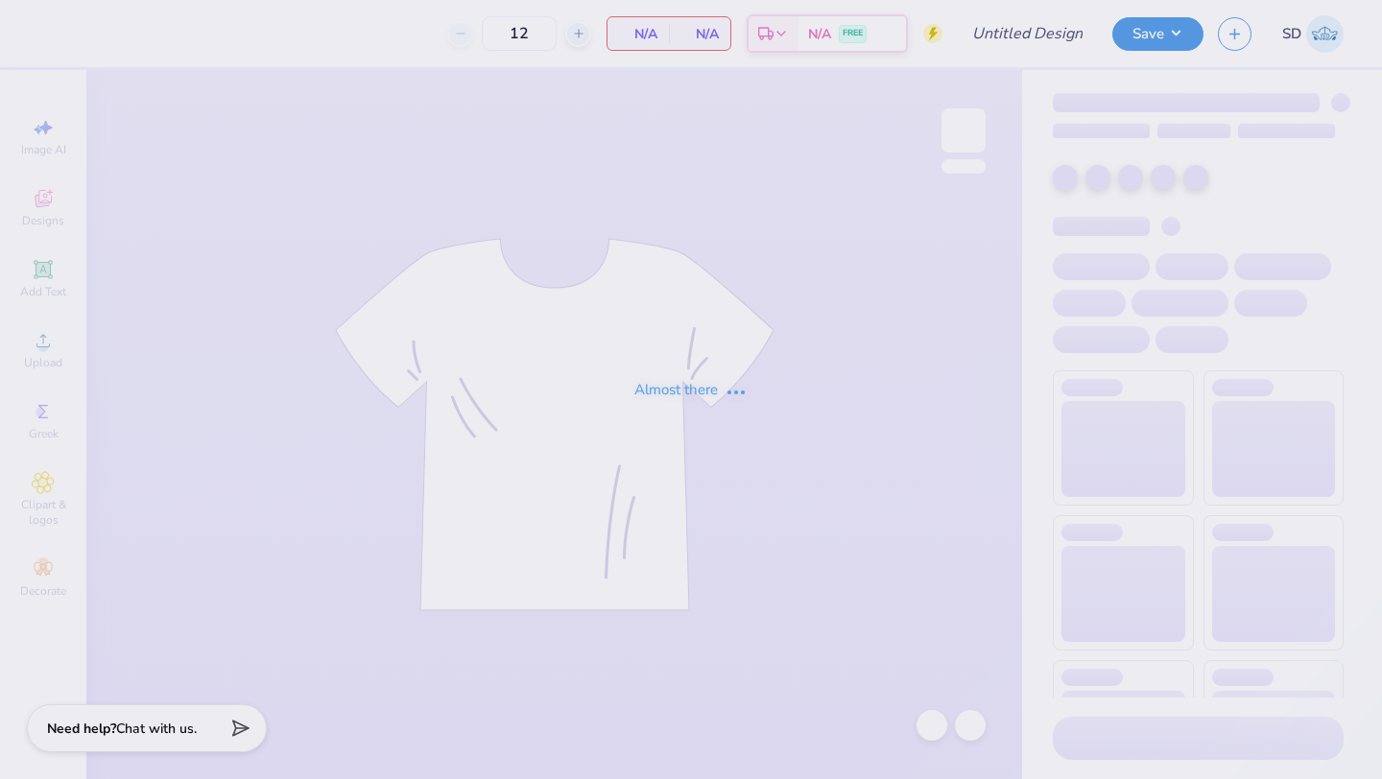
type input "HPA 1"
type input "40"
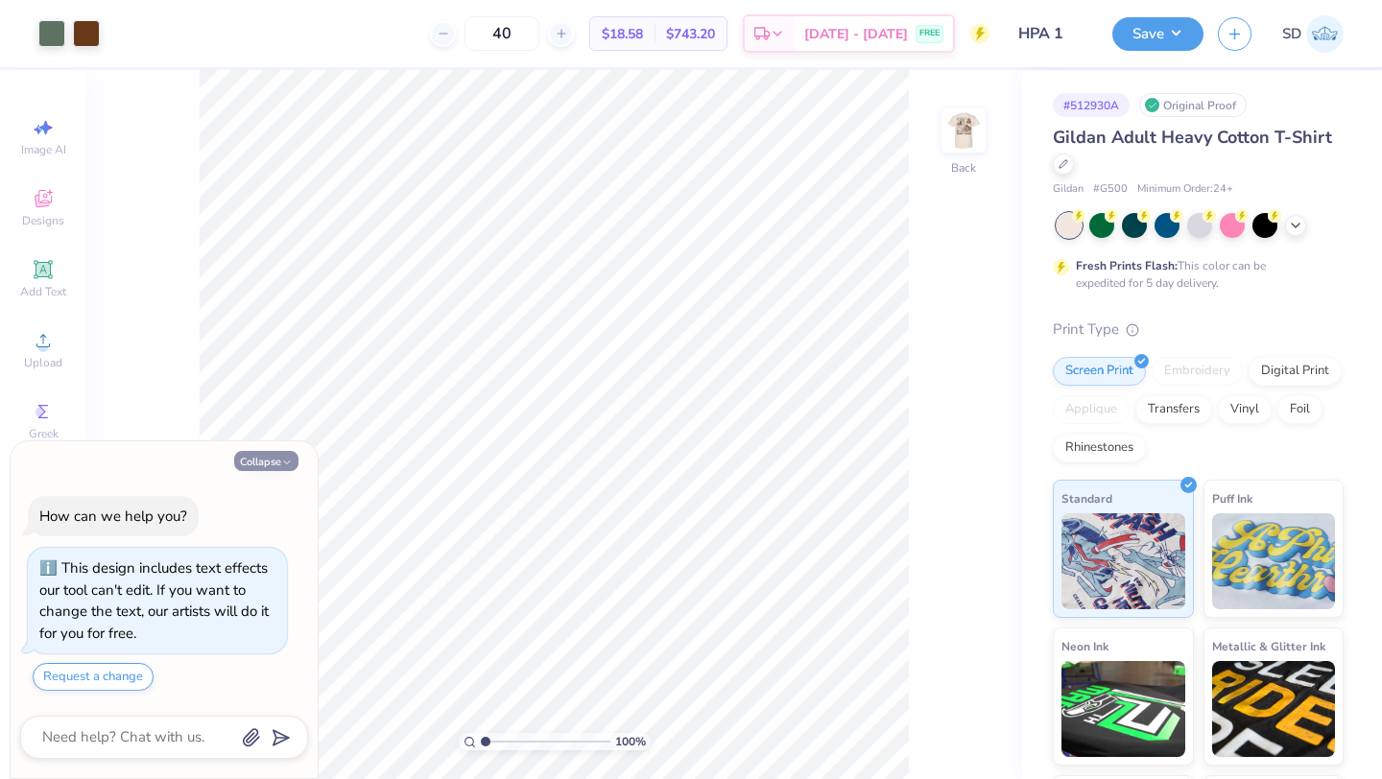
click at [278, 458] on button "Collapse" at bounding box center [266, 461] width 64 height 20
type textarea "x"
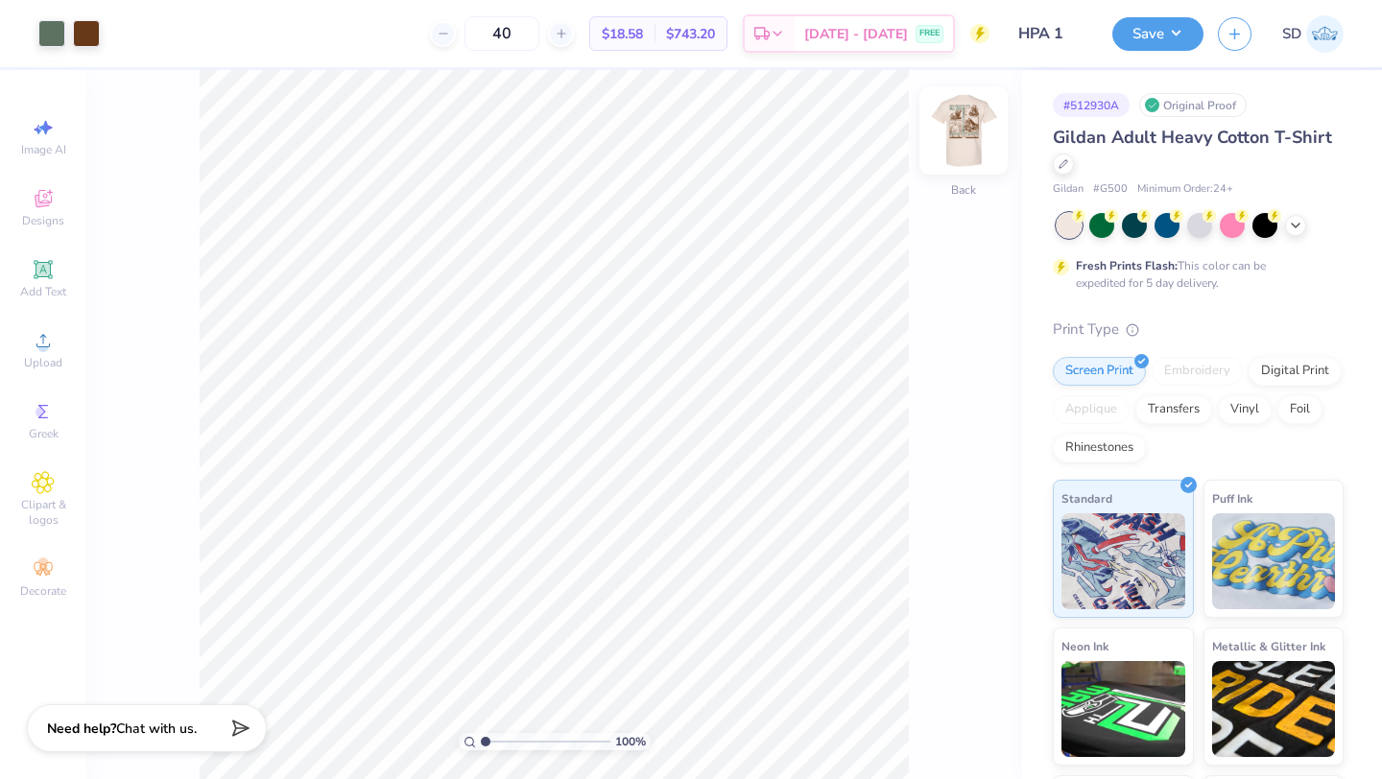
click at [972, 137] on img at bounding box center [963, 130] width 77 height 77
click at [1067, 161] on icon at bounding box center [1064, 162] width 10 height 10
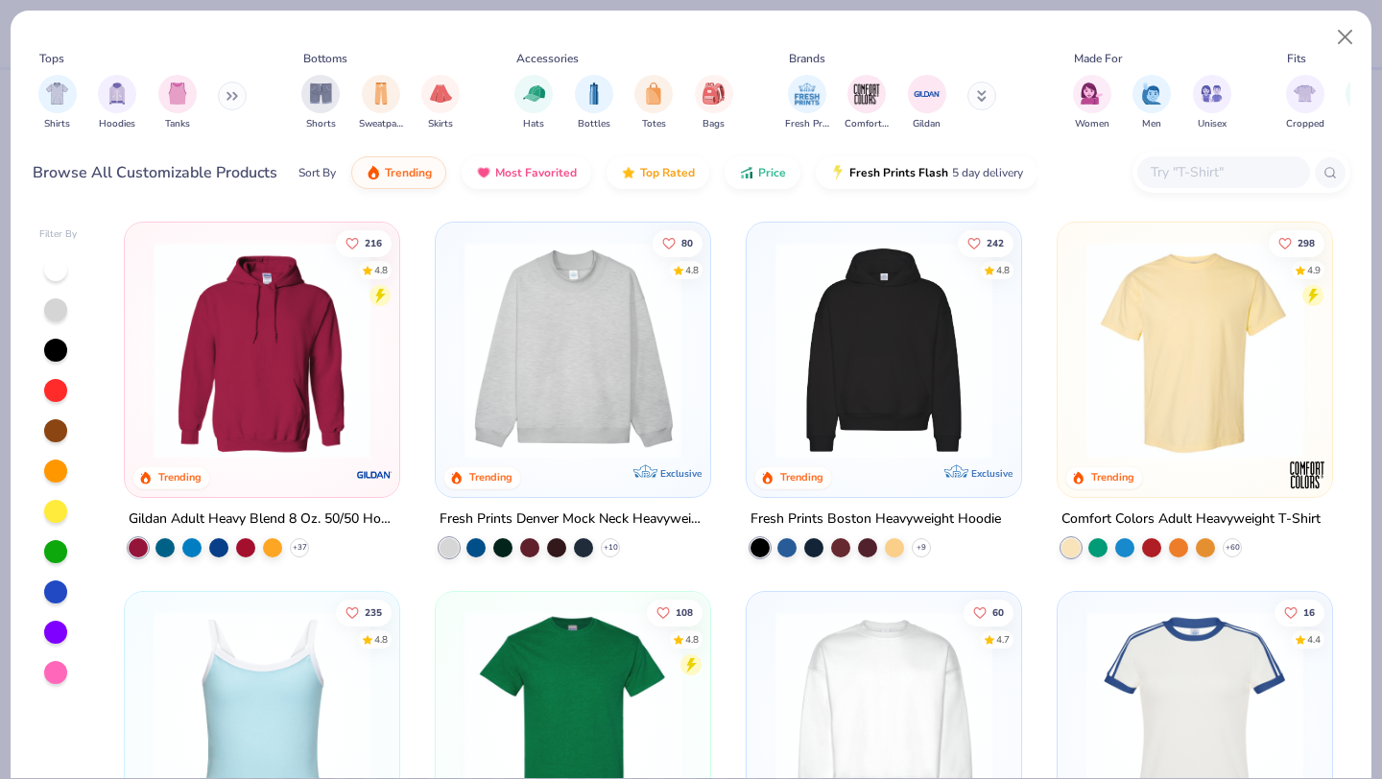
click at [1206, 172] on input "text" at bounding box center [1223, 172] width 148 height 22
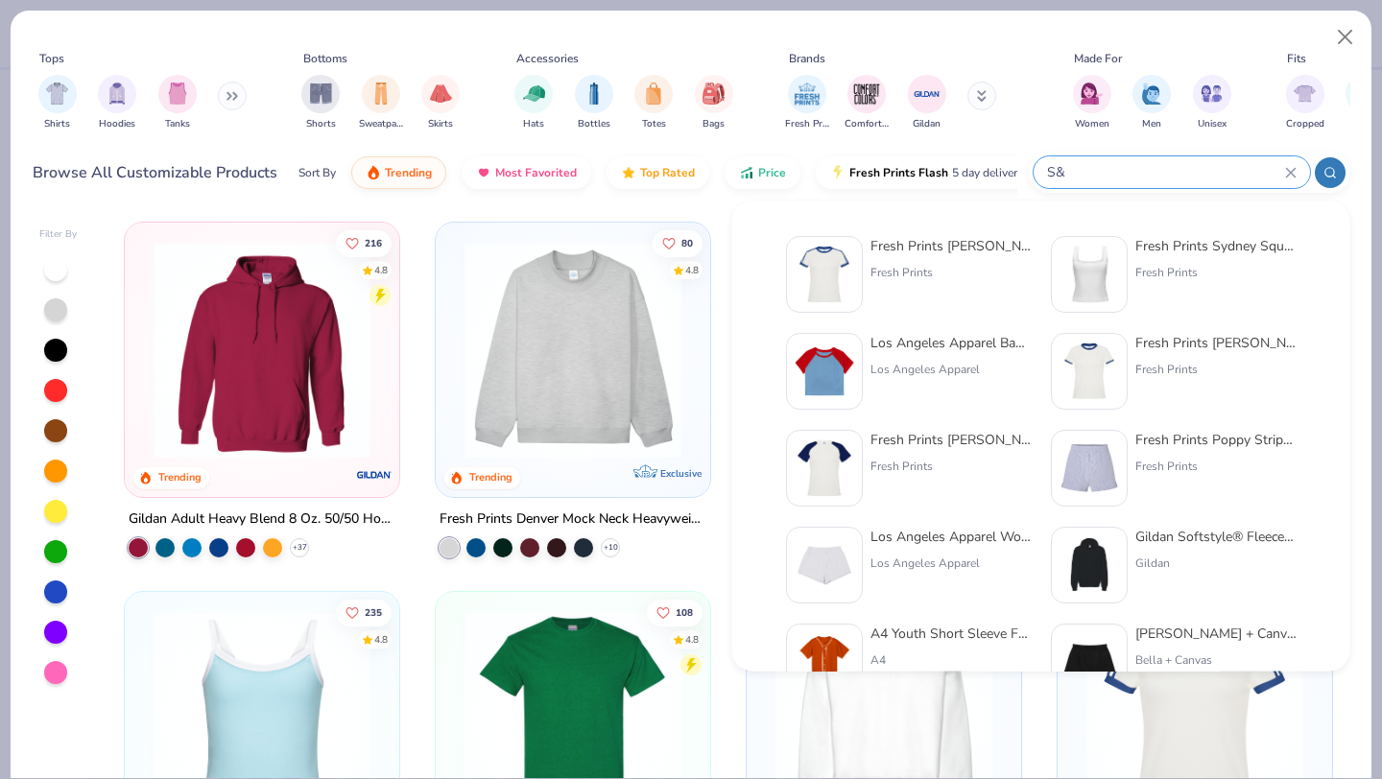
type input "S"
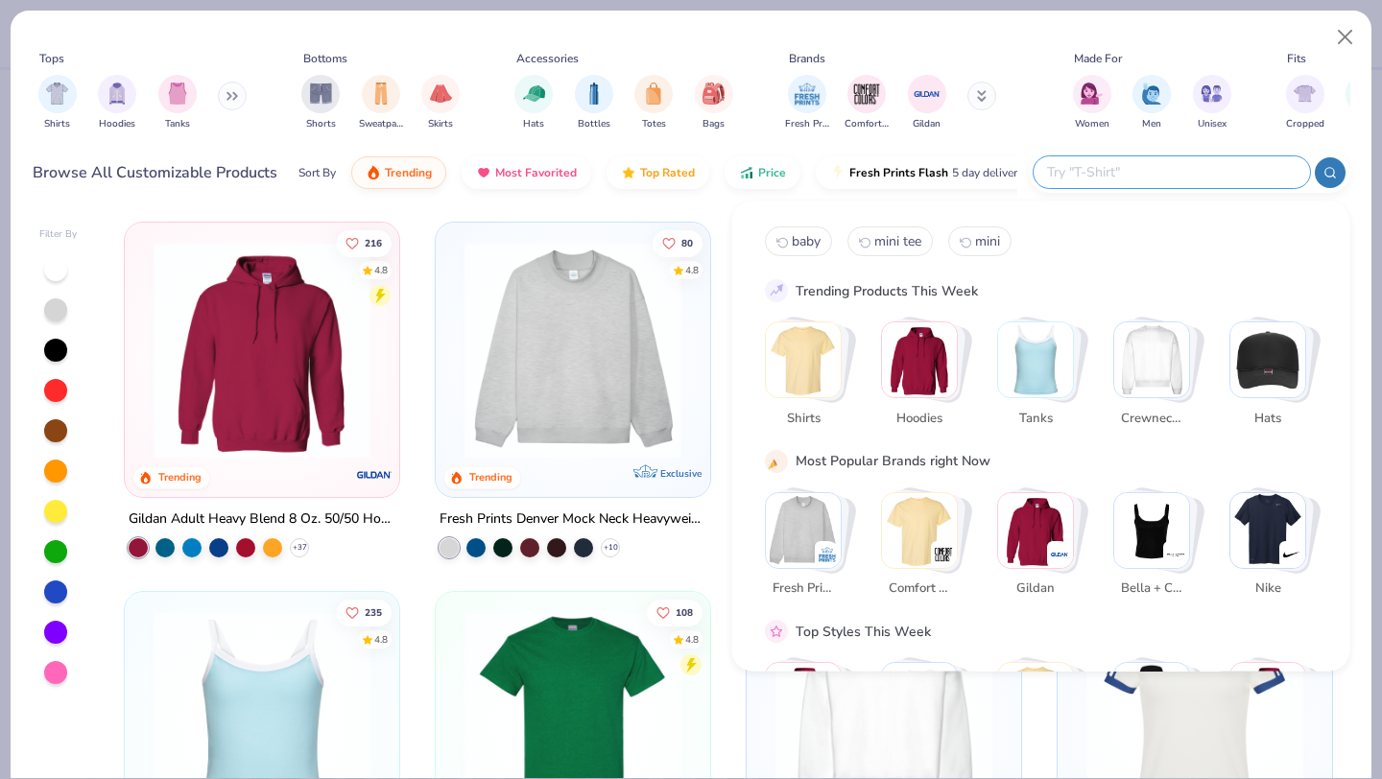
type input ")"
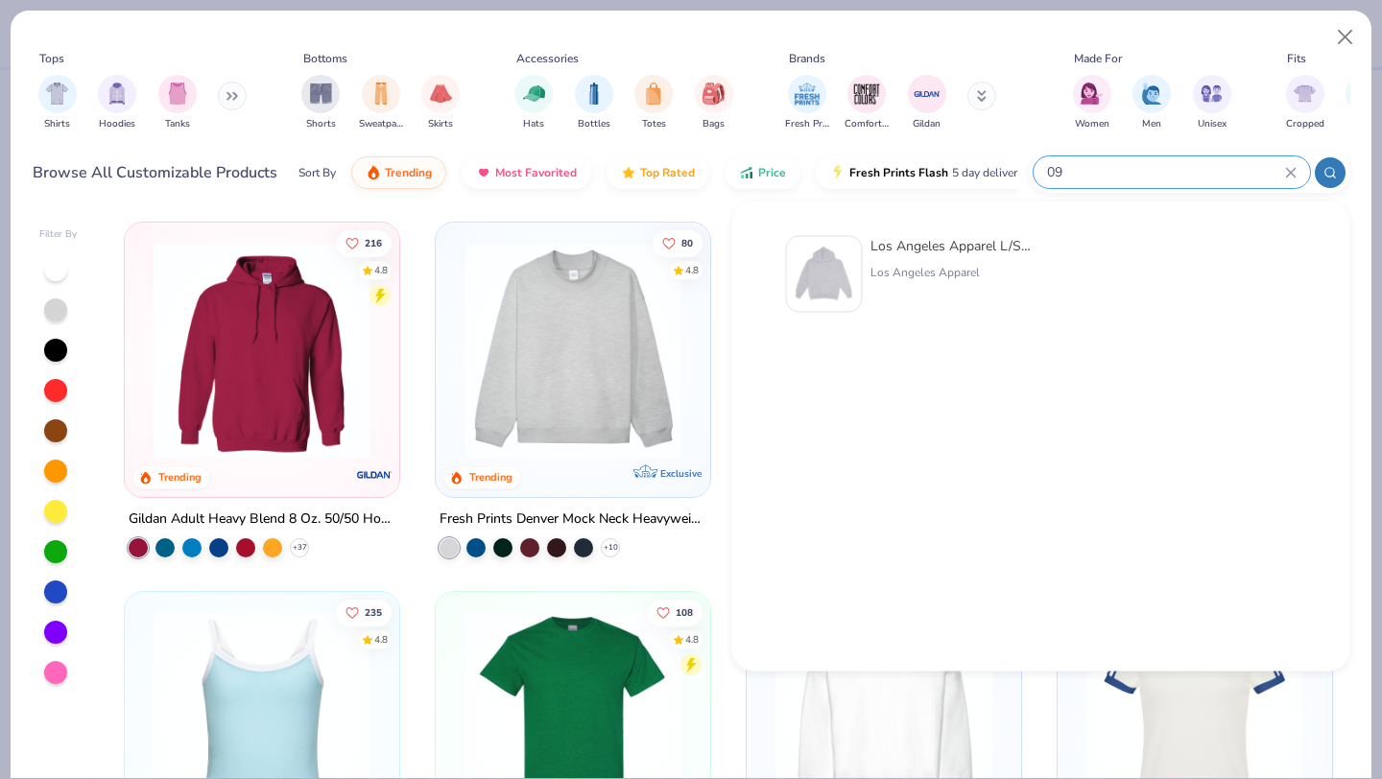
type input "0"
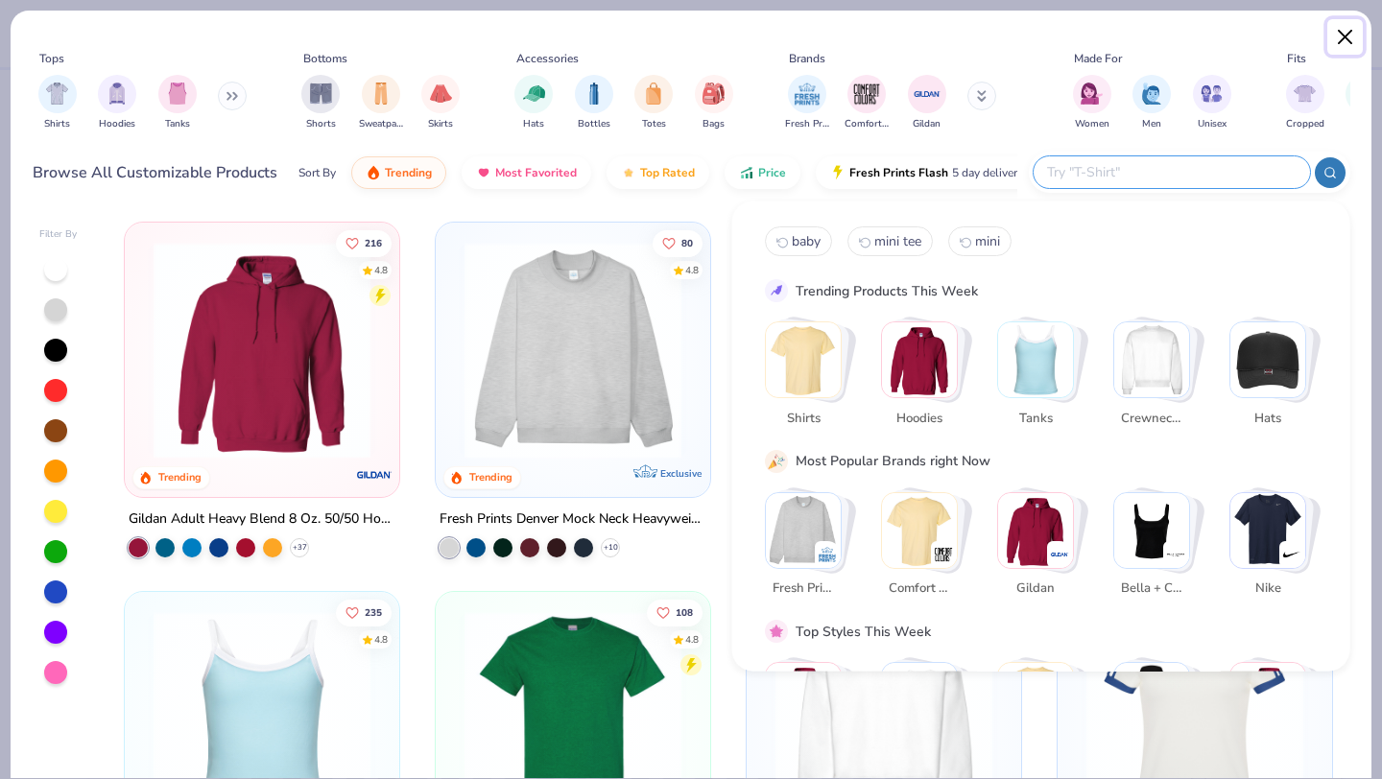
click at [1348, 38] on button "Close" at bounding box center [1346, 37] width 36 height 36
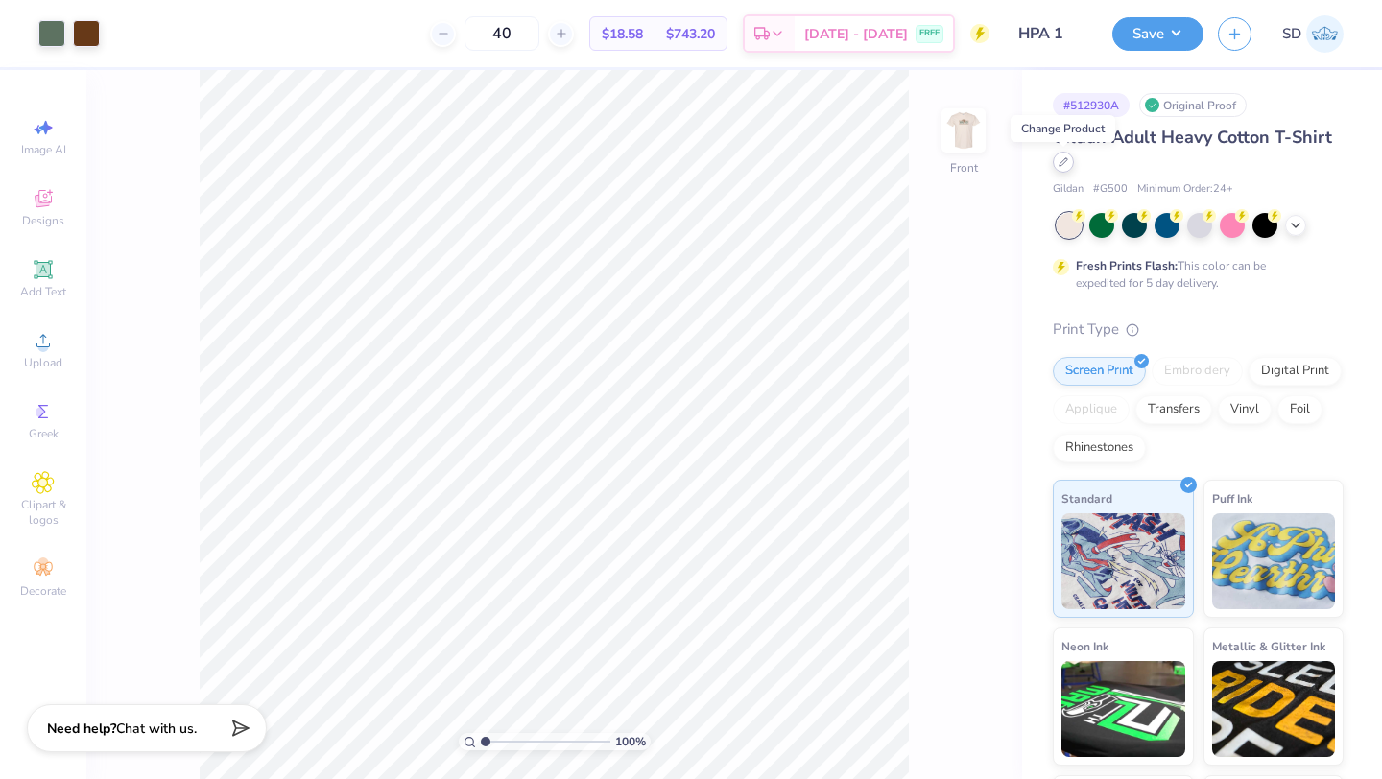
click at [1063, 166] on icon at bounding box center [1064, 162] width 10 height 10
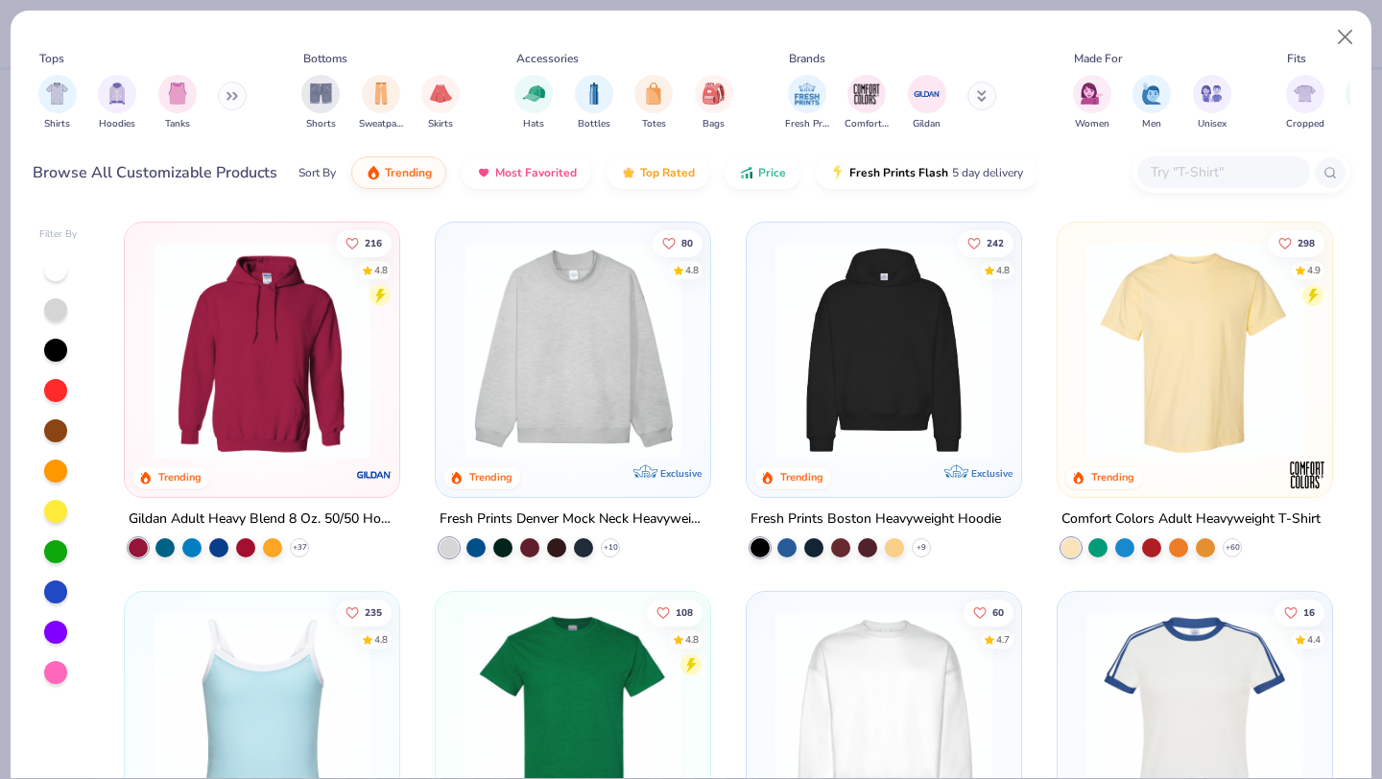
click at [973, 100] on button at bounding box center [982, 96] width 29 height 29
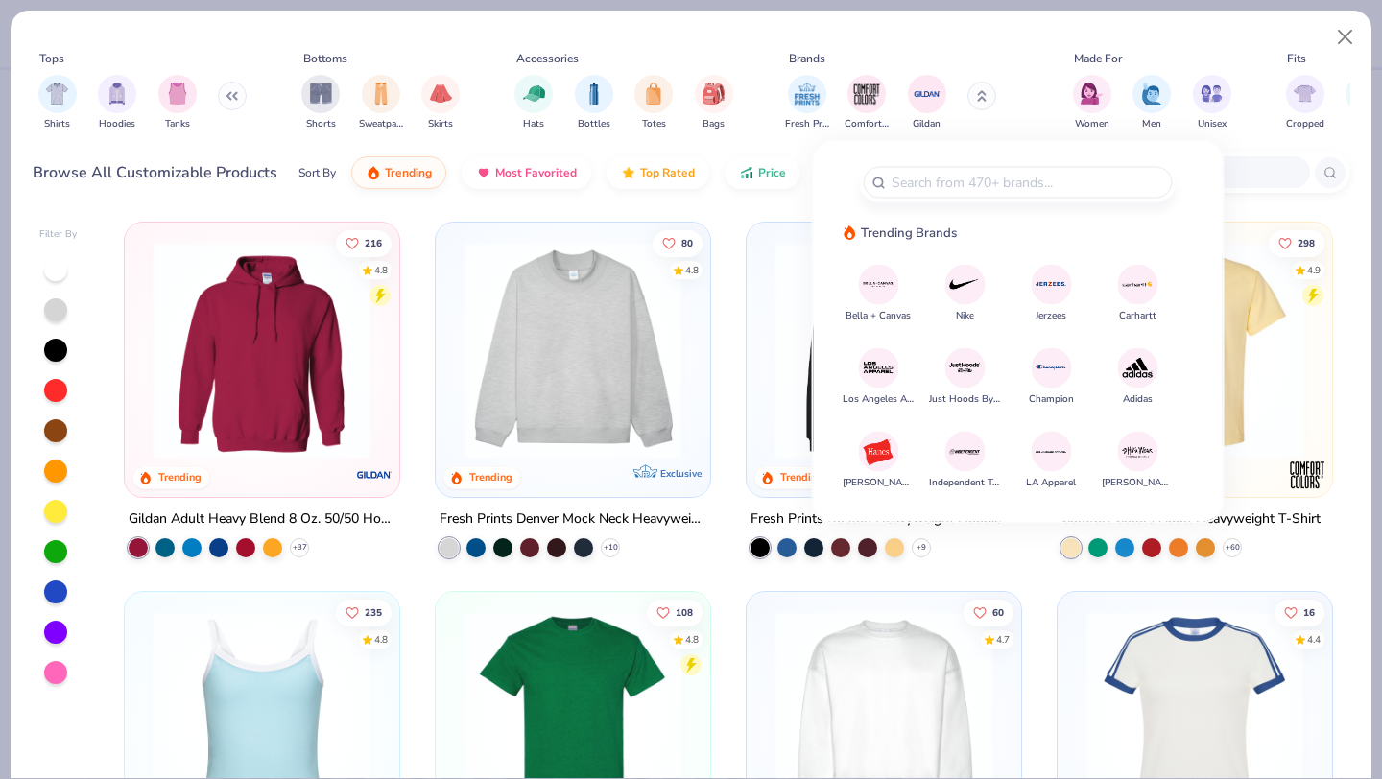
click at [1143, 452] on img at bounding box center [1138, 452] width 34 height 34
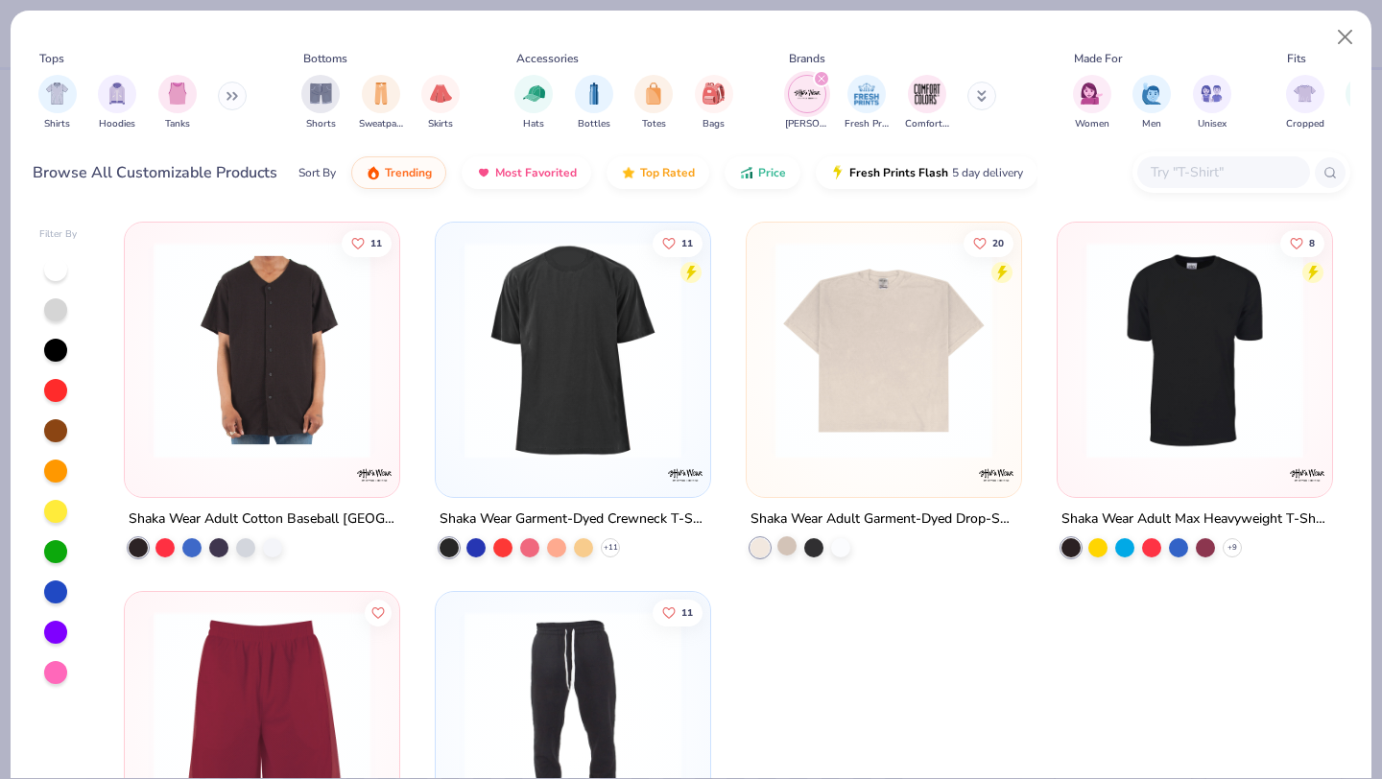
click at [782, 540] on div at bounding box center [787, 546] width 19 height 19
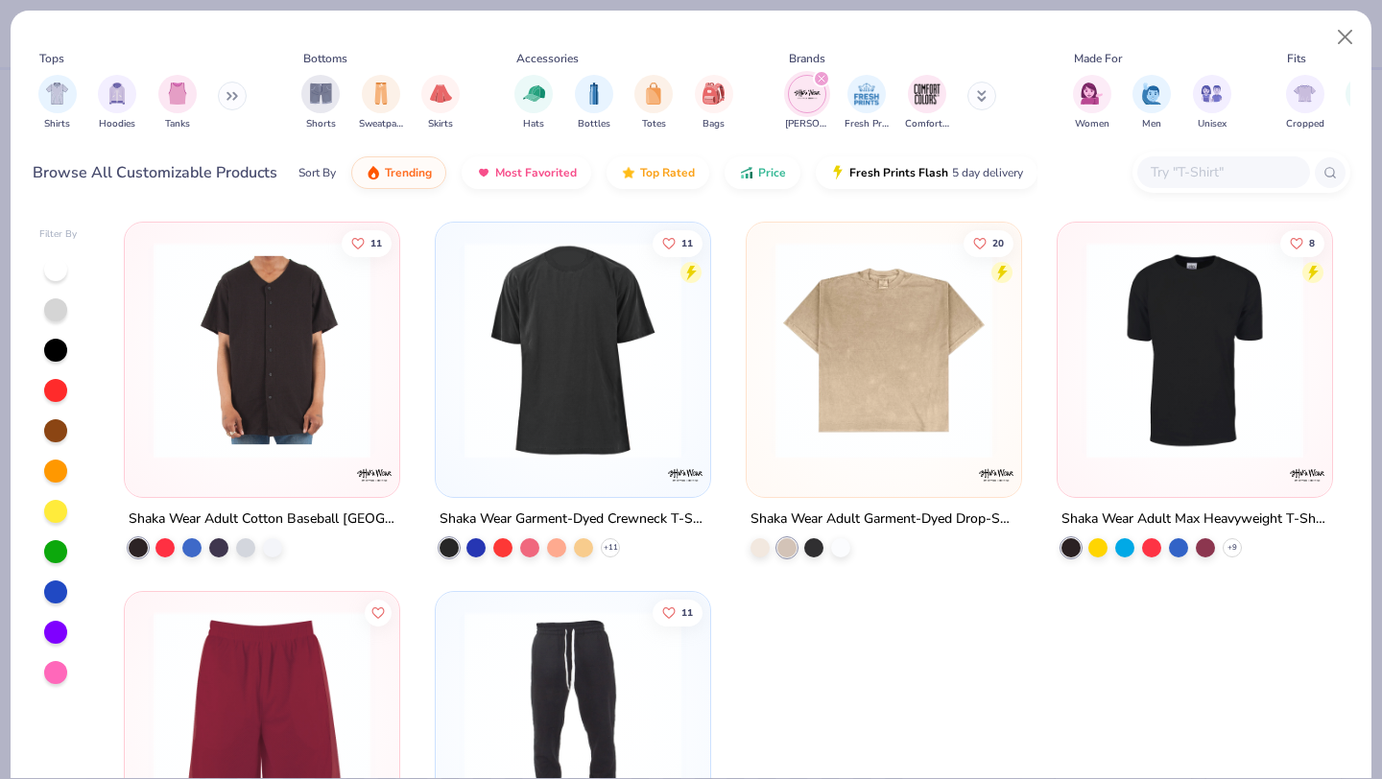
click at [867, 402] on img at bounding box center [884, 350] width 236 height 217
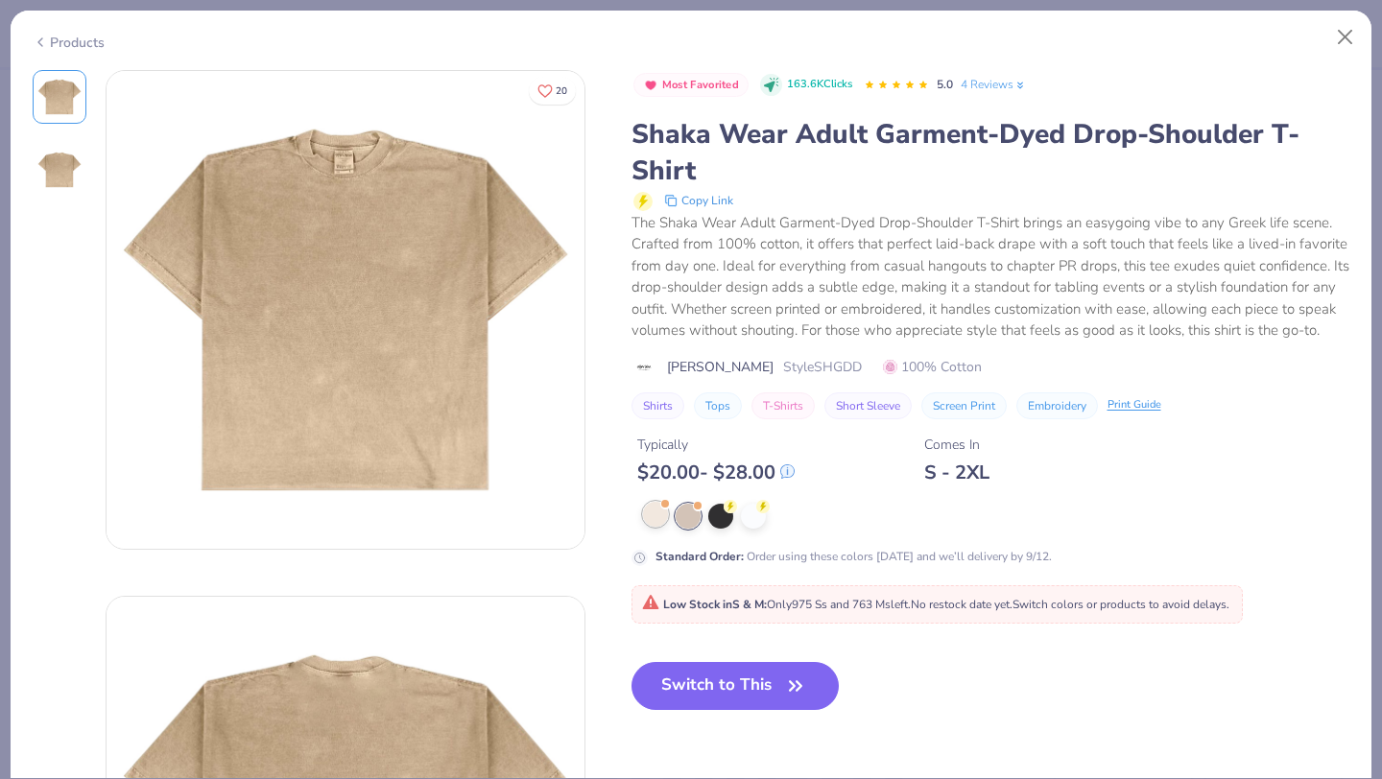
click at [645, 517] on div at bounding box center [655, 514] width 25 height 25
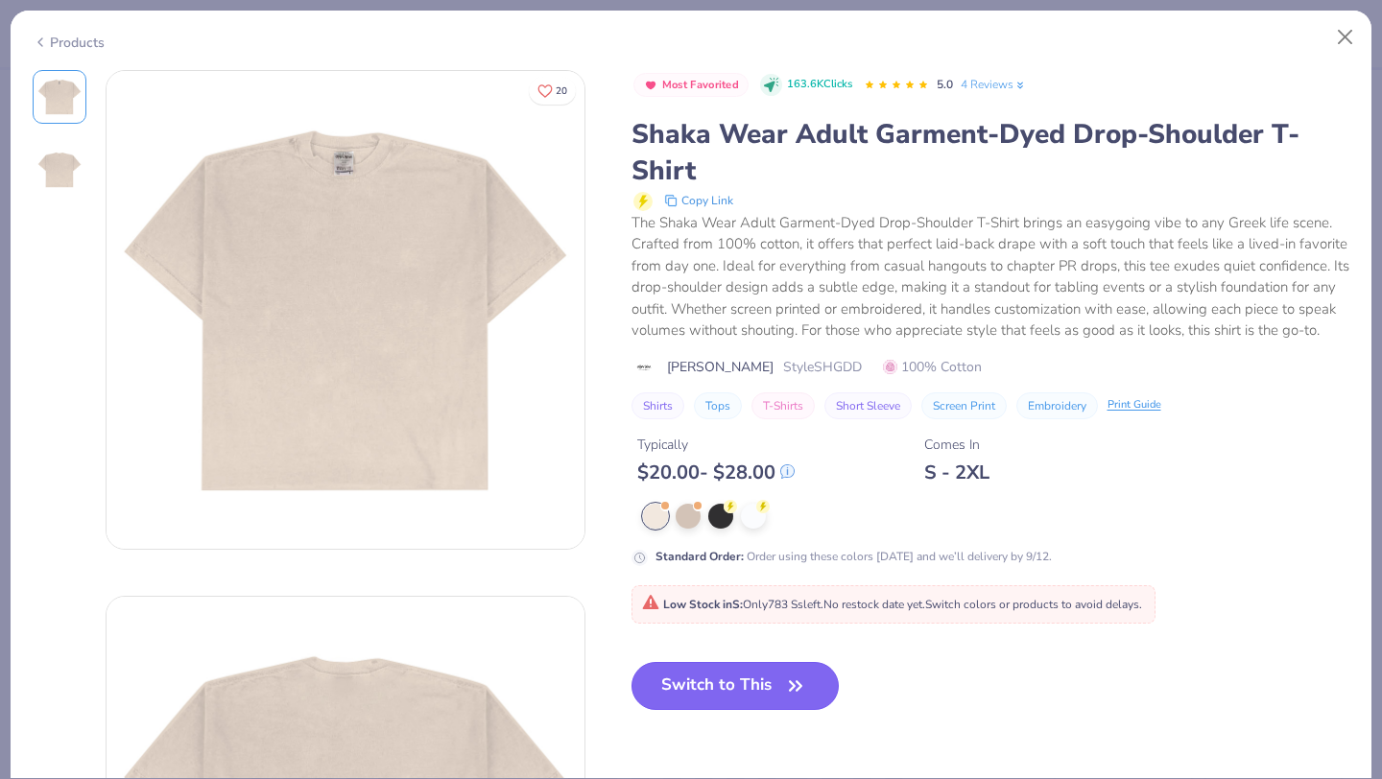
click at [701, 682] on button "Switch to This" at bounding box center [736, 686] width 208 height 48
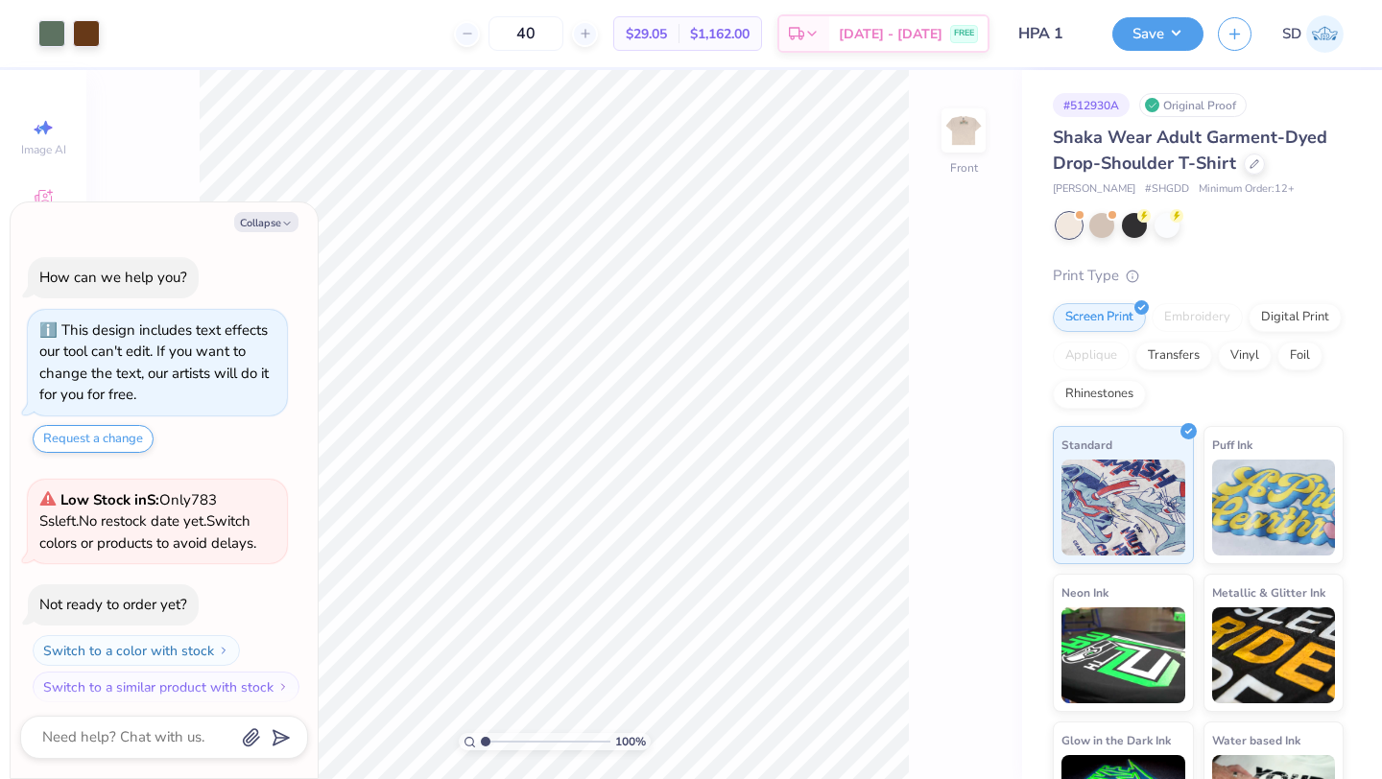
scroll to position [11, 0]
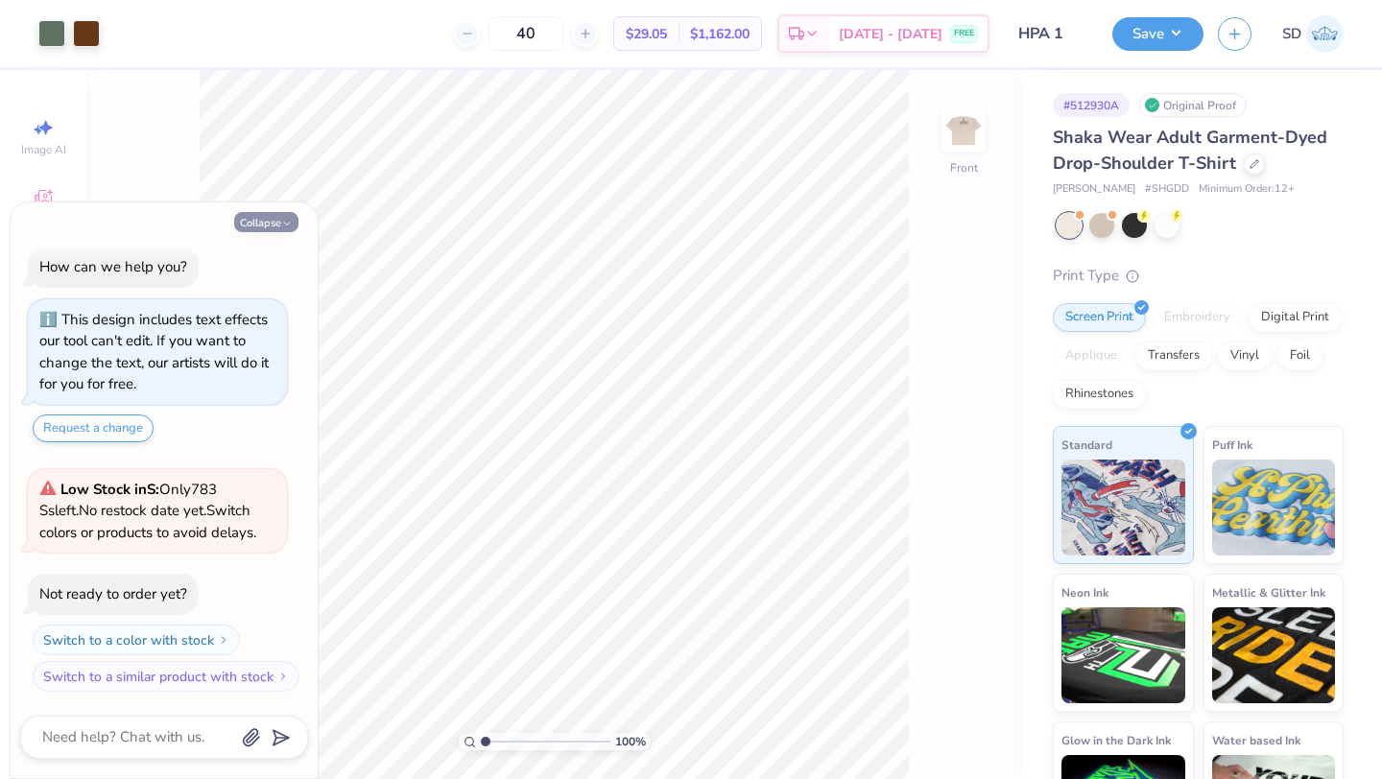
click at [291, 212] on button "Collapse" at bounding box center [266, 222] width 64 height 20
type textarea "x"
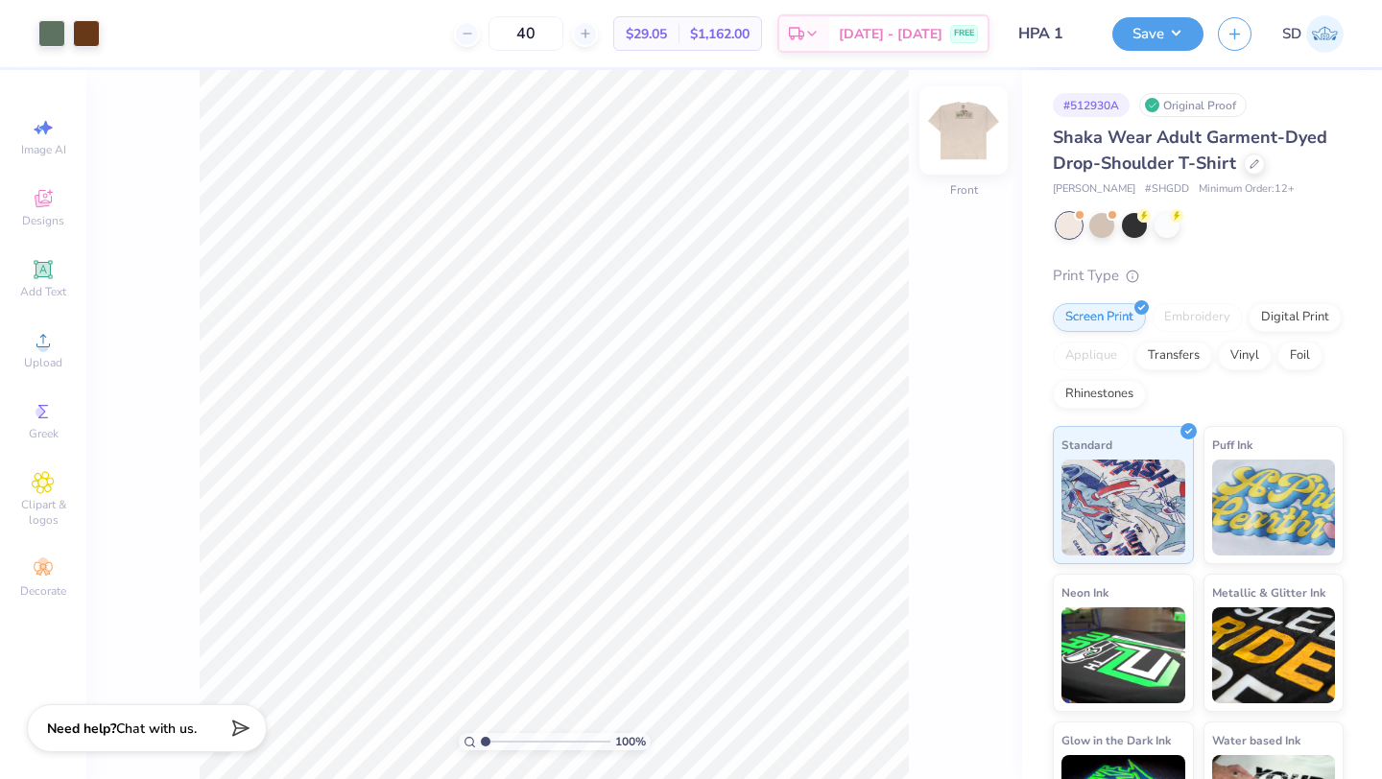
click at [969, 123] on img at bounding box center [963, 130] width 77 height 77
type input "4.94"
click at [966, 135] on img at bounding box center [963, 130] width 77 height 77
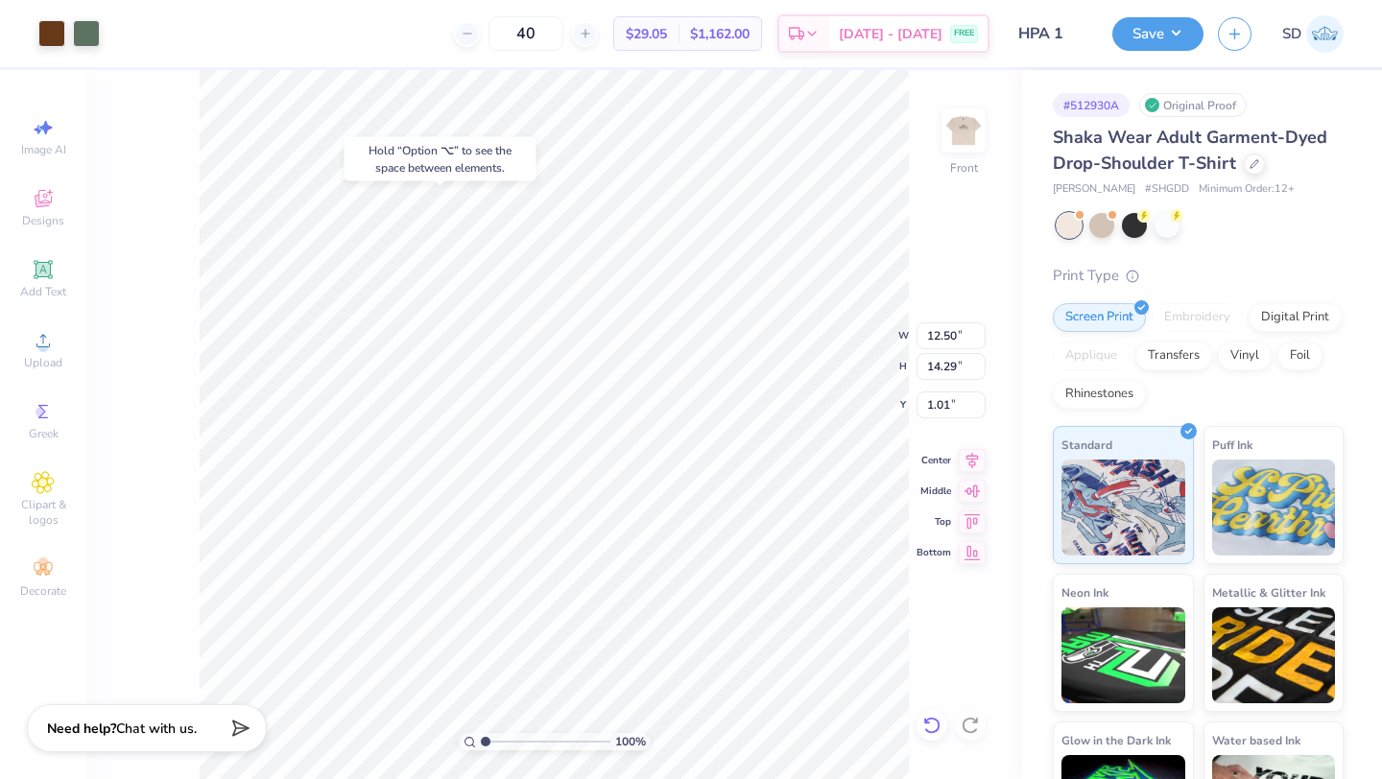
click at [935, 725] on icon at bounding box center [932, 725] width 19 height 19
type input "1.71"
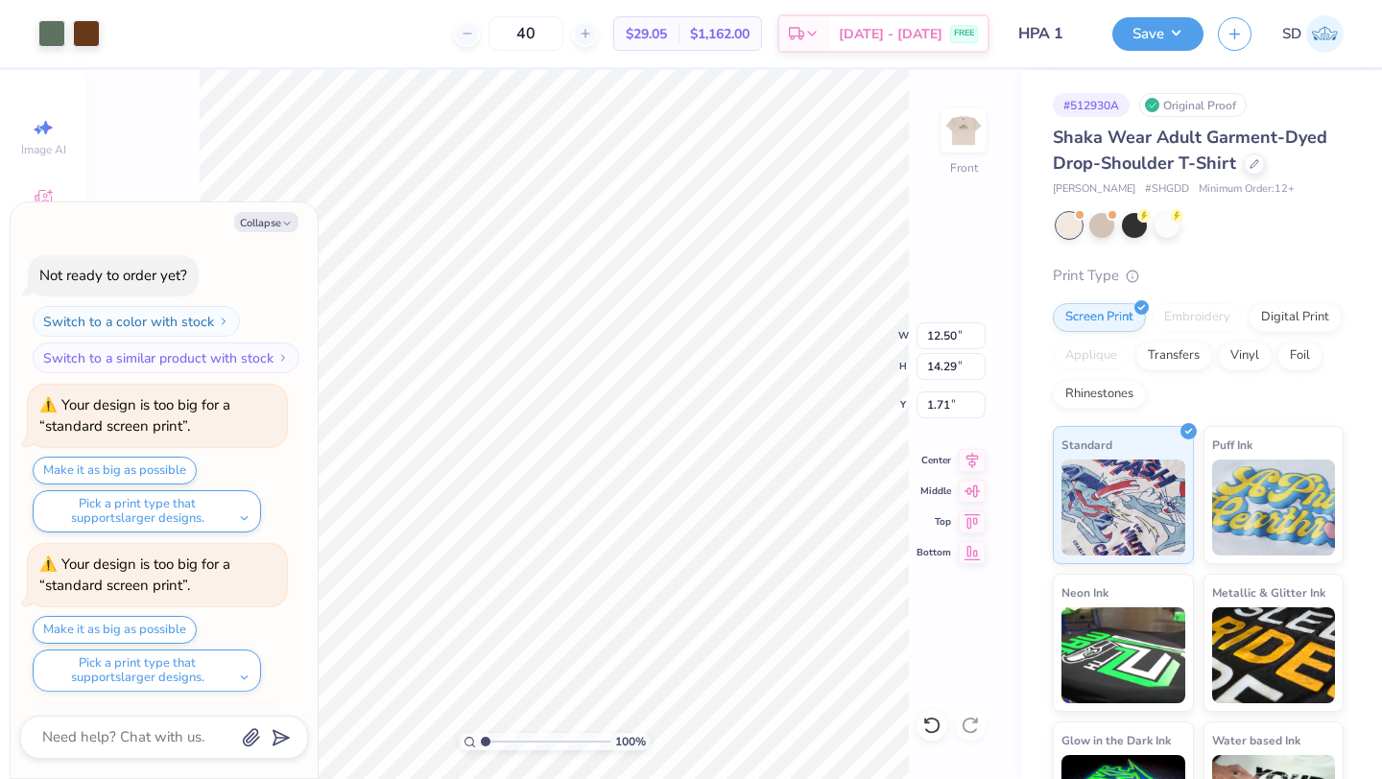
scroll to position [489, 0]
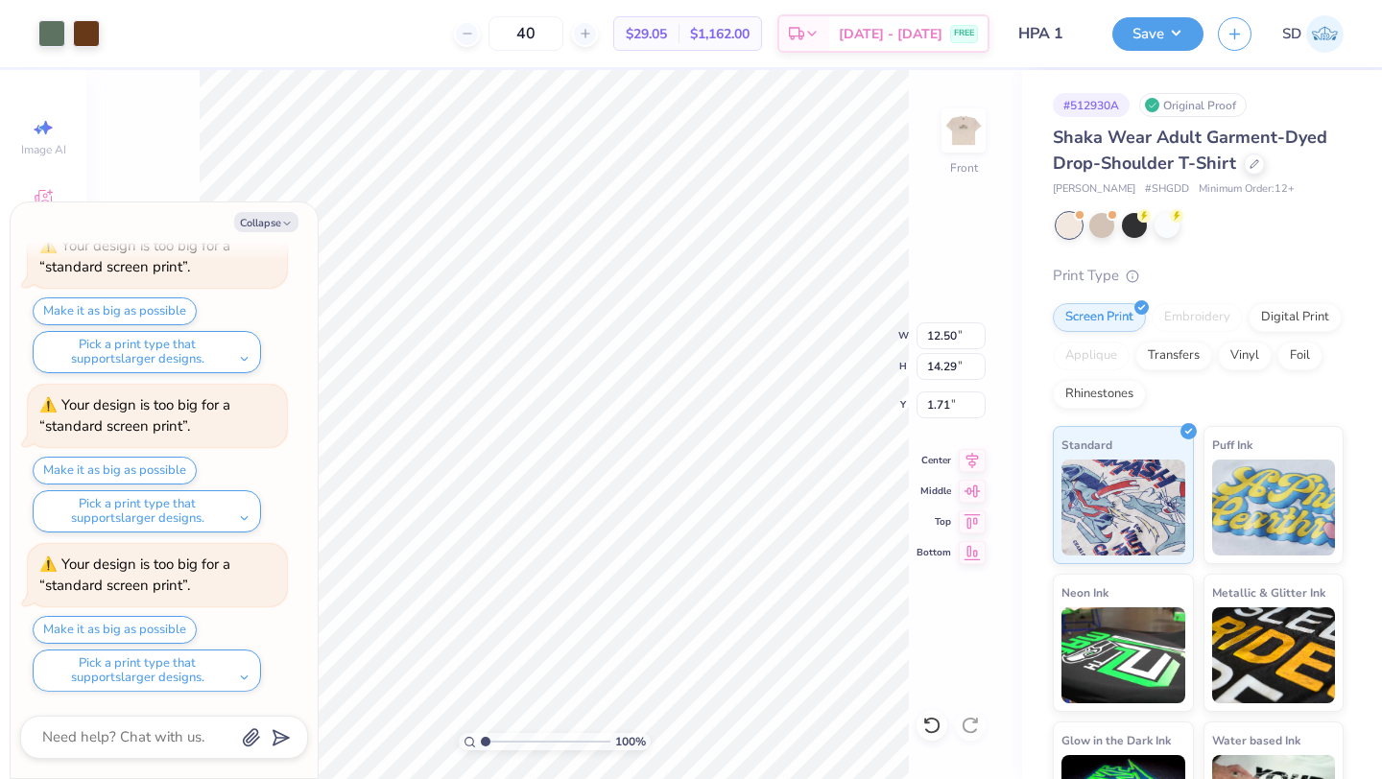
type textarea "x"
type input "14.71"
type input "16.82"
type textarea "x"
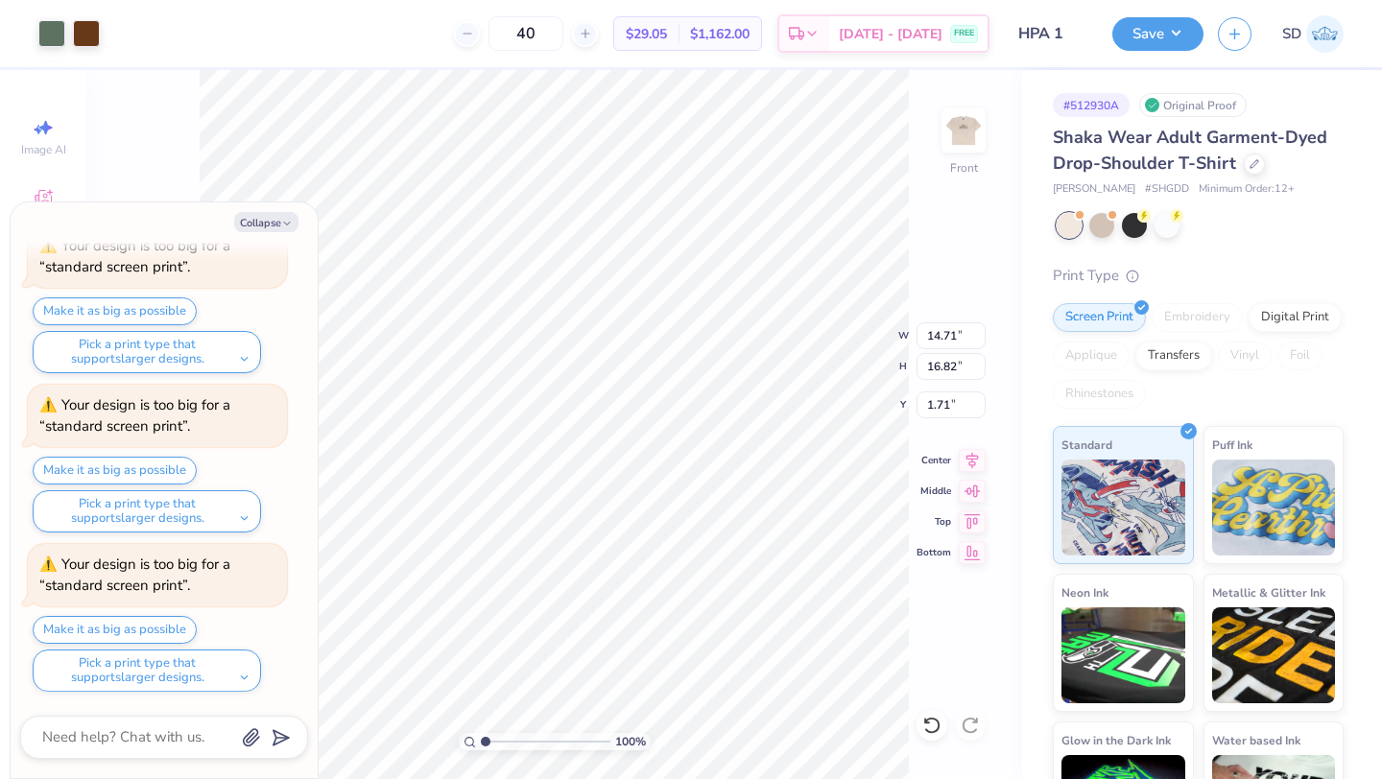
type input "14.78"
type input "16.89"
type textarea "x"
type input "15.00"
type input "17.15"
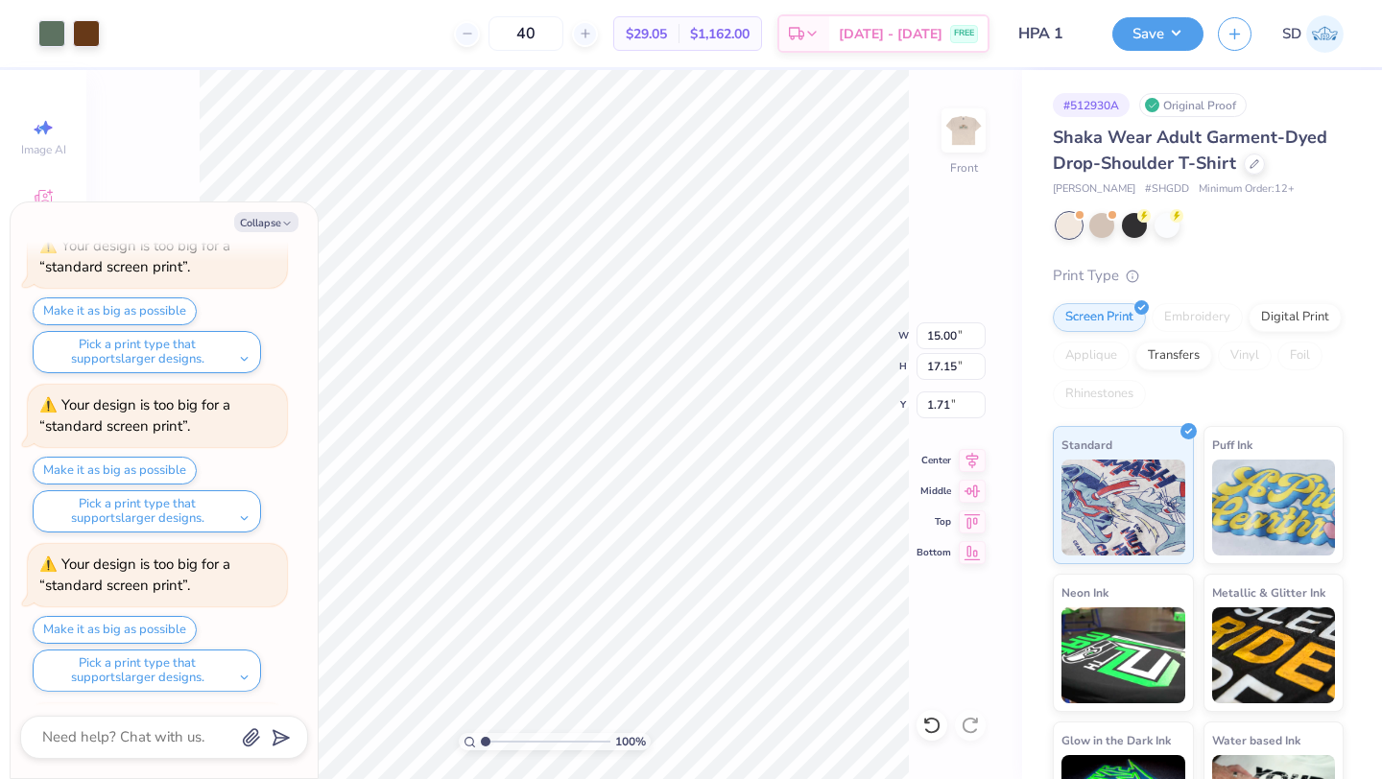
scroll to position [967, 0]
type textarea "x"
type input "3.00"
click at [291, 217] on button "Collapse" at bounding box center [266, 222] width 64 height 20
type textarea "x"
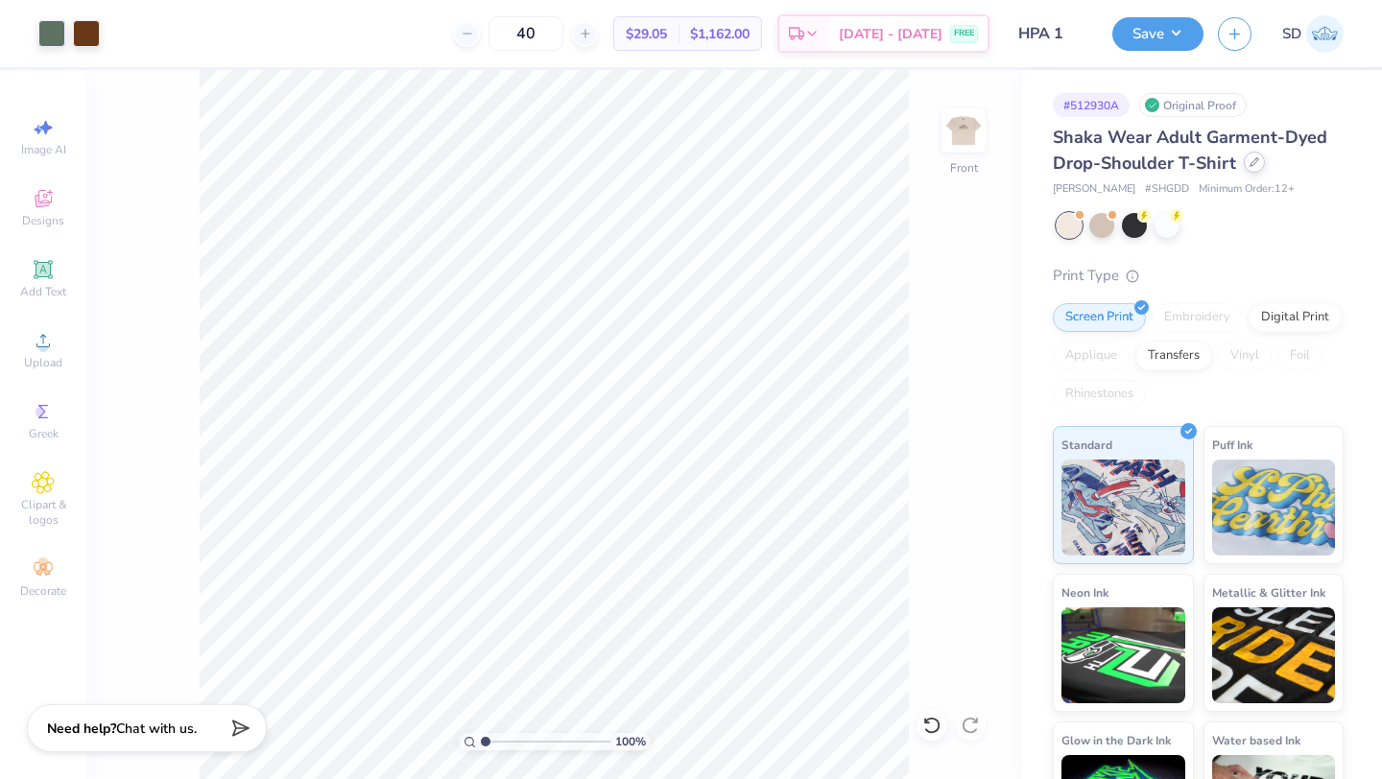
click at [1259, 170] on div "Shaka Wear Adult Garment-Dyed Drop-Shoulder T-Shirt" at bounding box center [1198, 151] width 291 height 52
click at [1252, 162] on icon at bounding box center [1255, 162] width 10 height 10
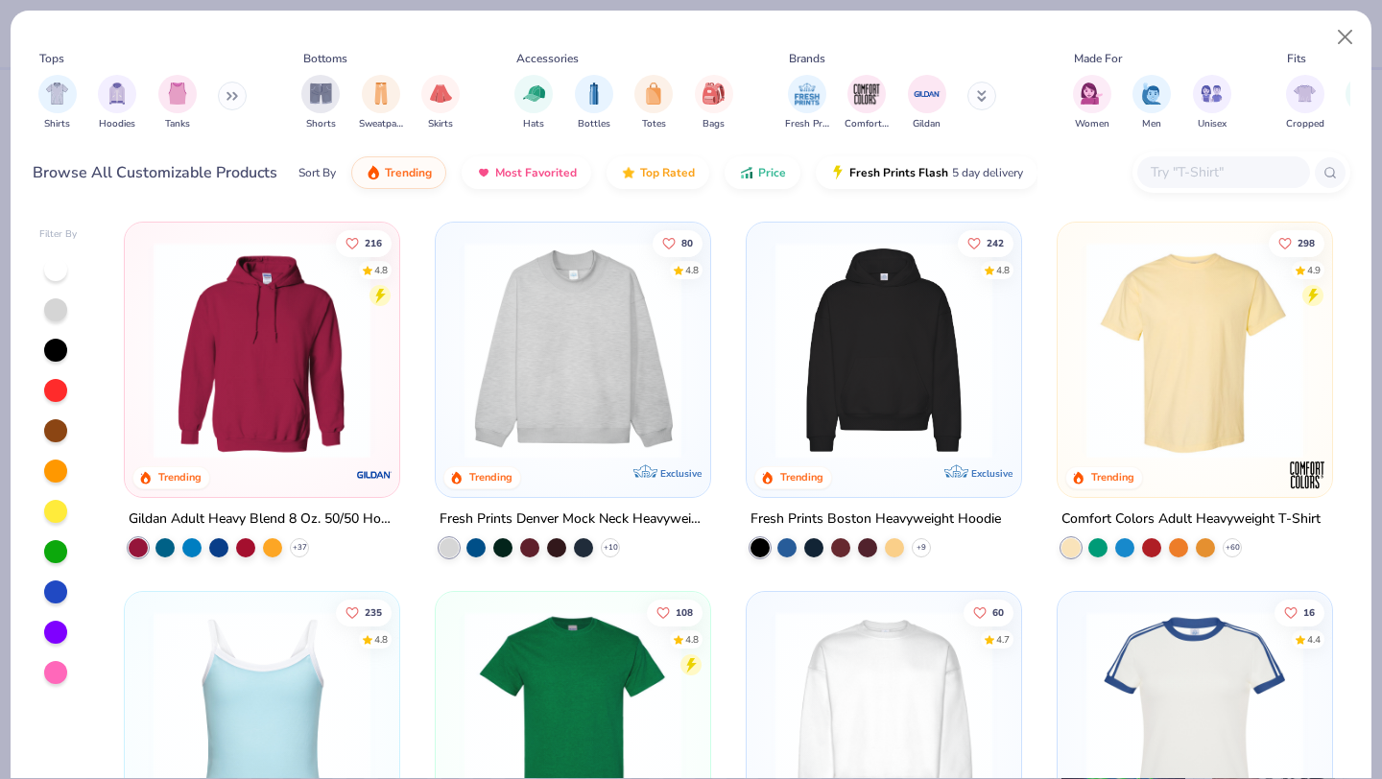
click at [1123, 351] on img at bounding box center [1195, 350] width 236 height 217
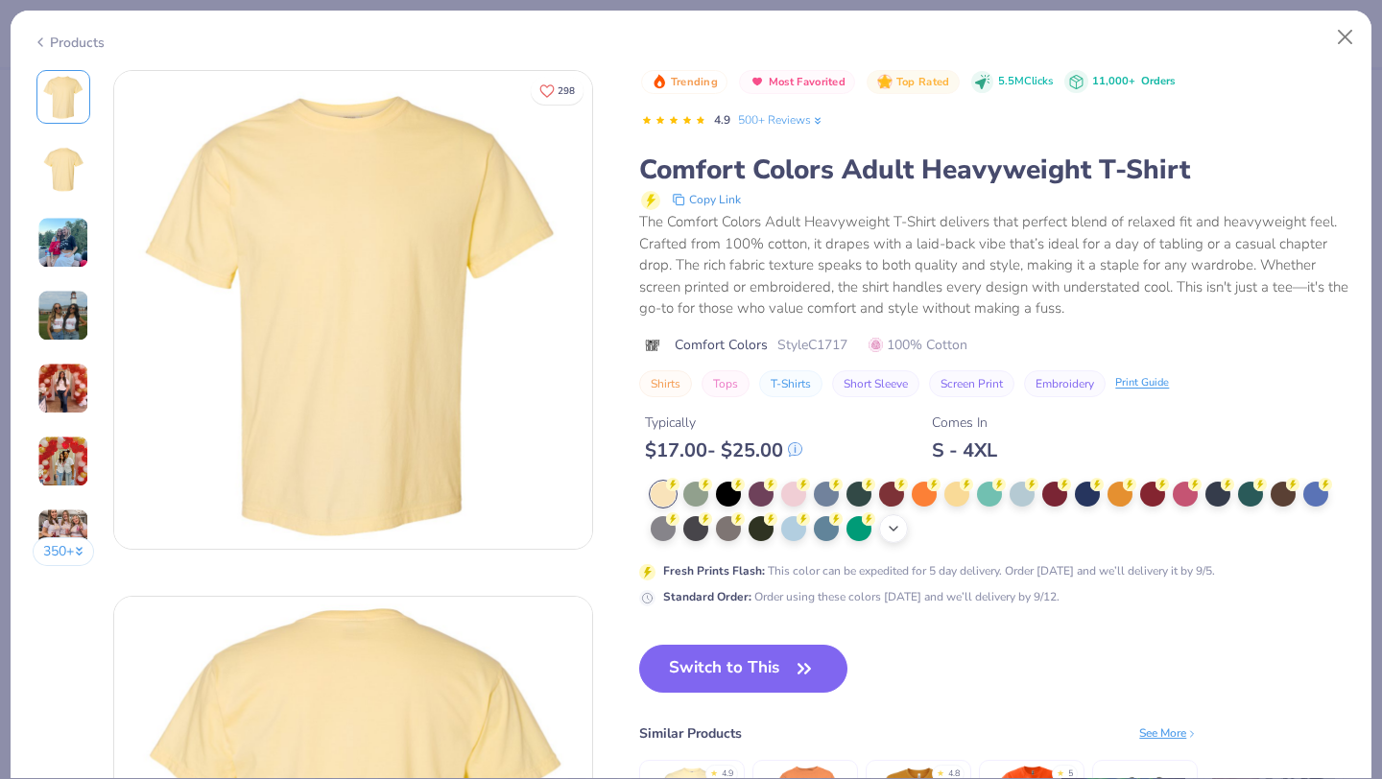
click at [897, 522] on icon at bounding box center [893, 528] width 15 height 15
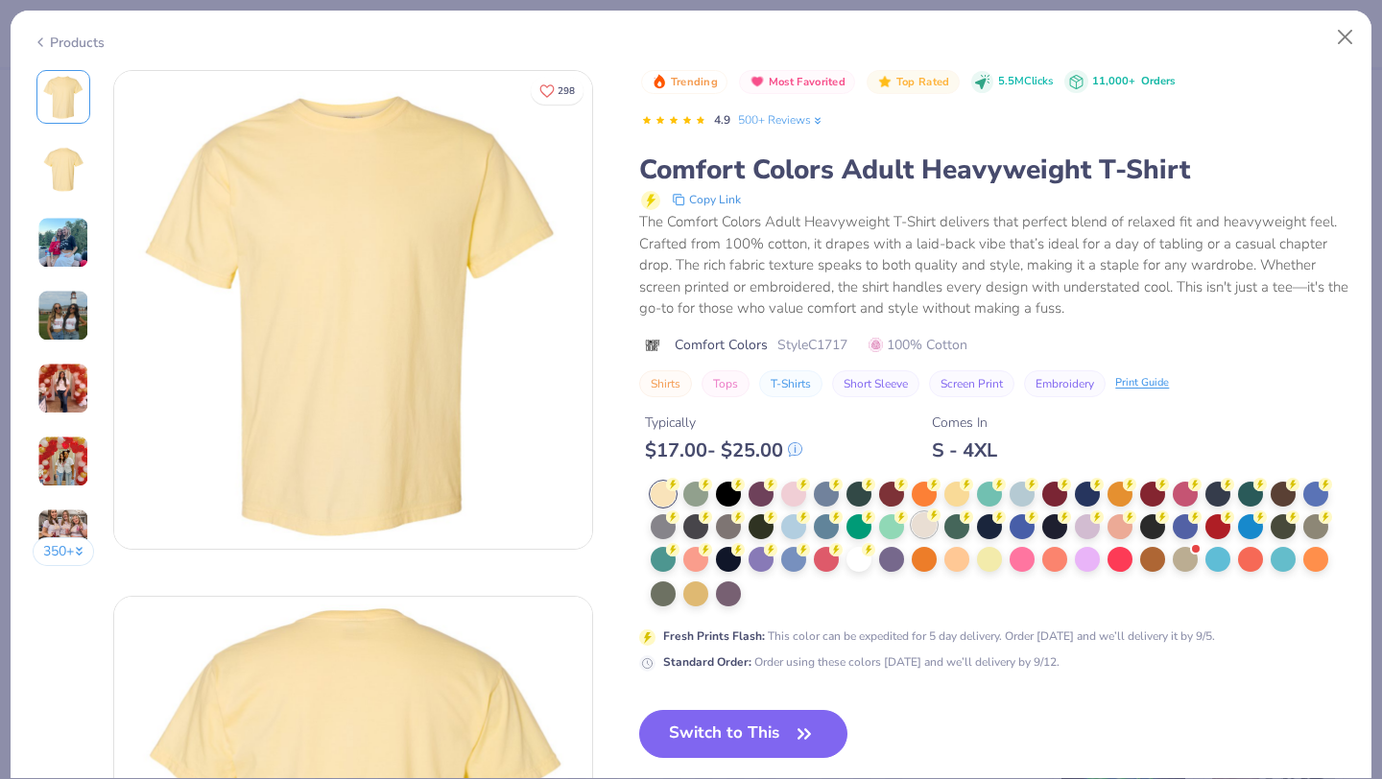
click at [927, 523] on div at bounding box center [924, 525] width 25 height 25
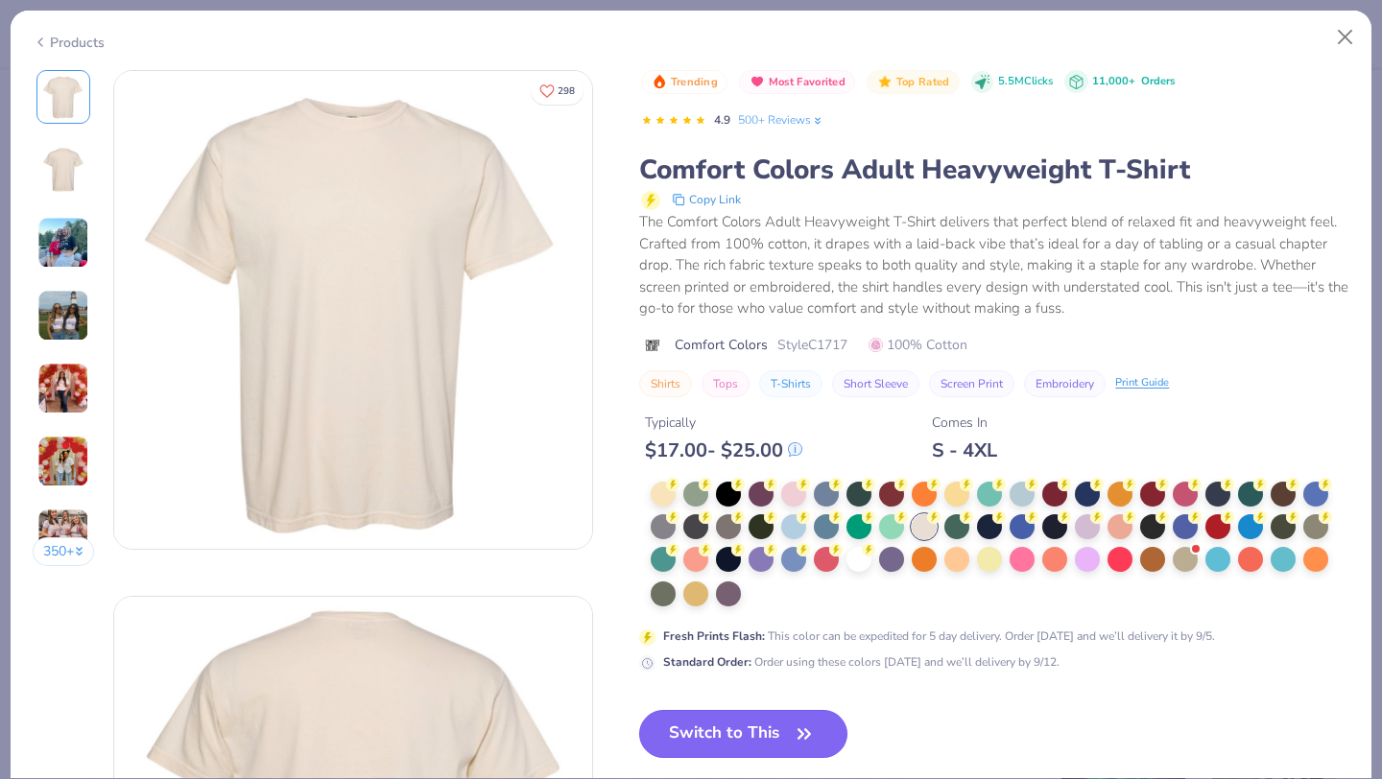
click at [790, 729] on button "Switch to This" at bounding box center [743, 734] width 208 height 48
click at [801, 734] on icon "button" at bounding box center [804, 734] width 27 height 27
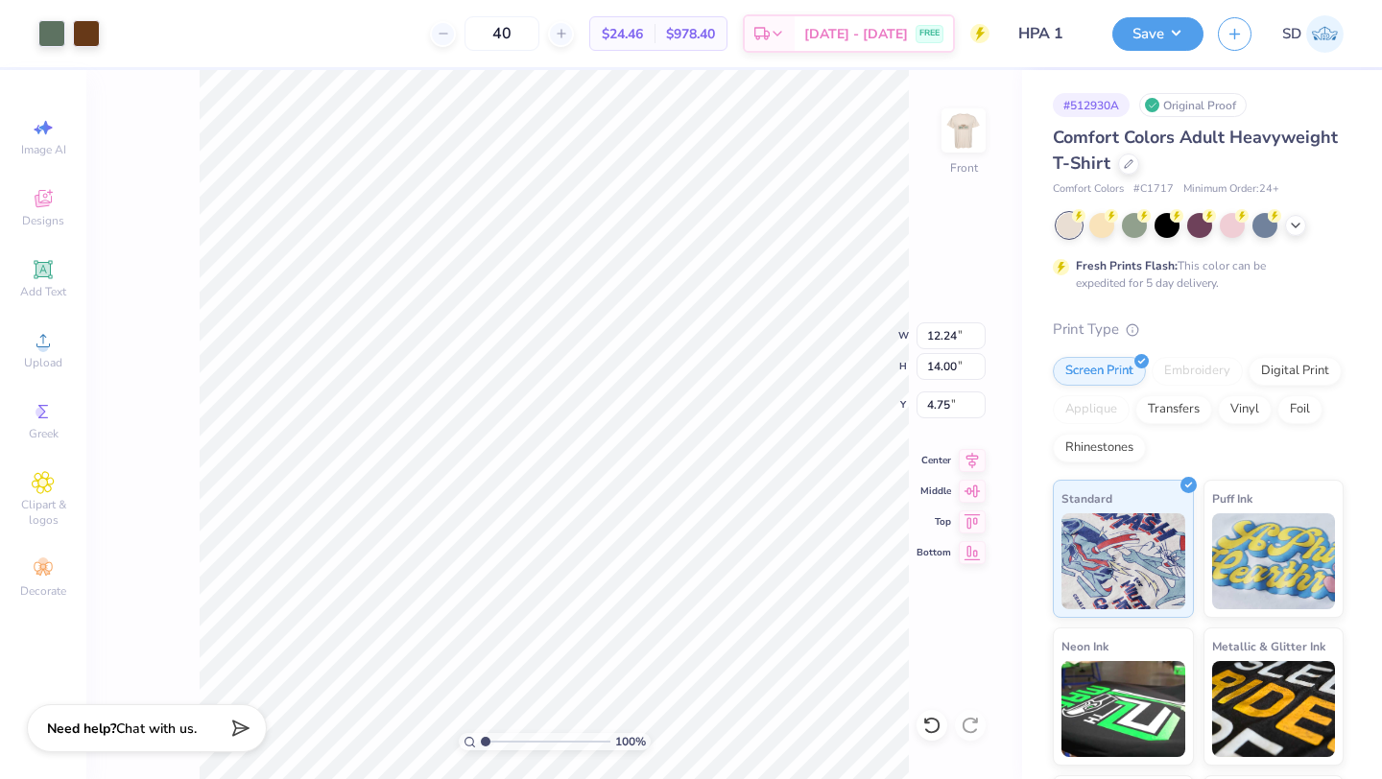
type input "12.24"
type input "14.00"
type input "3.84"
type input "12.76"
type input "14.59"
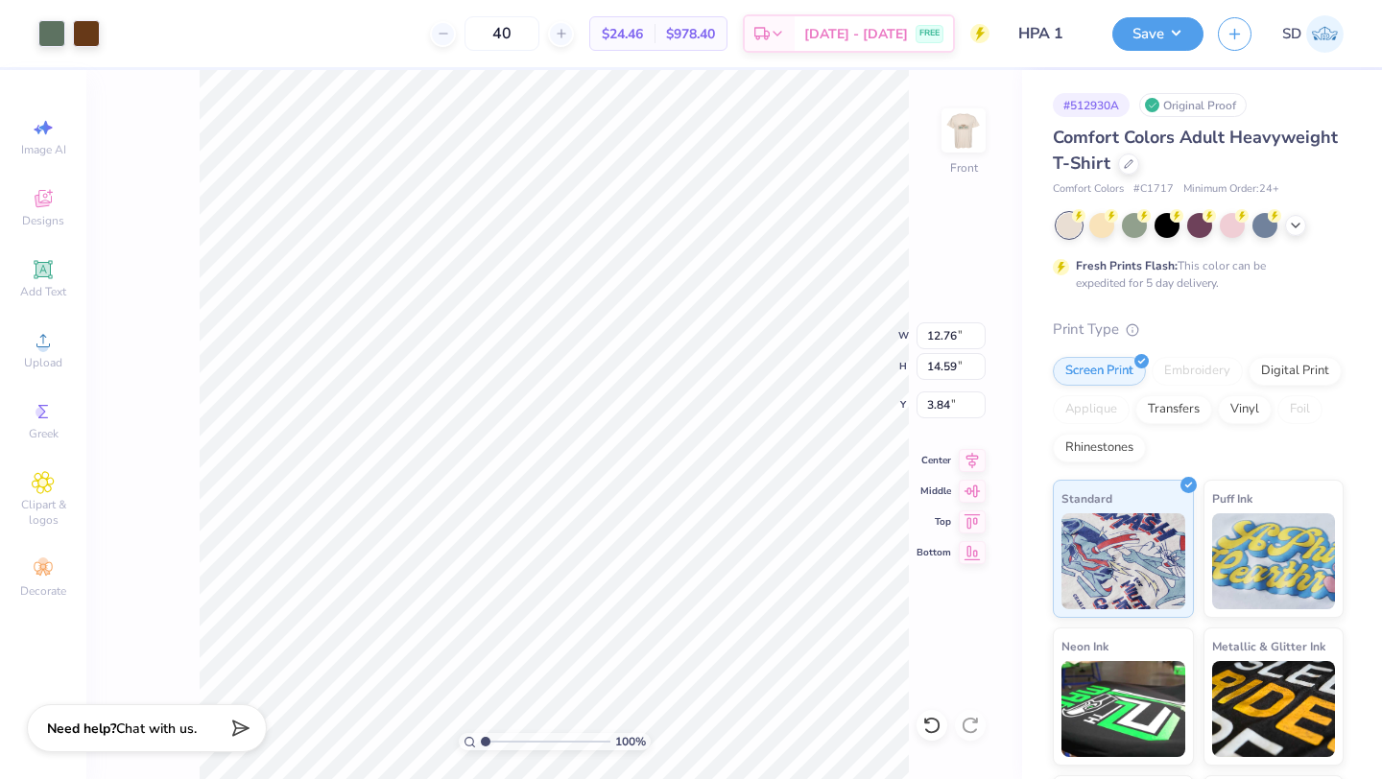
type input "3.93"
click at [972, 132] on img at bounding box center [963, 130] width 77 height 77
click at [971, 115] on img at bounding box center [963, 130] width 77 height 77
click at [1119, 161] on div at bounding box center [1128, 162] width 21 height 21
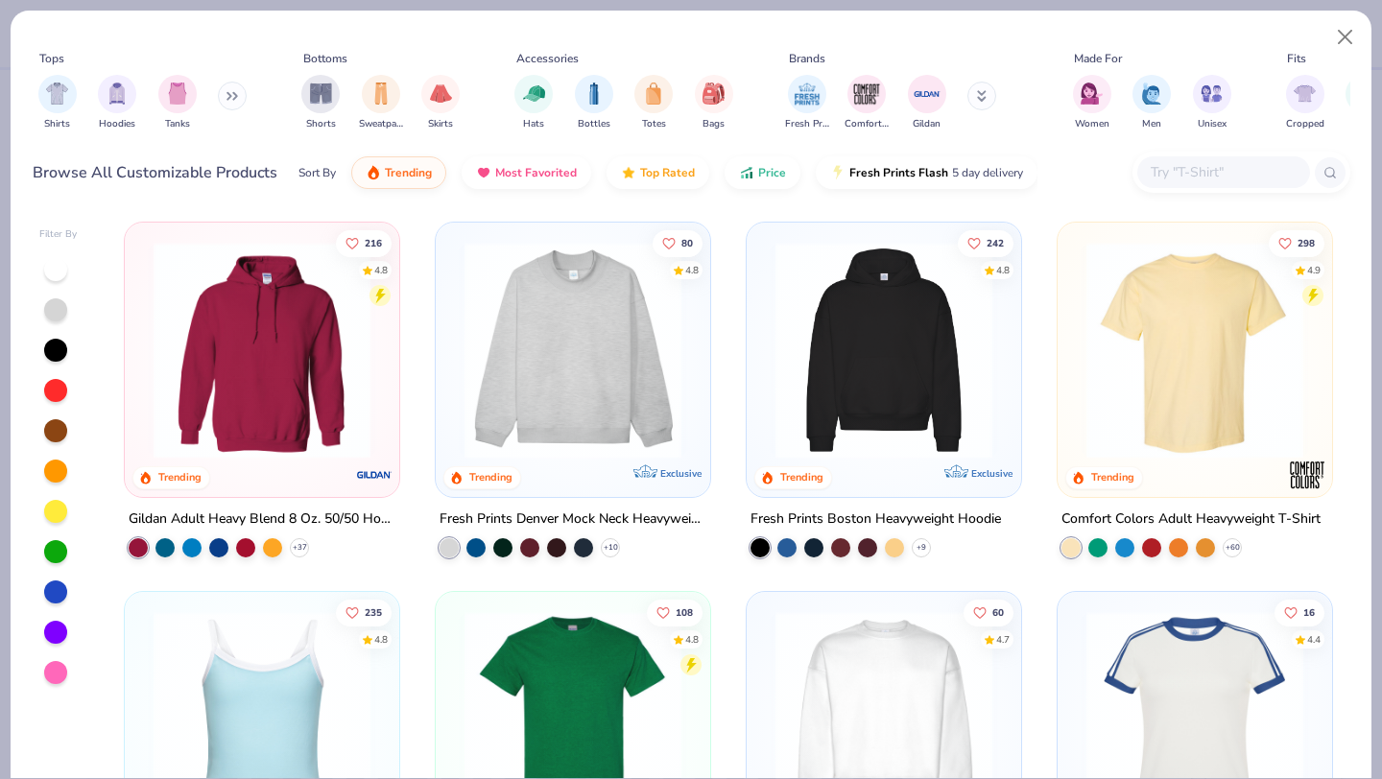
click at [1188, 173] on input "text" at bounding box center [1223, 172] width 148 height 22
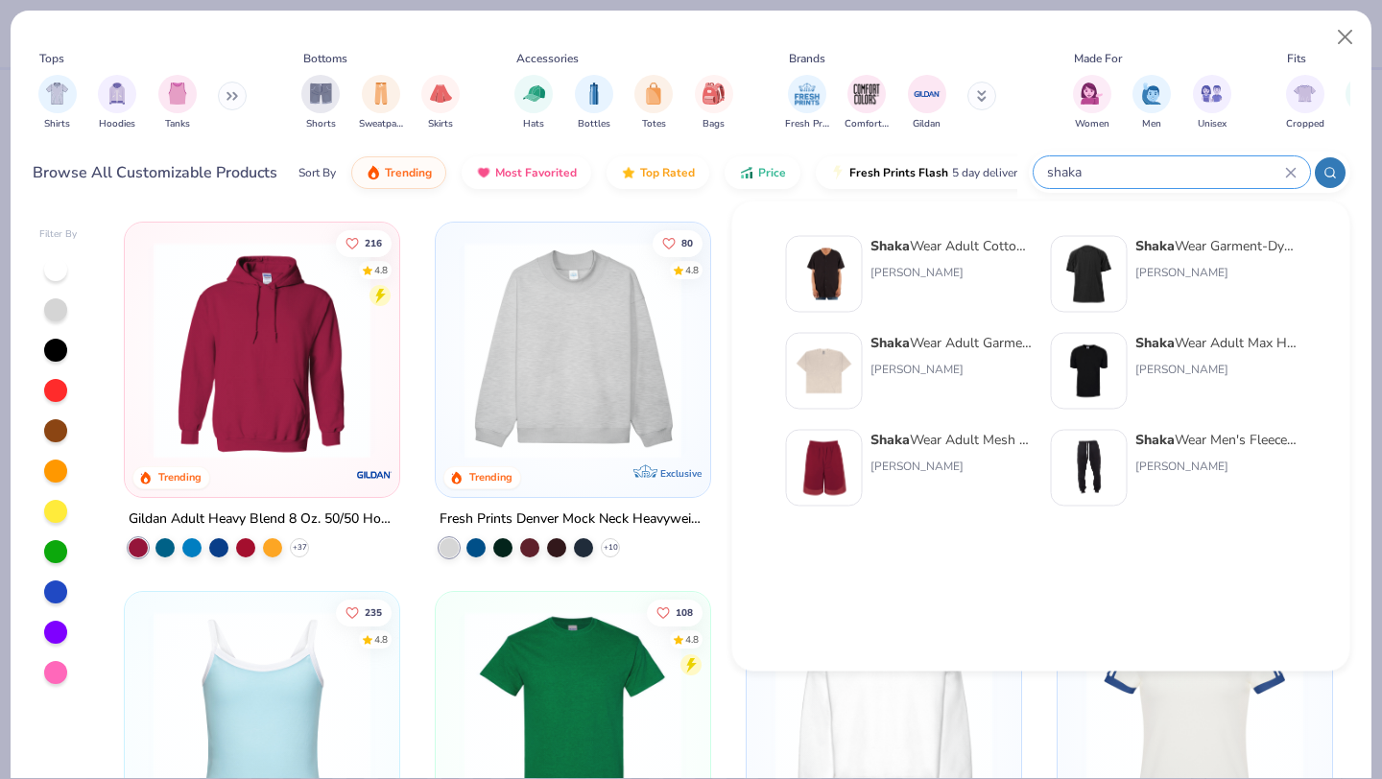
type input "shaka"
click at [1227, 249] on div "Shaka Wear Garment-Dyed Crewneck T-Shirt" at bounding box center [1216, 246] width 161 height 20
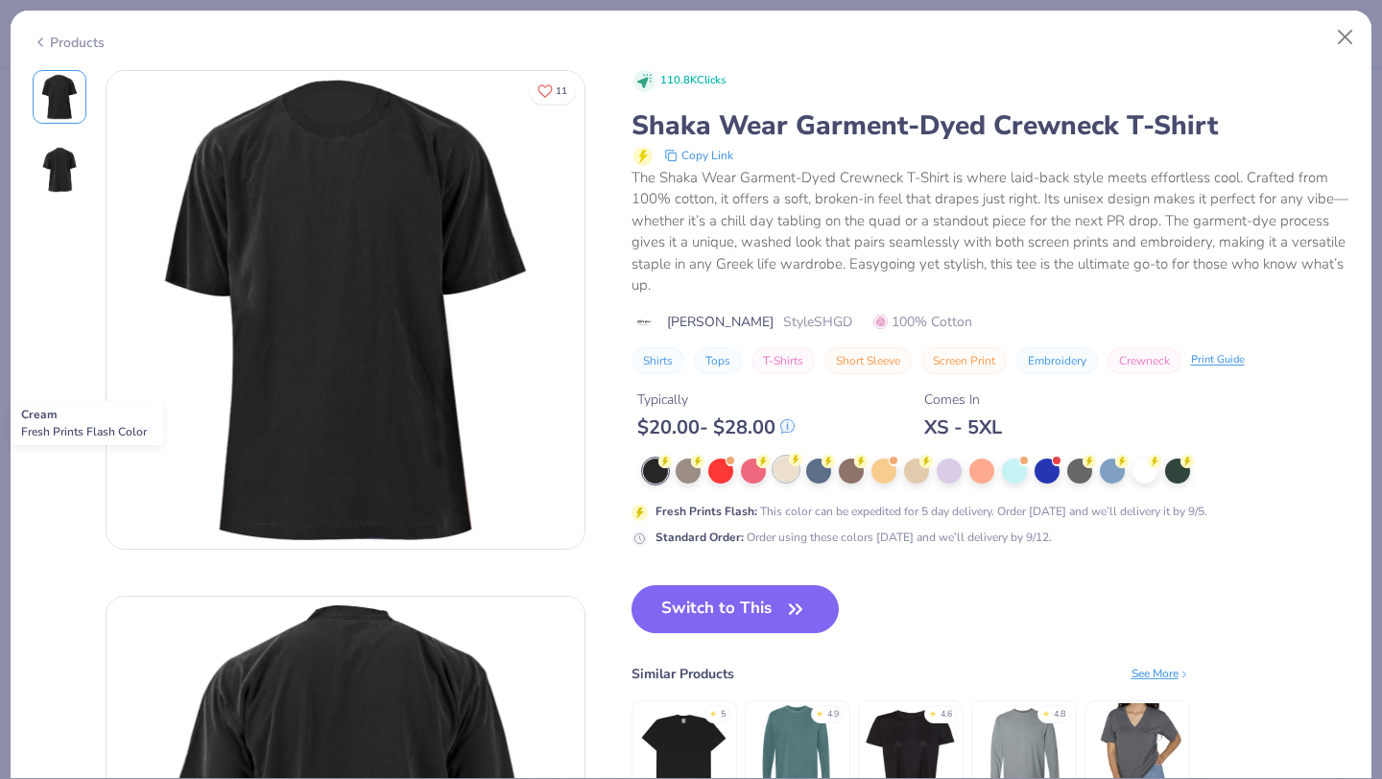
click at [788, 469] on div at bounding box center [786, 469] width 25 height 25
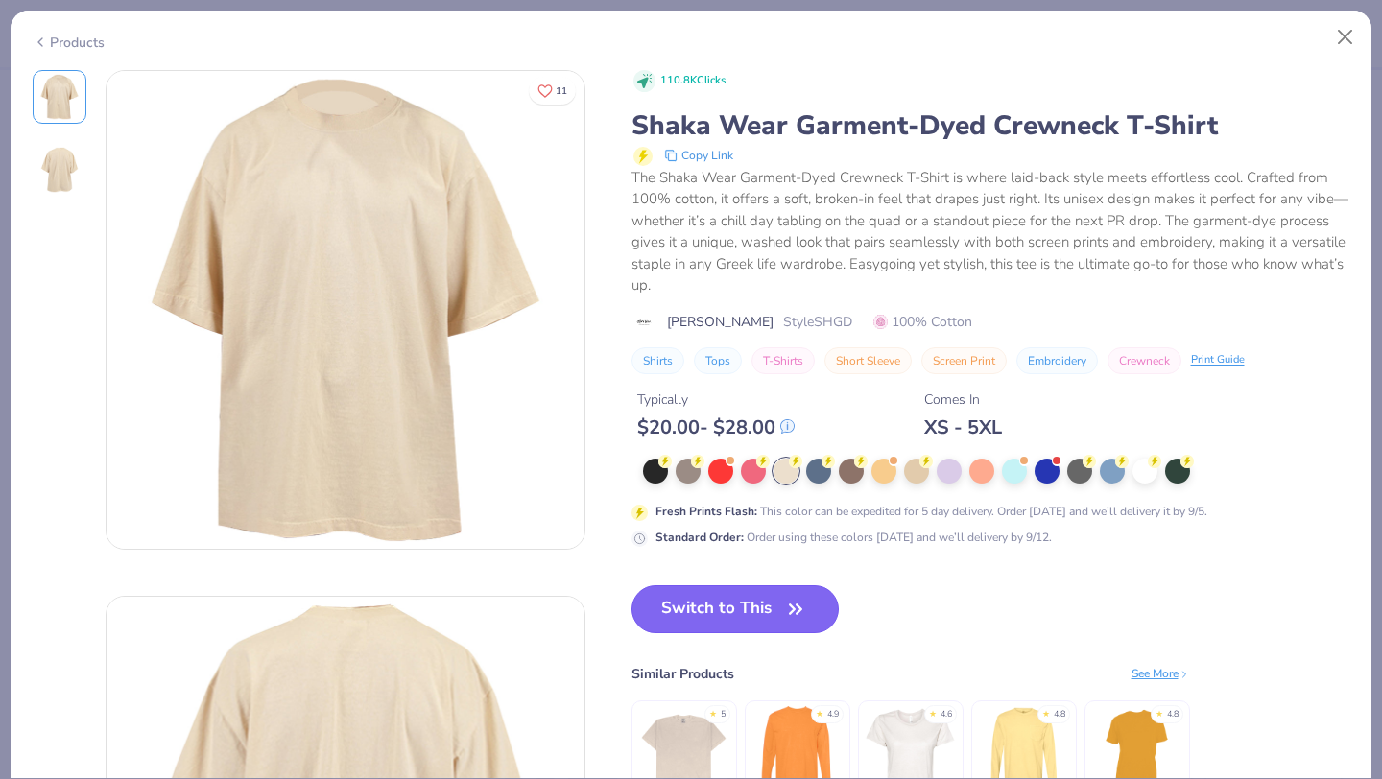
click at [722, 608] on button "Switch to This" at bounding box center [736, 610] width 208 height 48
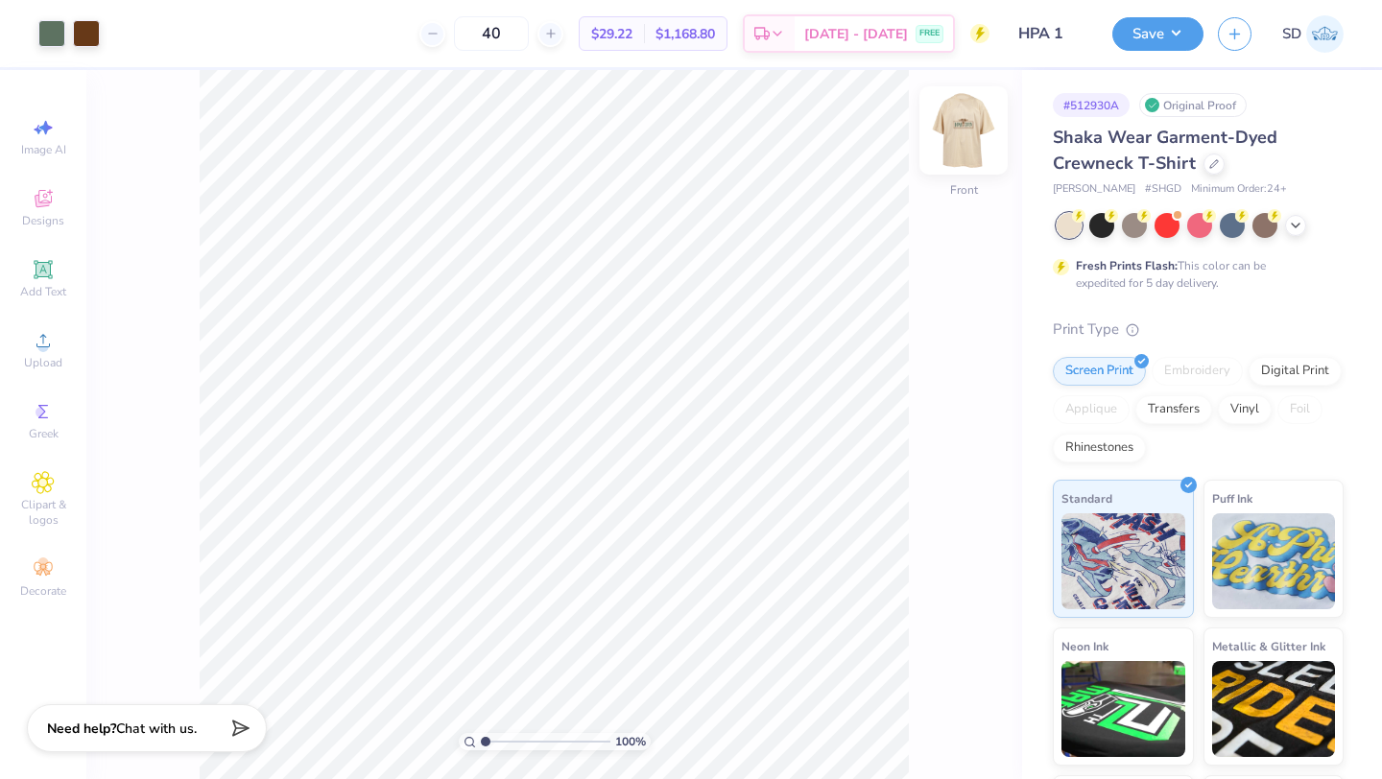
click at [958, 135] on img at bounding box center [963, 130] width 77 height 77
